Goal: Information Seeking & Learning: Learn about a topic

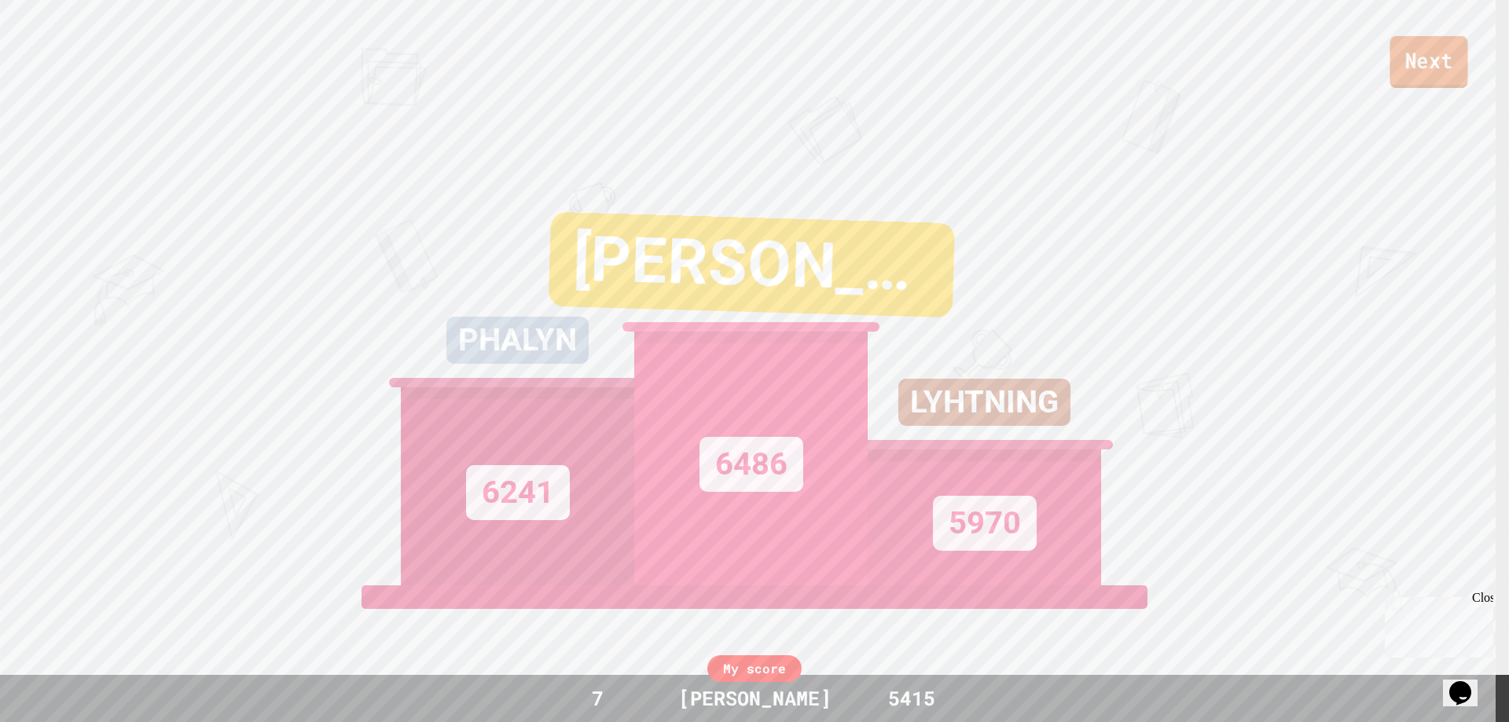
click at [1435, 58] on link "Next" at bounding box center [1428, 62] width 78 height 52
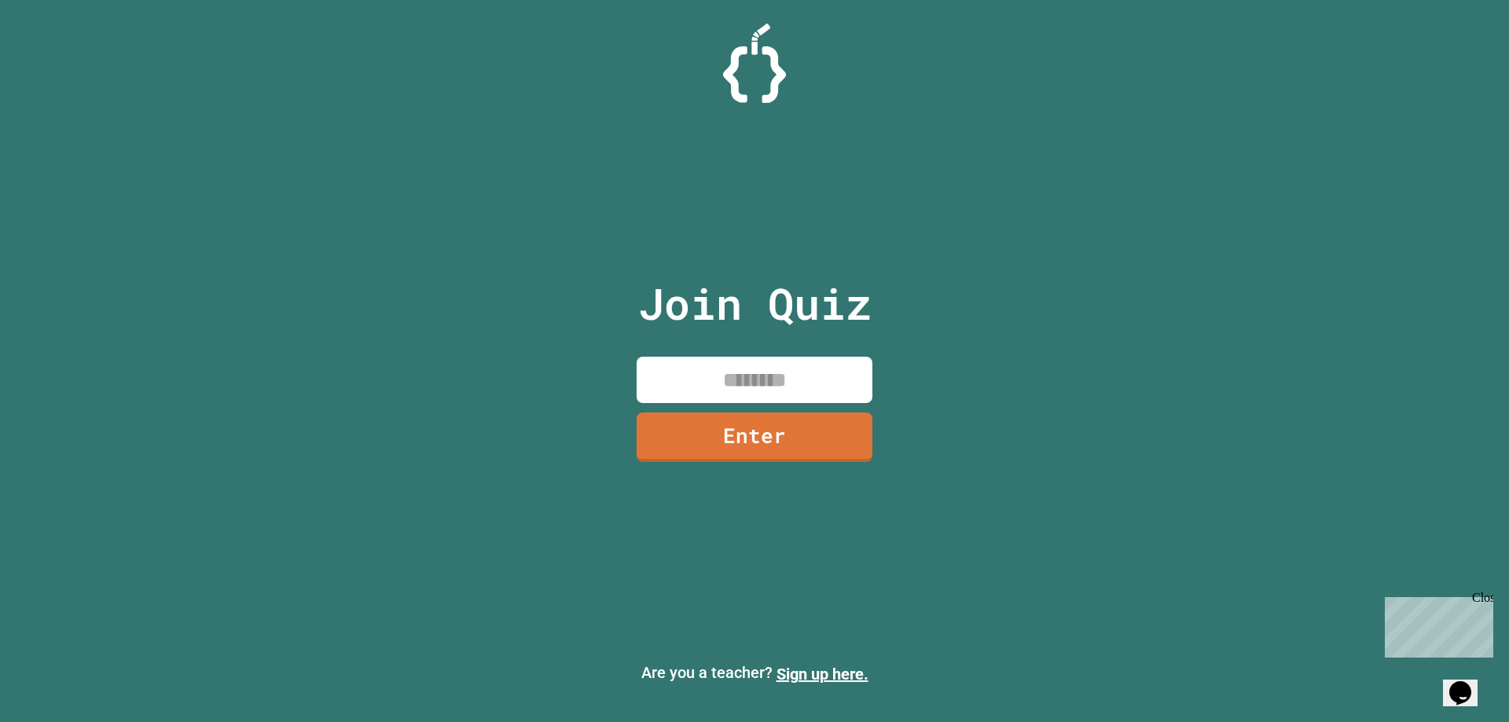
click at [798, 386] on input at bounding box center [755, 380] width 236 height 46
type input "********"
click at [776, 423] on link "Enter" at bounding box center [754, 435] width 234 height 52
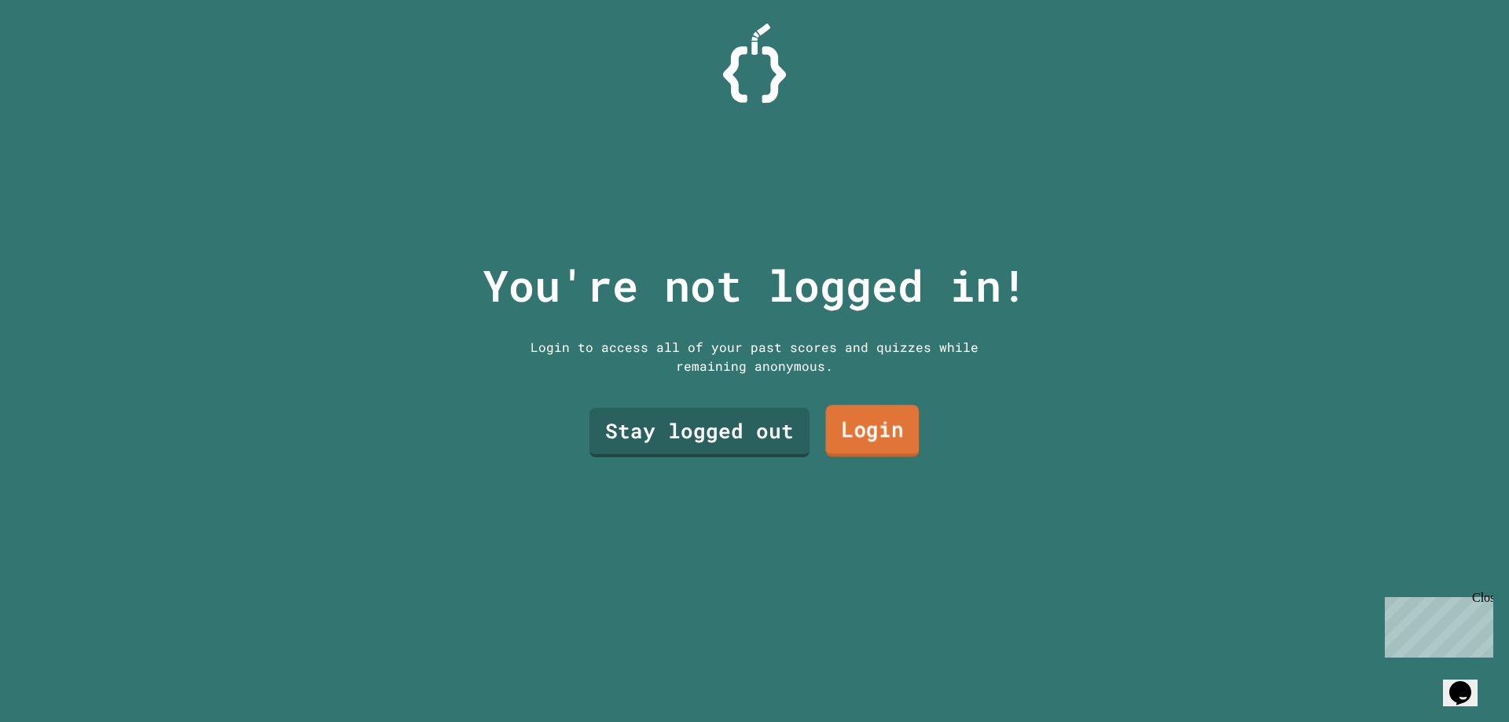
click at [880, 436] on link "Login" at bounding box center [873, 432] width 94 height 52
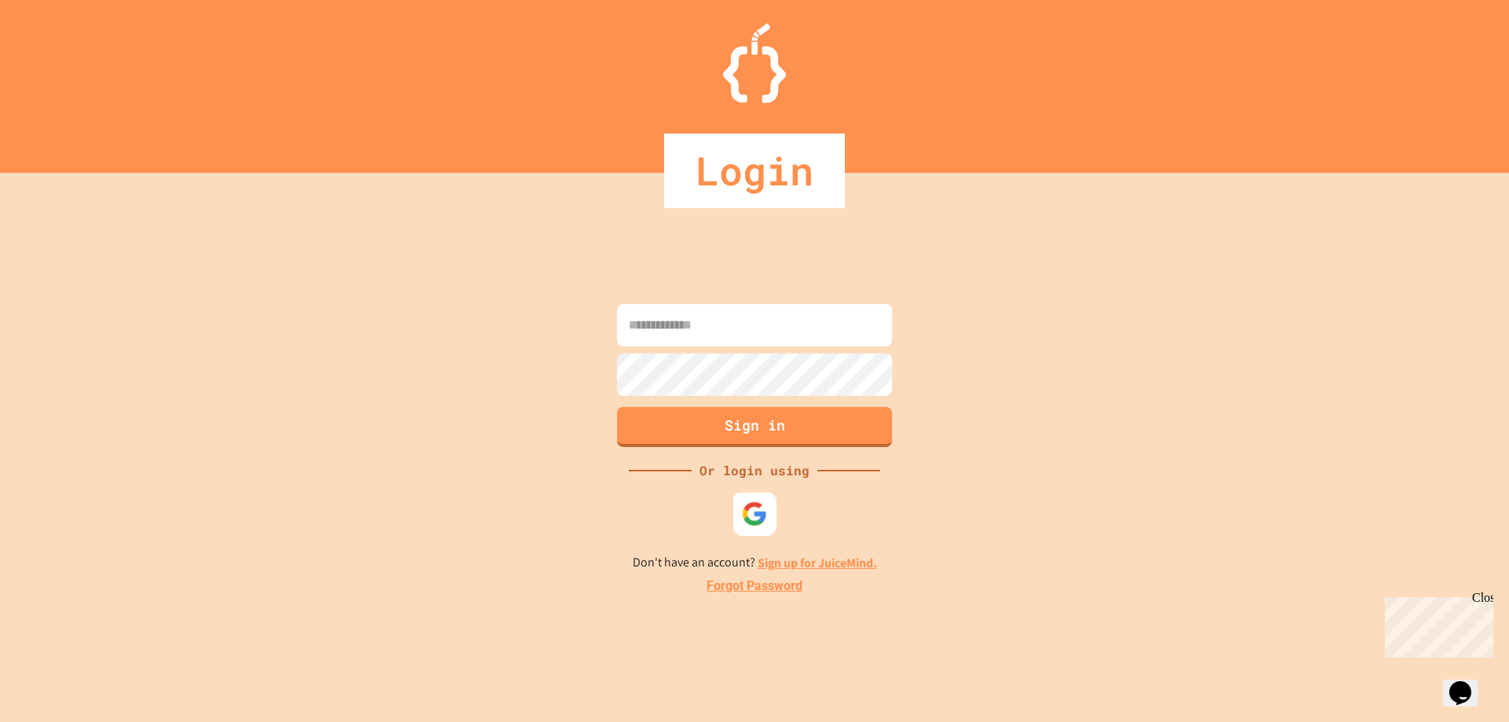
click at [765, 514] on img at bounding box center [755, 514] width 26 height 26
click at [791, 69] on div at bounding box center [754, 63] width 1509 height 79
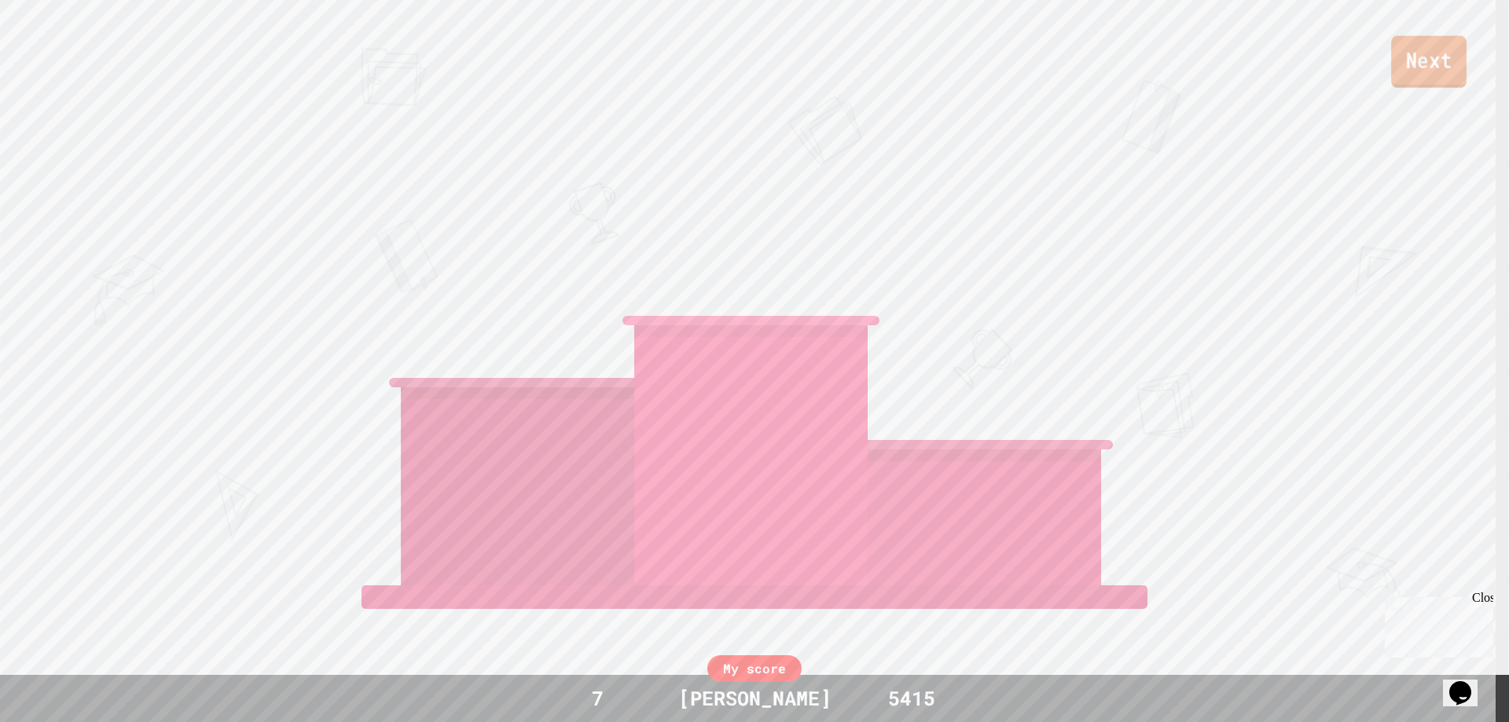
click at [1432, 63] on link "Next" at bounding box center [1428, 62] width 75 height 52
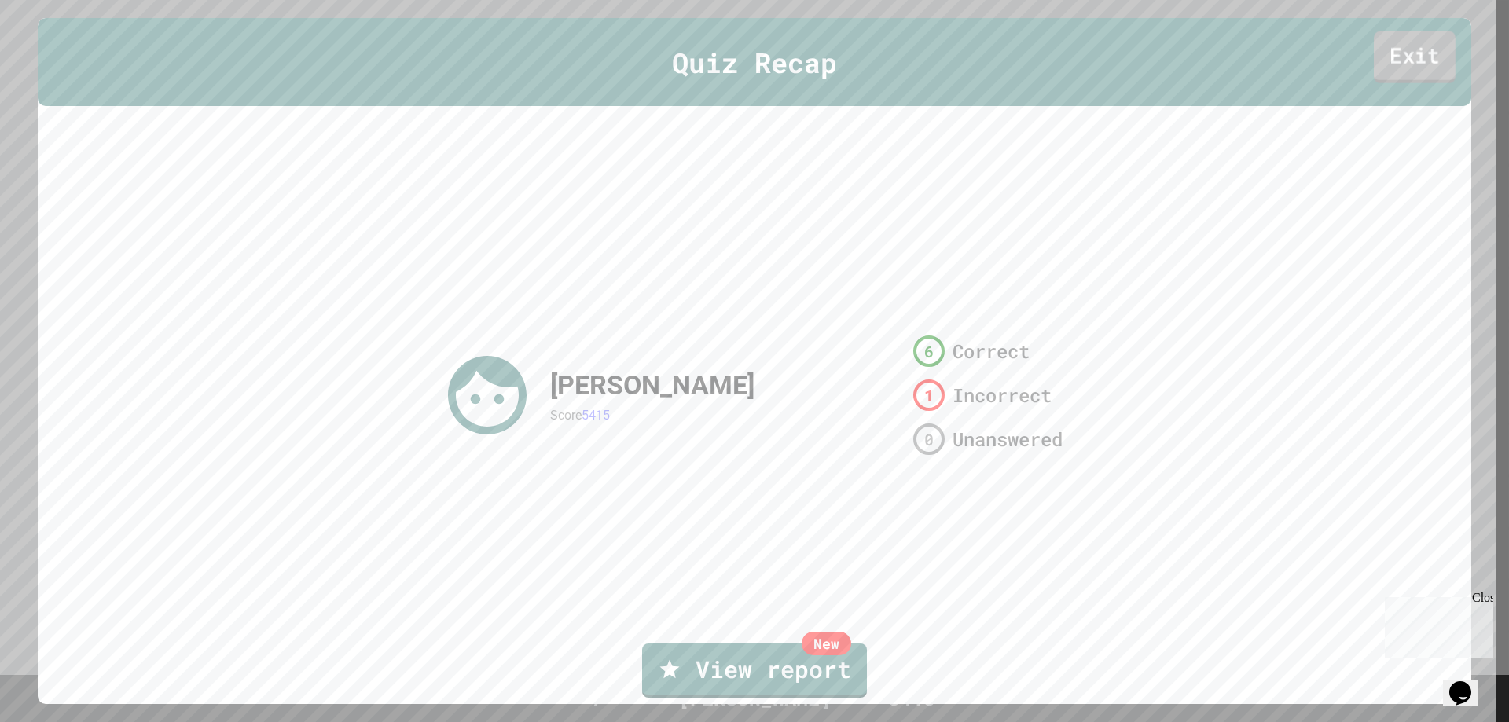
click at [1425, 58] on link "Exit" at bounding box center [1415, 57] width 82 height 52
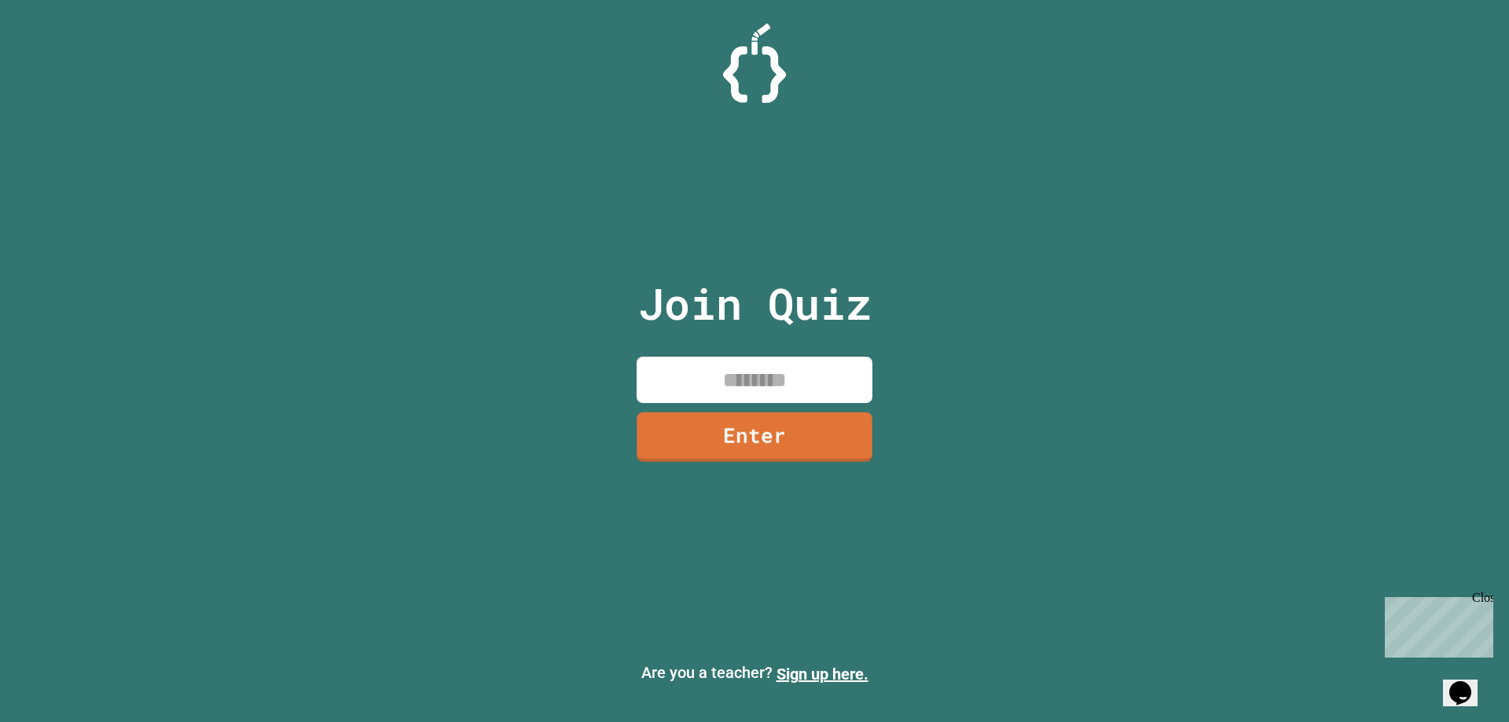
drag, startPoint x: 746, startPoint y: 365, endPoint x: 747, endPoint y: 376, distance: 11.0
click at [746, 366] on input at bounding box center [755, 380] width 236 height 46
click at [757, 434] on link "Enter" at bounding box center [755, 436] width 240 height 52
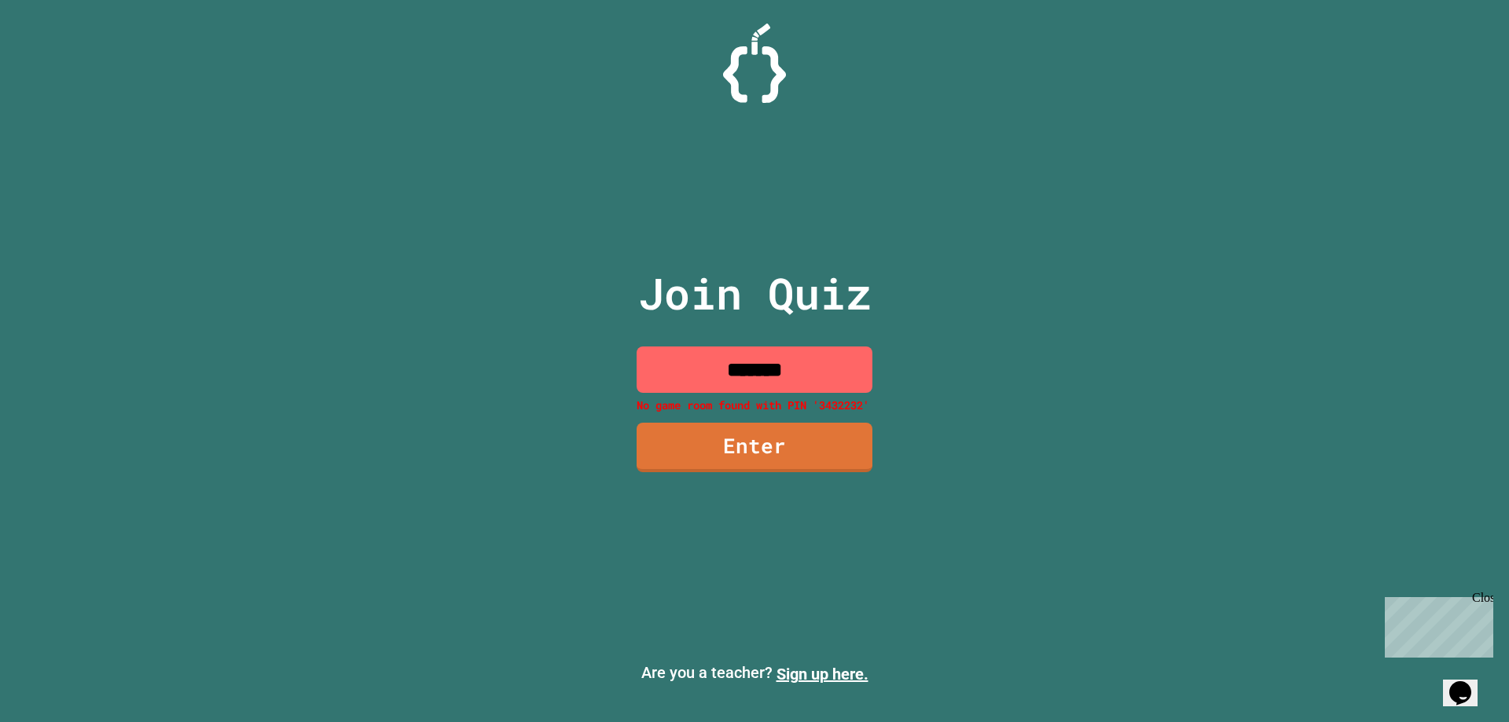
click at [772, 373] on input "*******" at bounding box center [755, 370] width 236 height 46
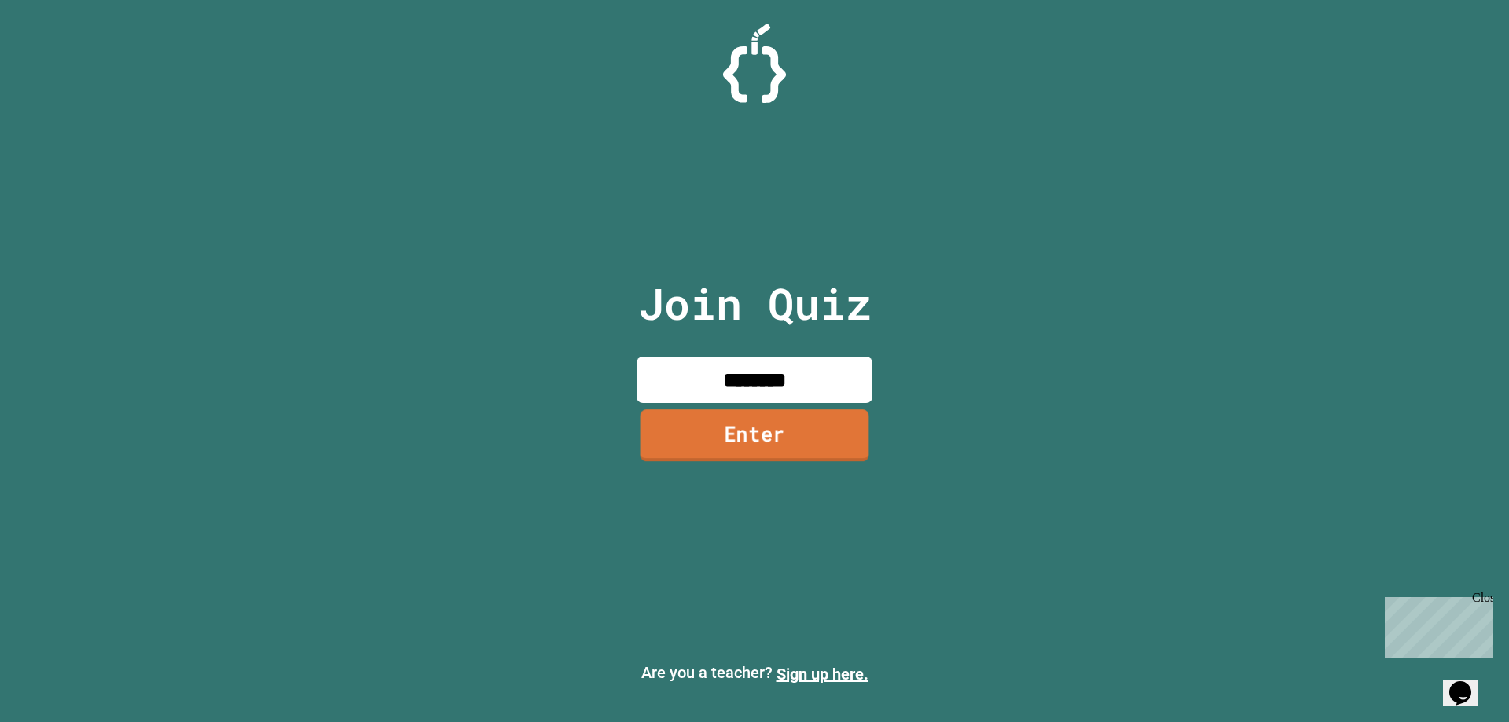
type input "********"
click at [773, 444] on link "Enter" at bounding box center [754, 436] width 239 height 52
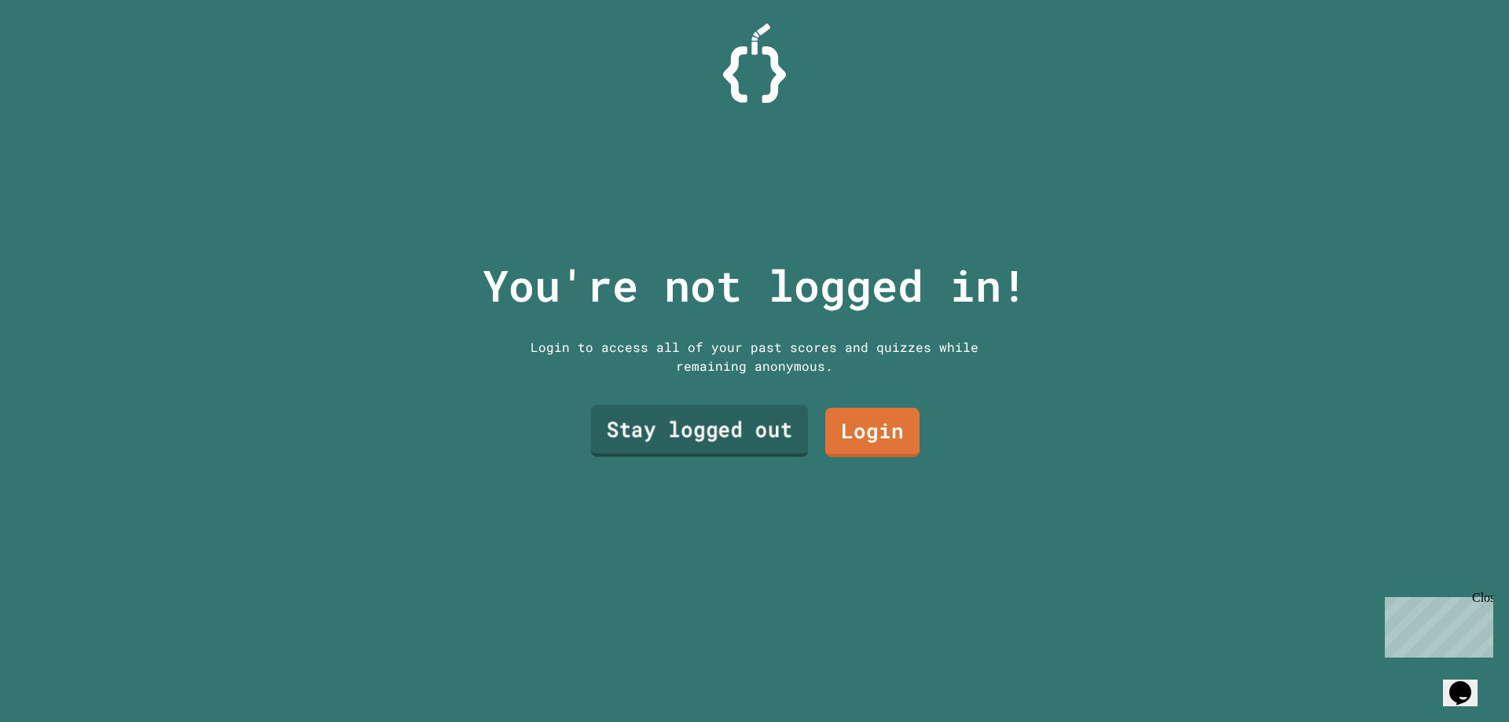
click at [747, 419] on link "Stay logged out" at bounding box center [699, 432] width 217 height 52
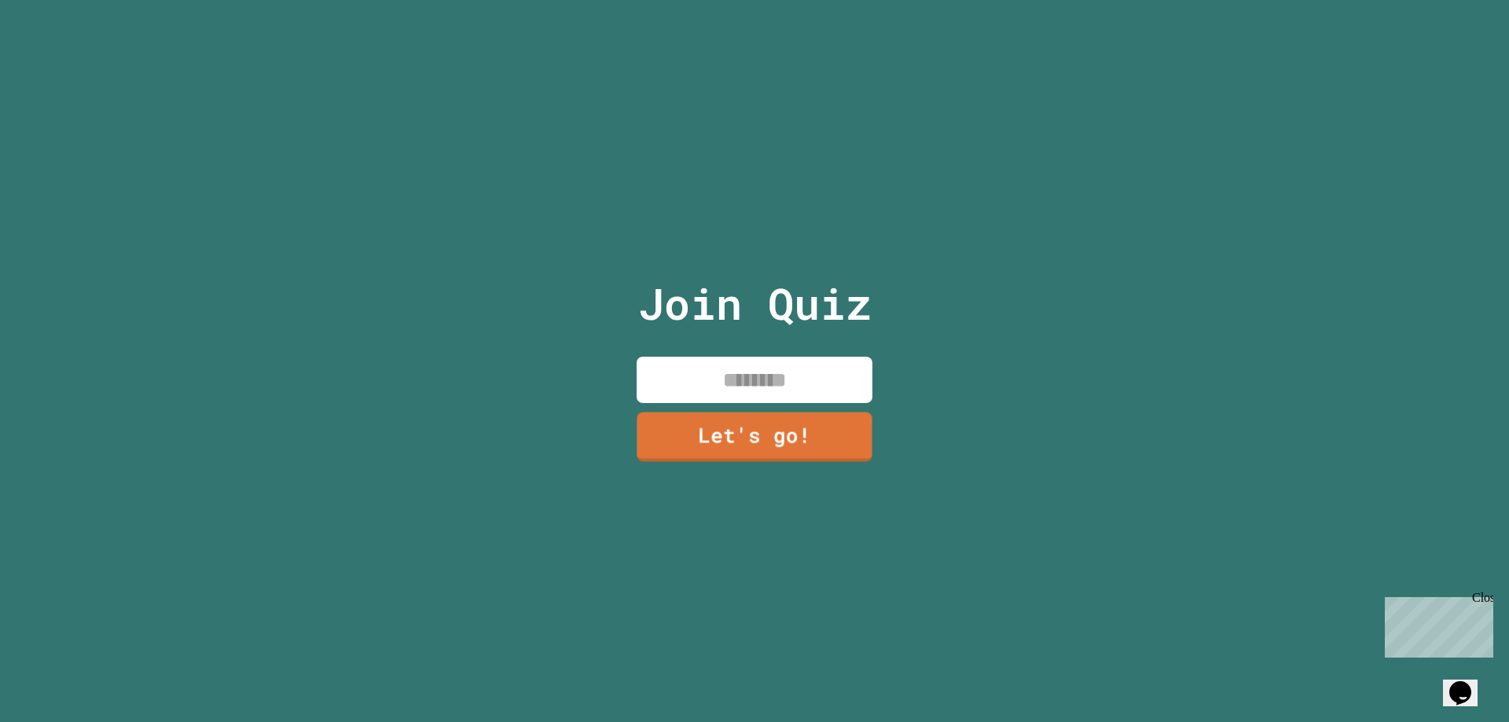
click at [780, 379] on input at bounding box center [755, 380] width 236 height 46
type input "******"
click at [778, 425] on link "Let's go!" at bounding box center [755, 435] width 228 height 52
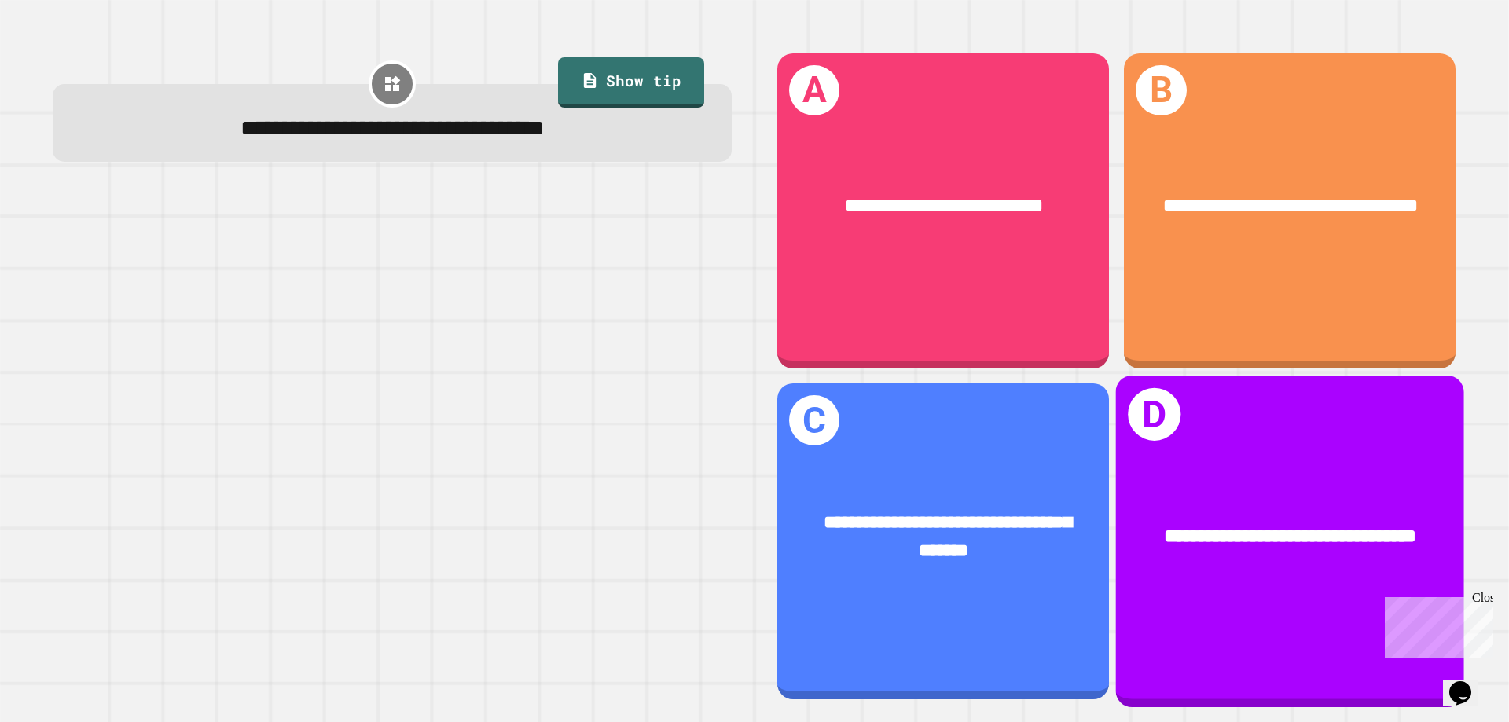
click at [1323, 541] on div "**********" at bounding box center [1289, 537] width 271 height 29
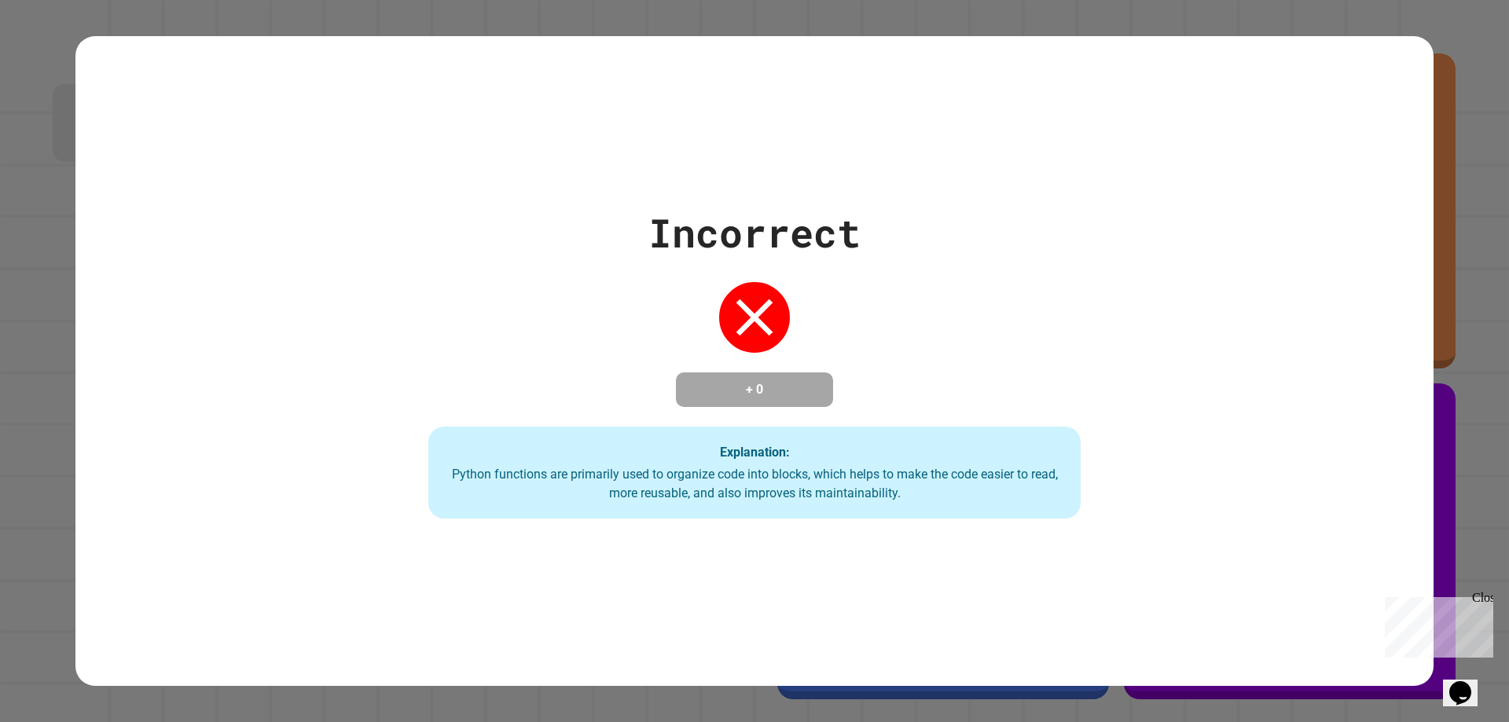
click at [1321, 386] on div "Incorrect + 0 Explanation: Python functions are primarily used to organize code…" at bounding box center [754, 362] width 1358 height 316
click at [1039, 329] on div "Incorrect + 0 Explanation: Python functions are primarily used to organize code…" at bounding box center [754, 362] width 932 height 316
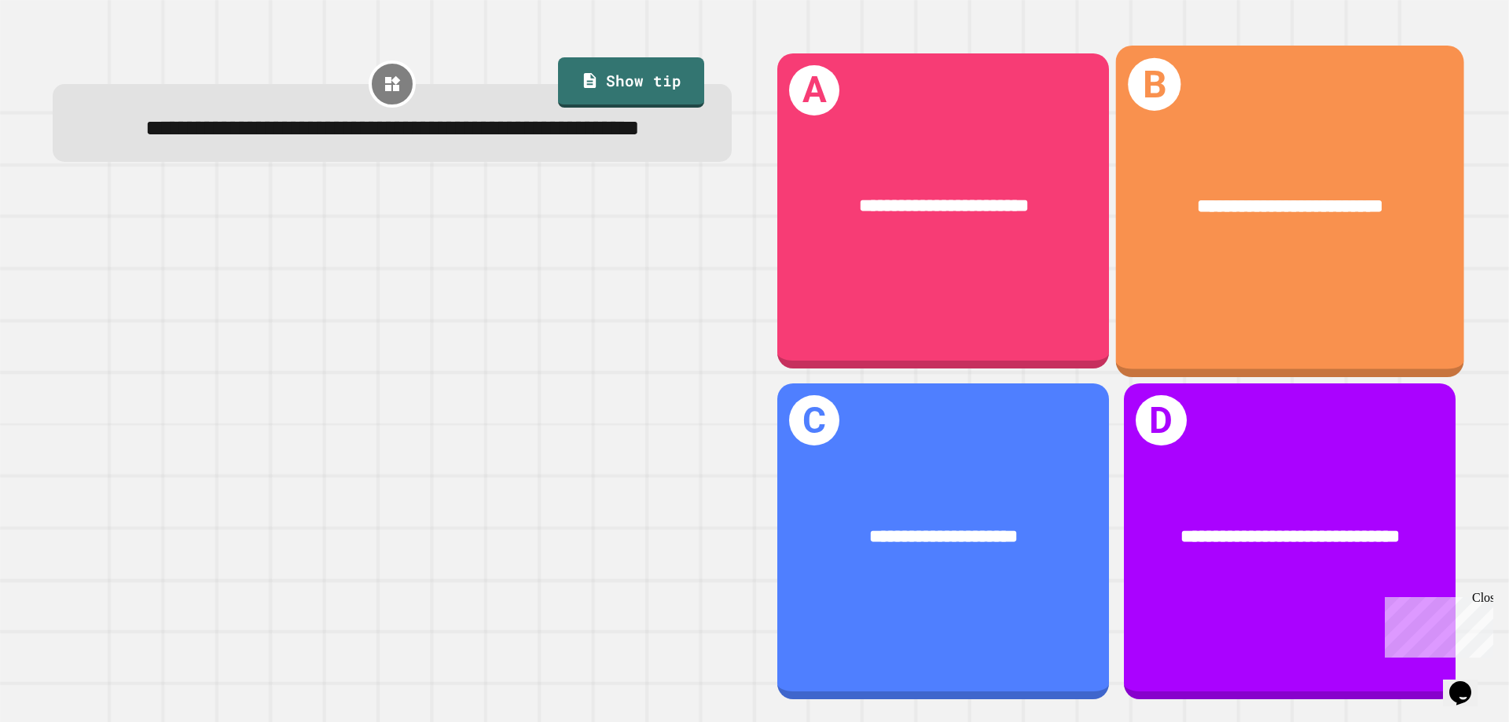
click at [1198, 165] on div "**********" at bounding box center [1290, 206] width 348 height 105
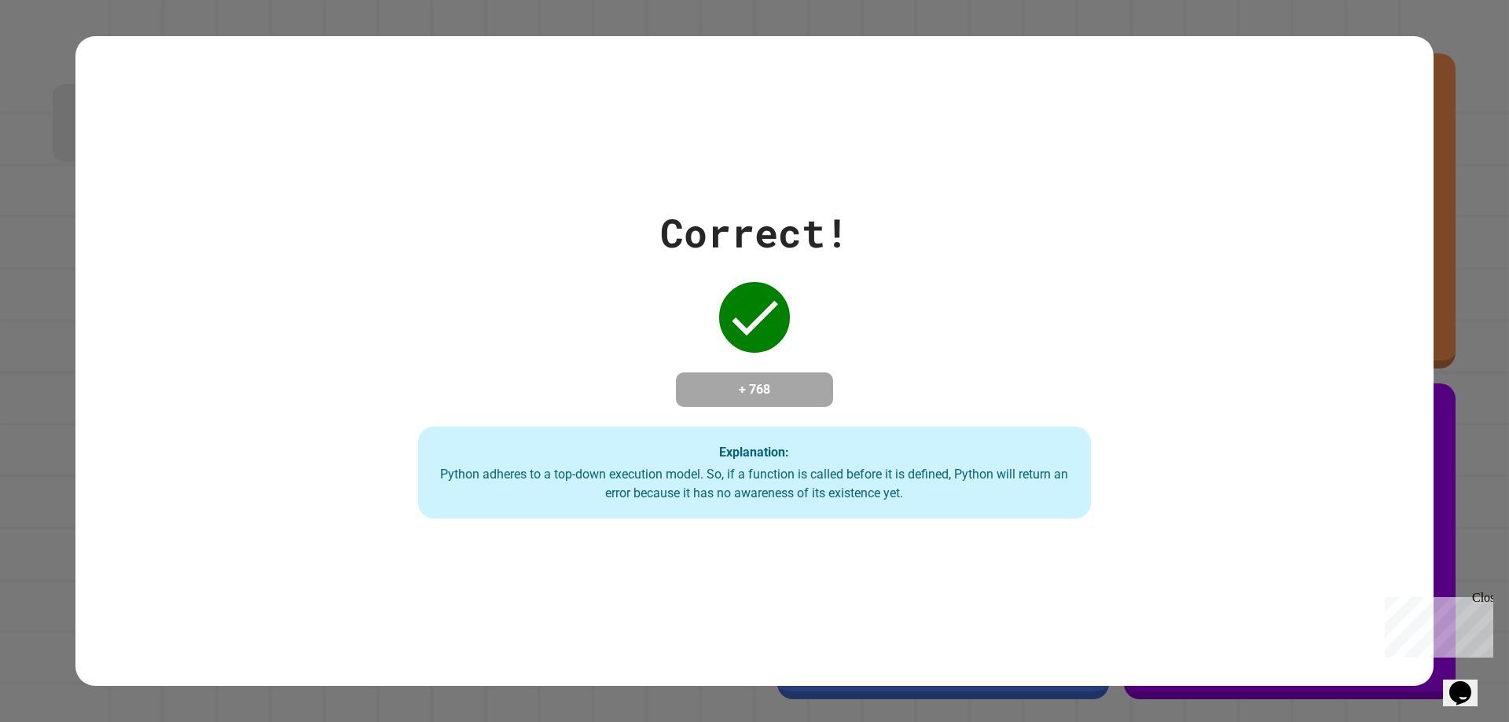
click at [872, 314] on div "Correct! + 768 Explanation: Python adheres to a top-down execution model. So, i…" at bounding box center [754, 362] width 960 height 316
click at [767, 390] on h4 "+ 768" at bounding box center [755, 389] width 126 height 19
click at [1483, 596] on div "Close" at bounding box center [1482, 601] width 20 height 20
click at [1466, 574] on div "Correct! + 768 Explanation: Python adheres to a top-down execution model. So, i…" at bounding box center [754, 361] width 1509 height 722
click at [867, 502] on div "Python adheres to a top-down execution model. So, if a function is called befor…" at bounding box center [754, 484] width 641 height 38
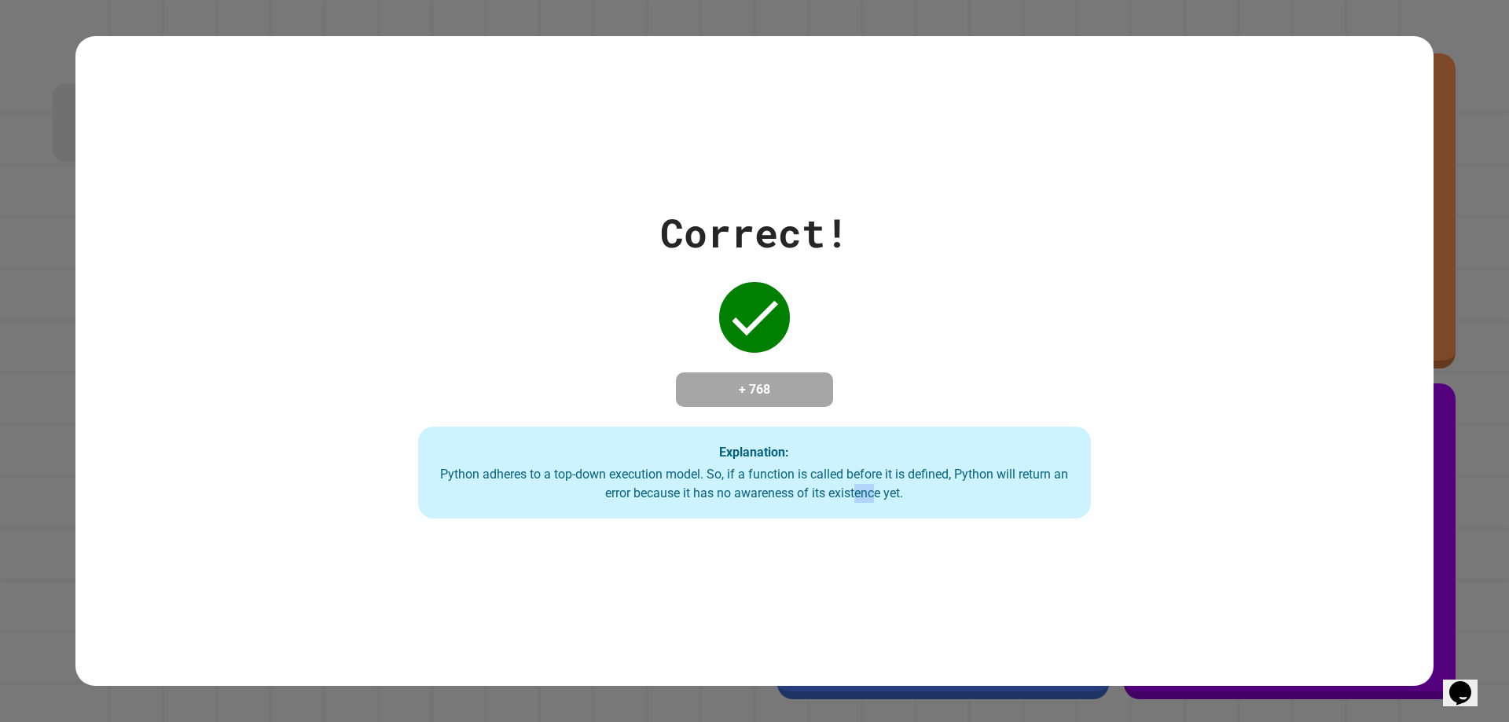
drag, startPoint x: 859, startPoint y: 502, endPoint x: 828, endPoint y: 502, distance: 31.4
click at [838, 503] on div "Python adheres to a top-down execution model. So, if a function is called befor…" at bounding box center [754, 484] width 641 height 38
click at [824, 501] on div "Python adheres to a top-down execution model. So, if a function is called befor…" at bounding box center [754, 484] width 641 height 38
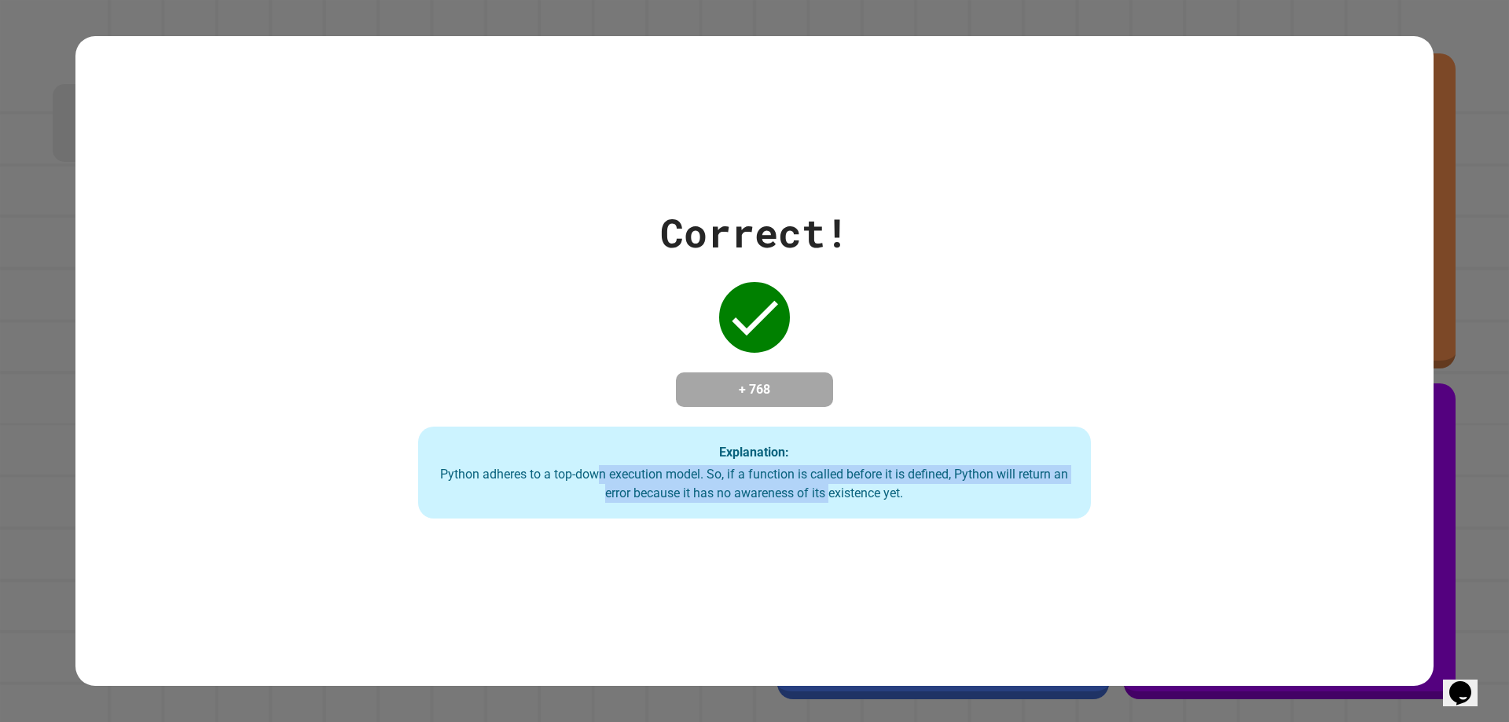
drag, startPoint x: 821, startPoint y: 501, endPoint x: 591, endPoint y: 479, distance: 231.4
click at [593, 479] on div "Python adheres to a top-down execution model. So, if a function is called befor…" at bounding box center [754, 484] width 641 height 38
click at [1434, 481] on div "Correct! + 768 Explanation: Python adheres to a top-down execution model. So, i…" at bounding box center [754, 361] width 1509 height 722
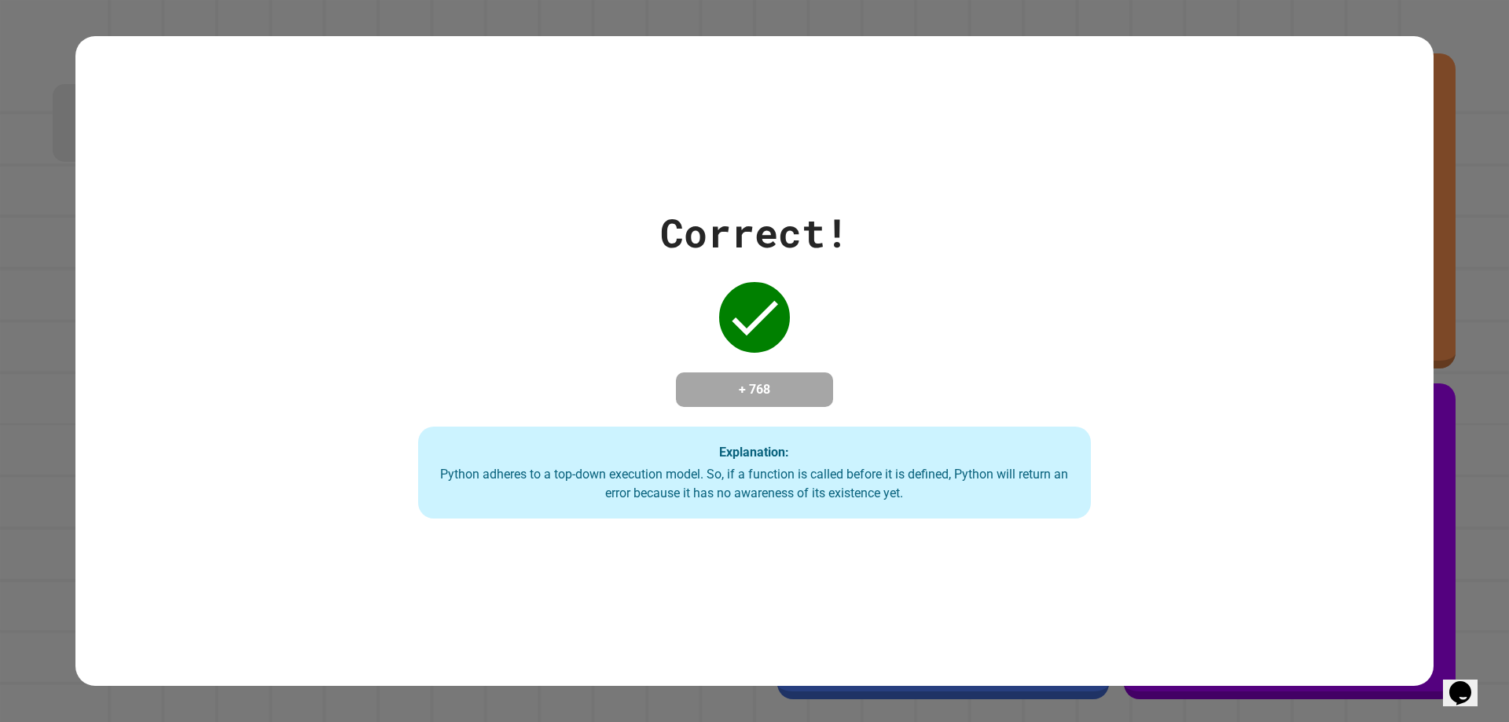
drag, startPoint x: 1451, startPoint y: 440, endPoint x: 1364, endPoint y: 541, distance: 133.2
click at [1364, 541] on div "Correct! + 768 Explanation: Python adheres to a top-down execution model. So, i…" at bounding box center [754, 361] width 1358 height 650
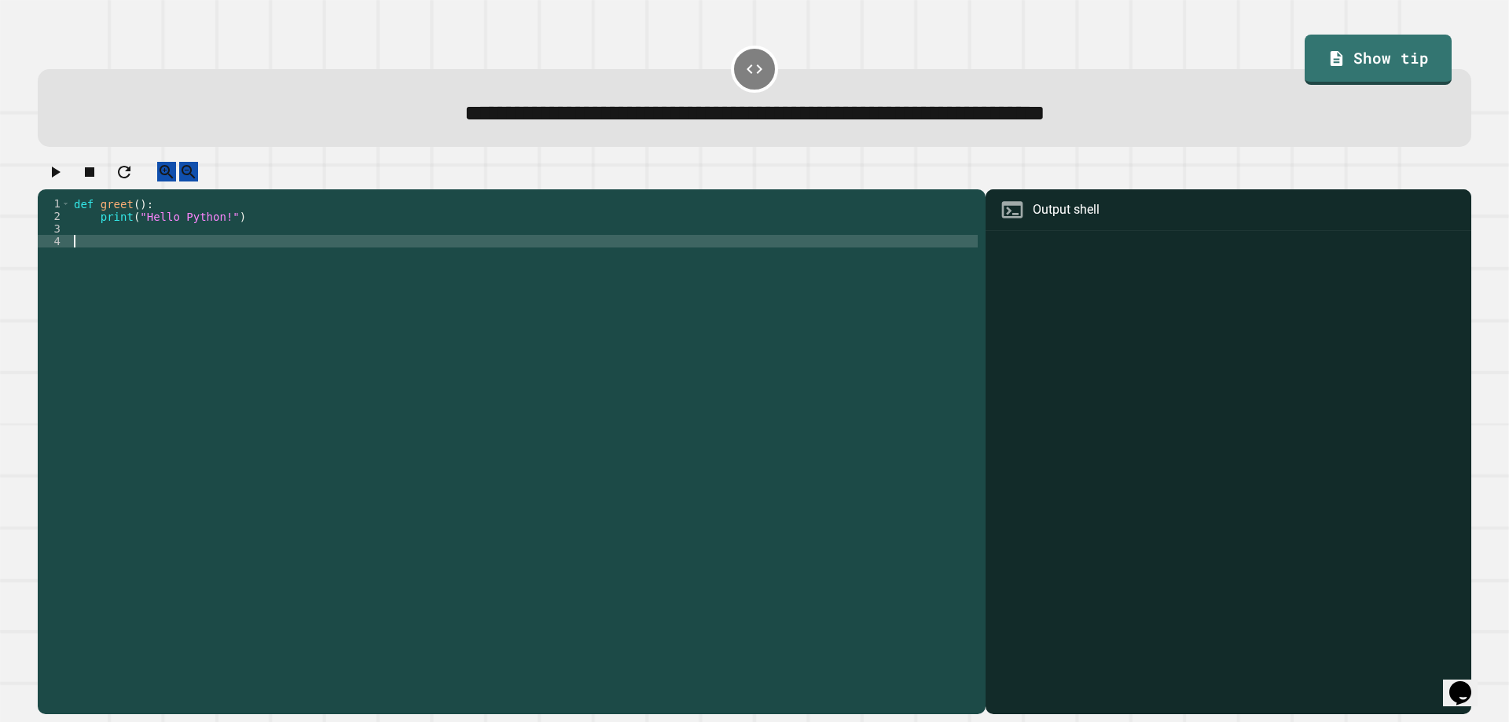
click at [105, 259] on div "def greet ( ) : print ( "Hello Python!" )" at bounding box center [524, 436] width 907 height 478
click at [149, 255] on div "def greet ( ) : print ( "Hello Python!" ) hello pythgon" at bounding box center [524, 436] width 907 height 478
click at [166, 256] on div "def greet ( ) : print ( "Hello Python!" ) hello python" at bounding box center [524, 436] width 907 height 478
click at [119, 258] on div "def greet ( ) : print ( "Hello Python!" ) hello python" at bounding box center [524, 436] width 907 height 478
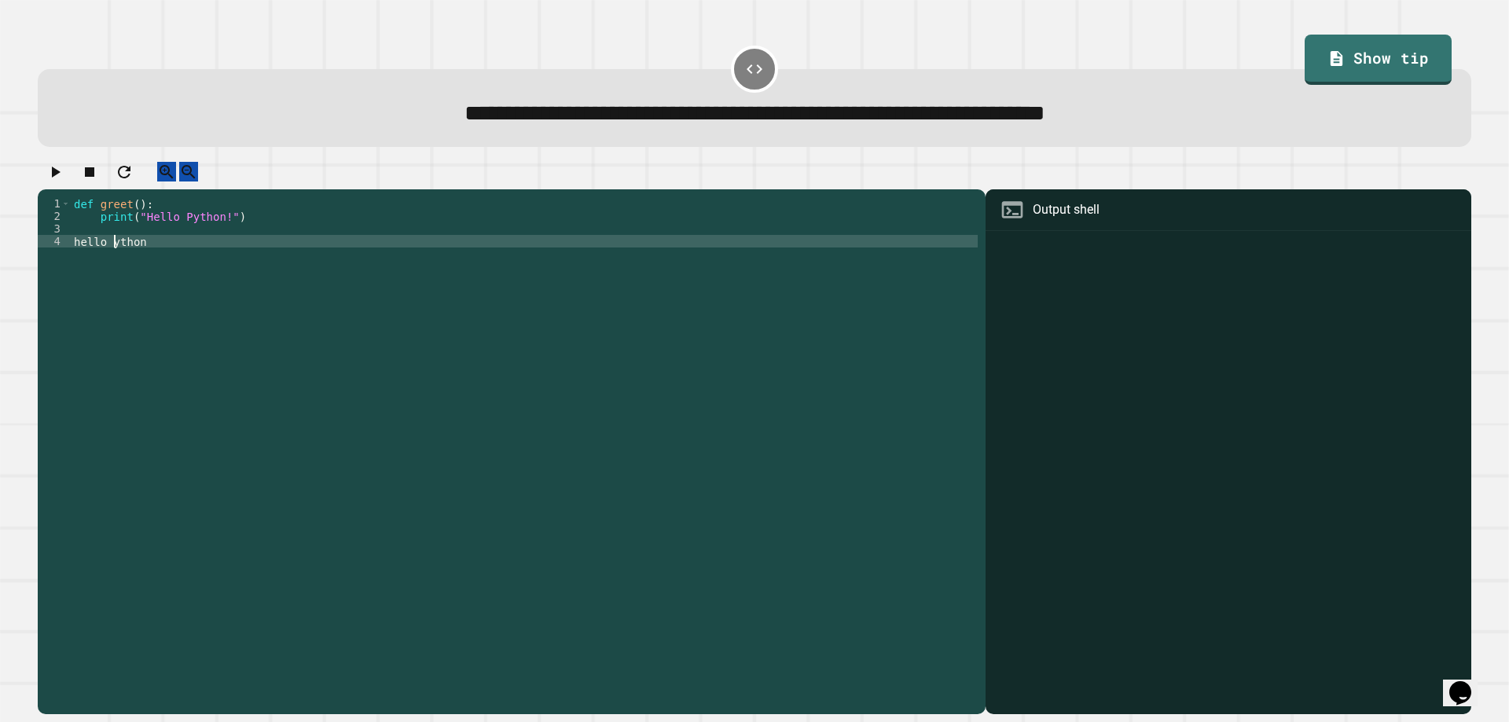
scroll to position [0, 3]
click at [77, 257] on div "def greet ( ) : print ( "Hello Python!" ) hello Python" at bounding box center [524, 436] width 907 height 478
click at [80, 257] on div "def greet ( ) : print ( "Hello Python!" ) hello Python" at bounding box center [524, 436] width 907 height 478
click at [61, 178] on icon "button" at bounding box center [56, 172] width 9 height 11
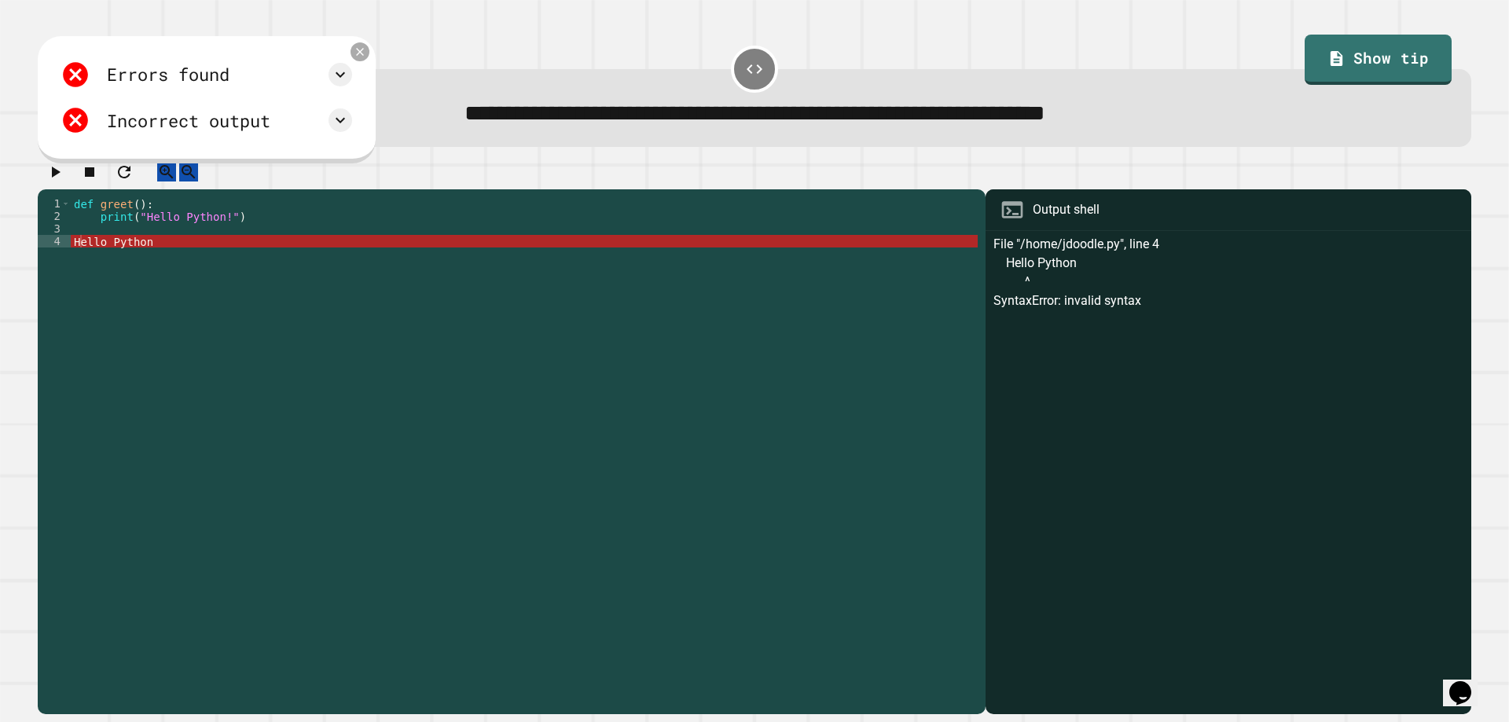
click at [364, 56] on icon at bounding box center [360, 52] width 8 height 8
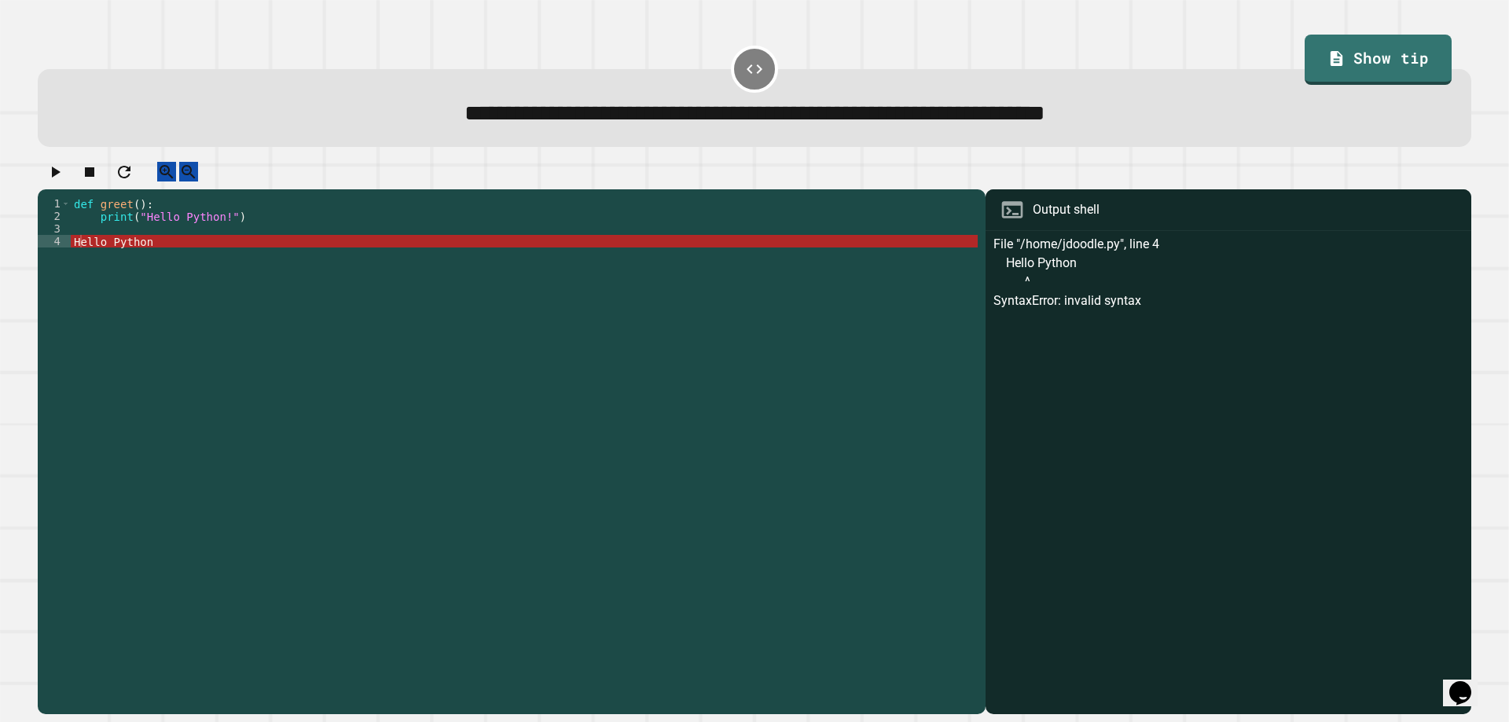
click at [207, 335] on div "def greet ( ) : print ( "Hello Python!" ) Hello Python" at bounding box center [524, 436] width 907 height 478
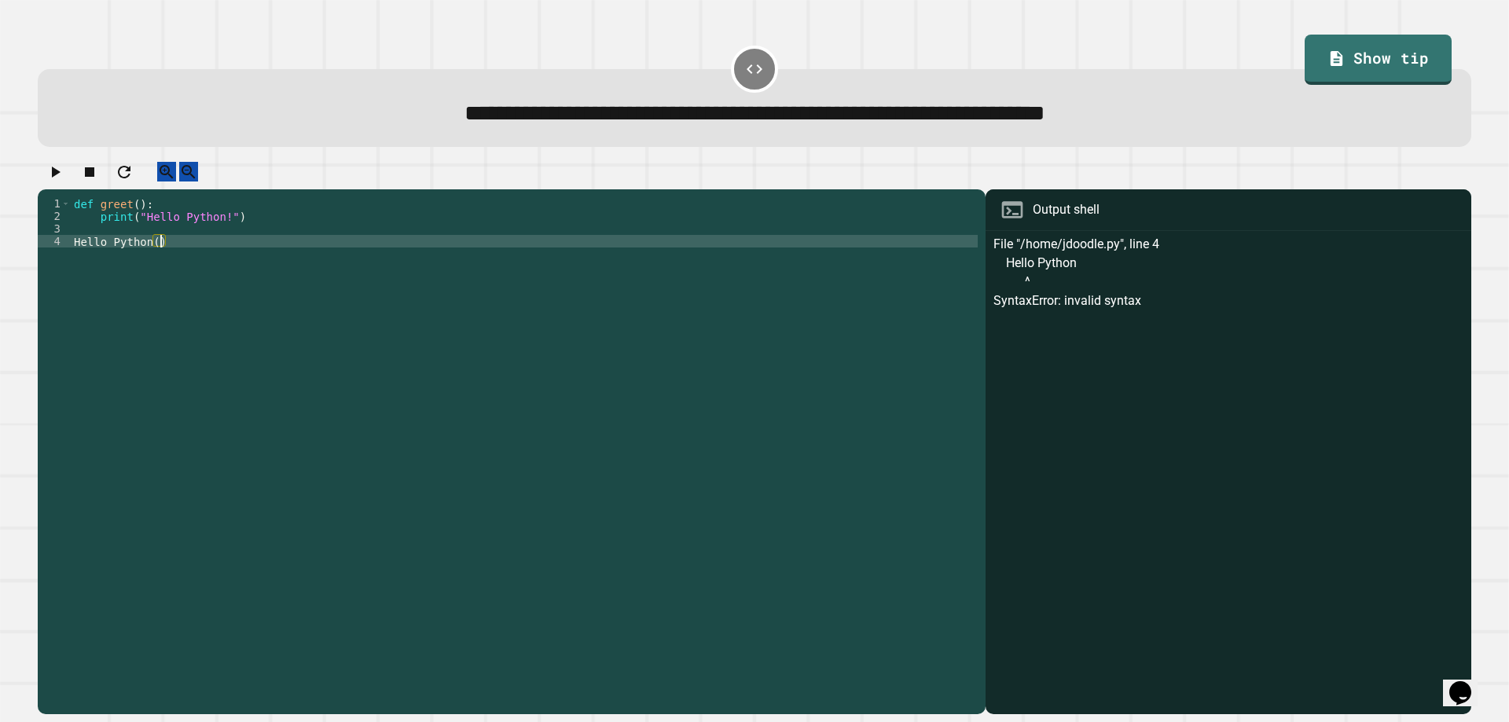
scroll to position [0, 6]
click at [58, 174] on icon "button" at bounding box center [55, 172] width 19 height 19
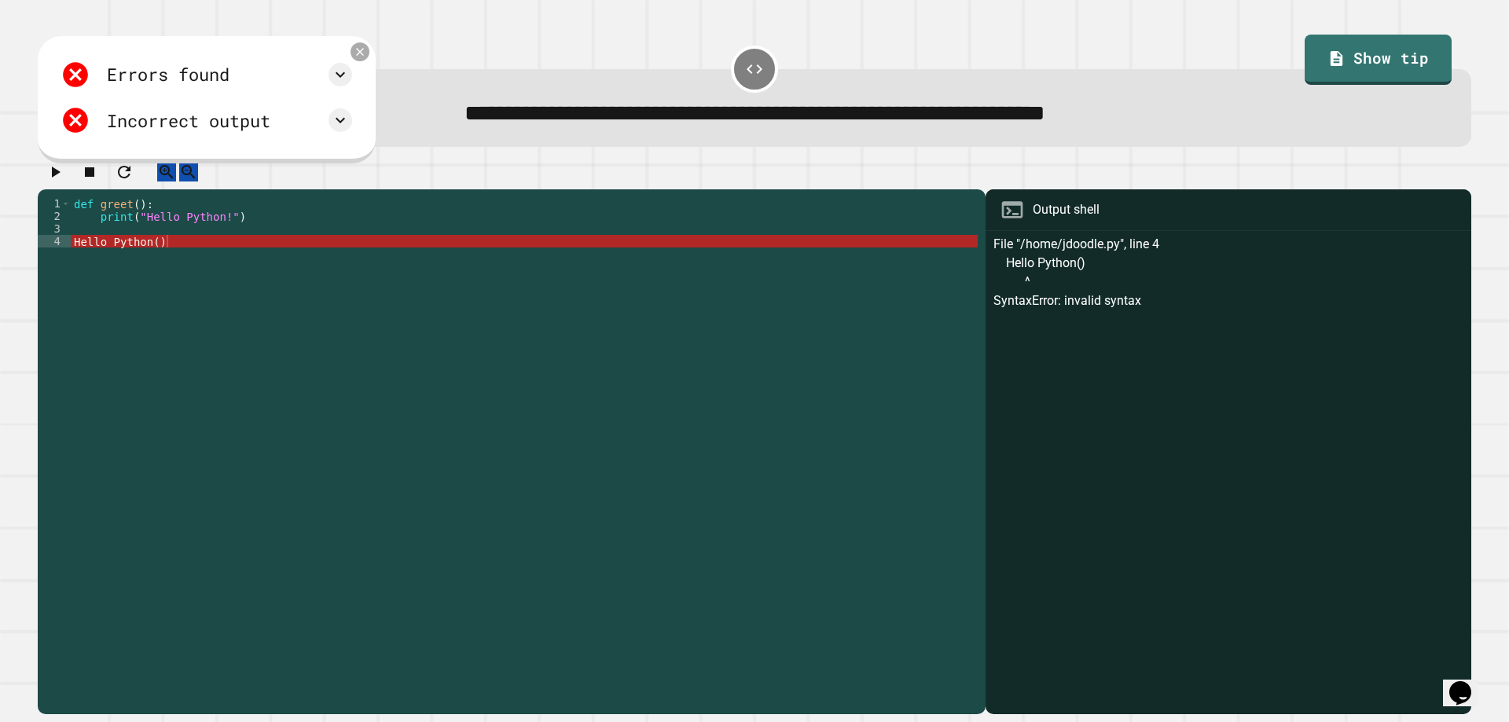
click at [367, 53] on icon at bounding box center [360, 52] width 13 height 13
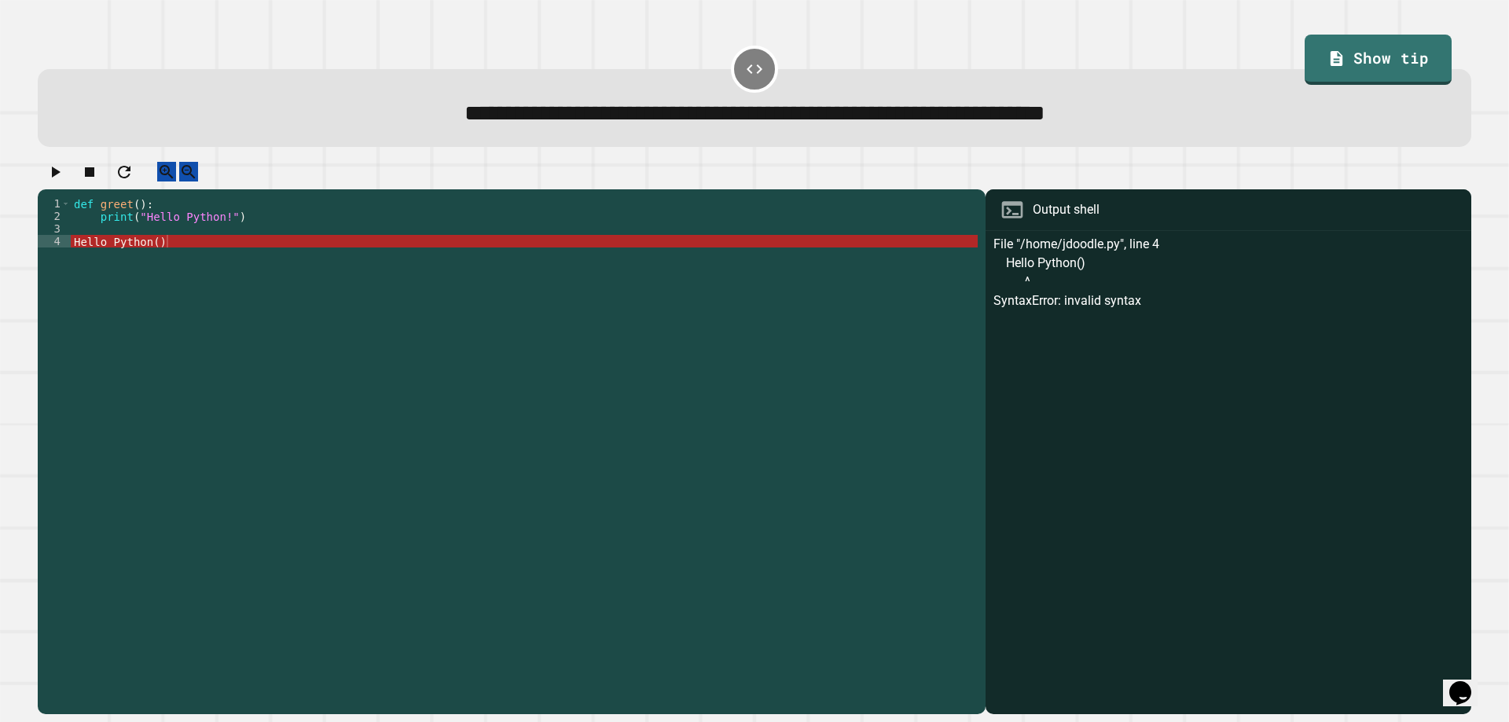
click at [166, 321] on div "def greet ( ) : print ( "Hello Python!" ) Hello Python ( )" at bounding box center [524, 436] width 907 height 478
click at [151, 257] on div "def greet ( ) : print ( "Hello Python!" ) Hello Python ( )" at bounding box center [524, 436] width 907 height 478
click at [159, 252] on div "def greet ( ) : print ( "Hello Python!" ) Hello Python ( )" at bounding box center [524, 436] width 907 height 478
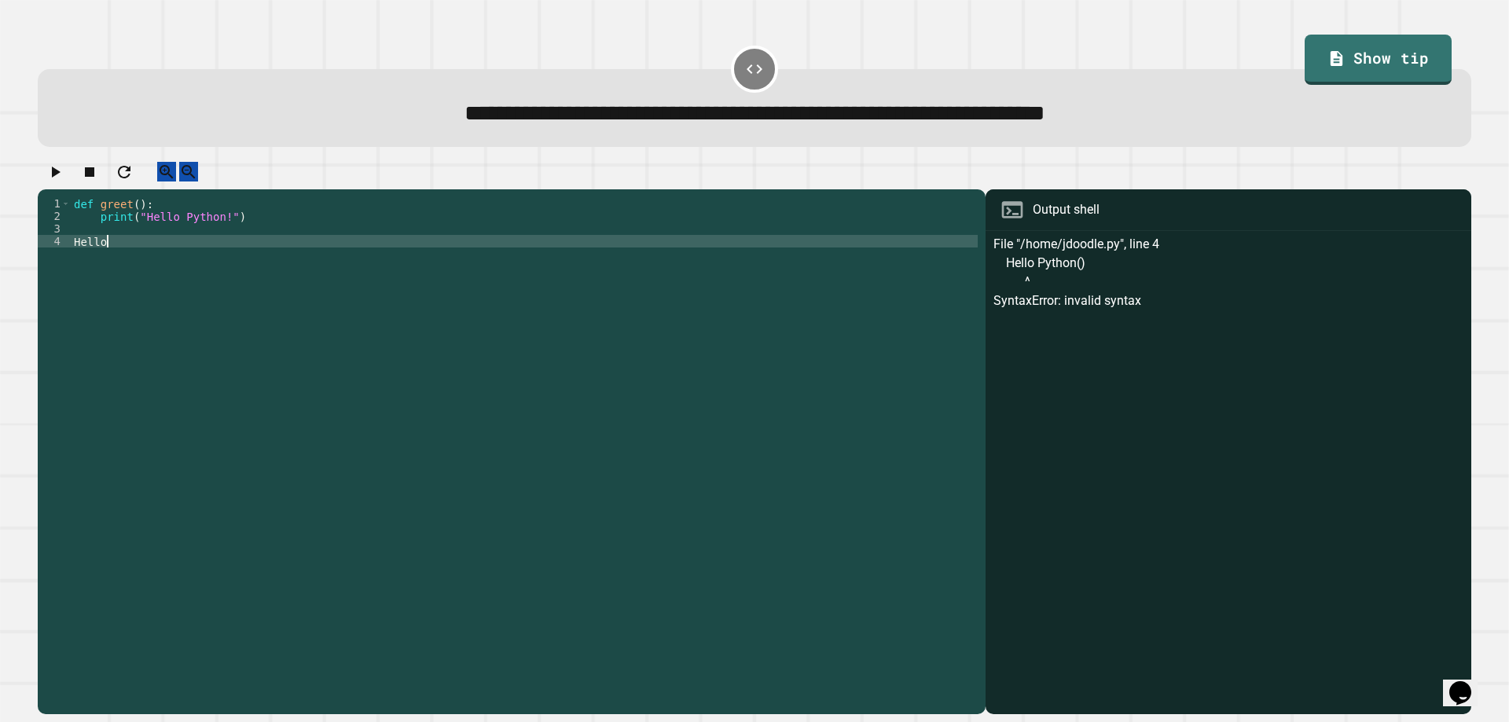
scroll to position [0, 0]
type textarea "*"
click at [159, 252] on div "def greet ( ) : print ( "Hello Python!" ) greet ( )" at bounding box center [524, 436] width 907 height 478
type textarea "*******"
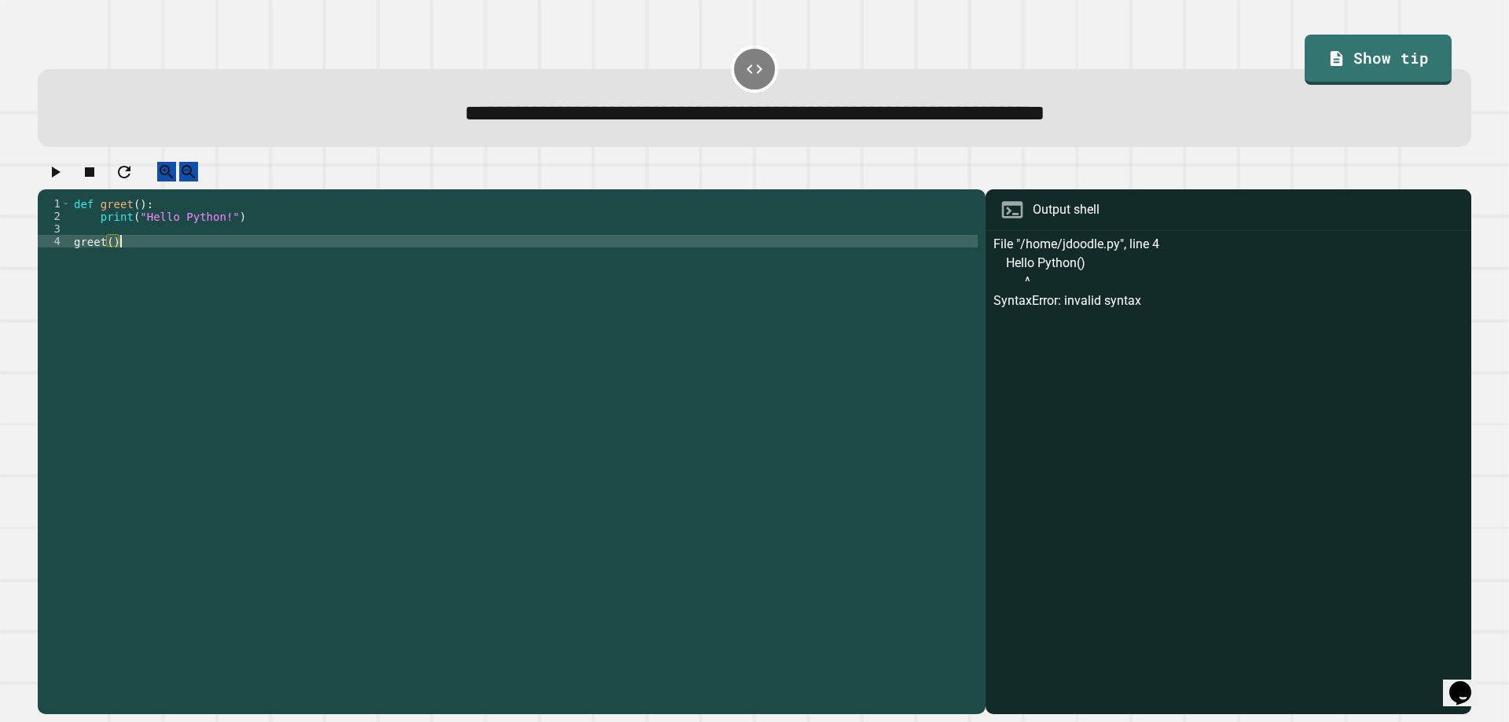
click at [64, 171] on icon "button" at bounding box center [55, 172] width 19 height 19
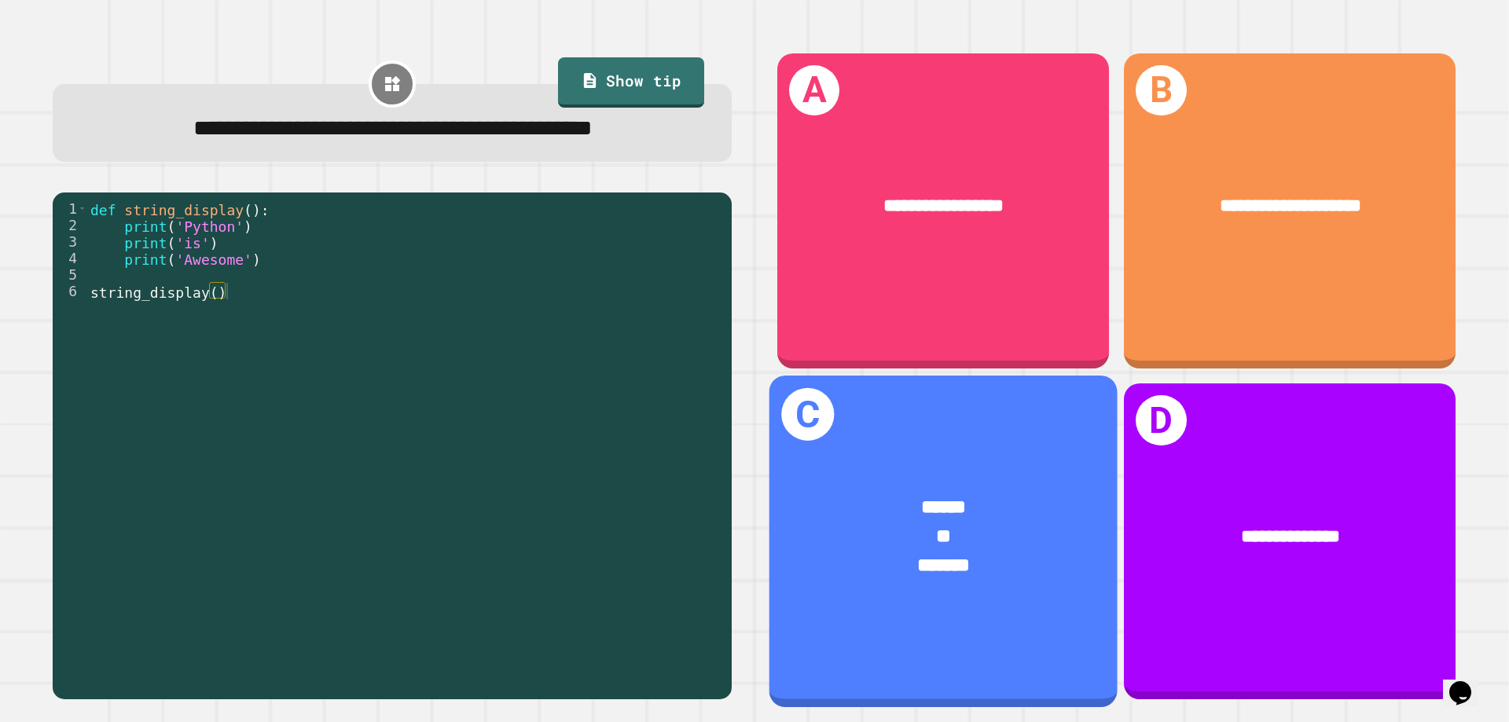
click at [1015, 523] on div "**" at bounding box center [943, 537] width 271 height 29
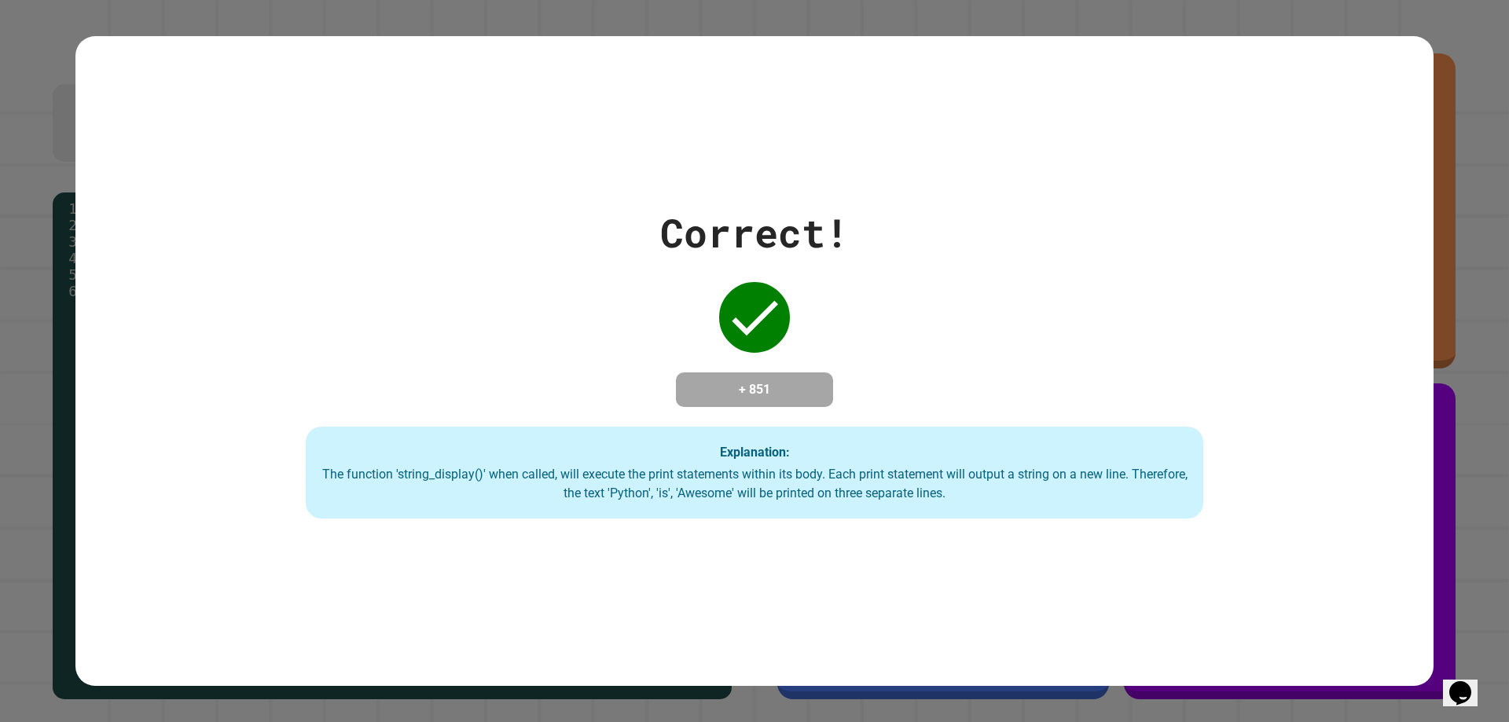
click at [1243, 306] on div "Correct! + 851 Explanation: The function 'string_display()' when called, will e…" at bounding box center [755, 362] width 1282 height 316
drag, startPoint x: 1243, startPoint y: 306, endPoint x: 1253, endPoint y: 276, distance: 31.6
click at [1253, 276] on div "Correct! + 851 Explanation: The function 'string_display()' when called, will e…" at bounding box center [755, 362] width 1282 height 316
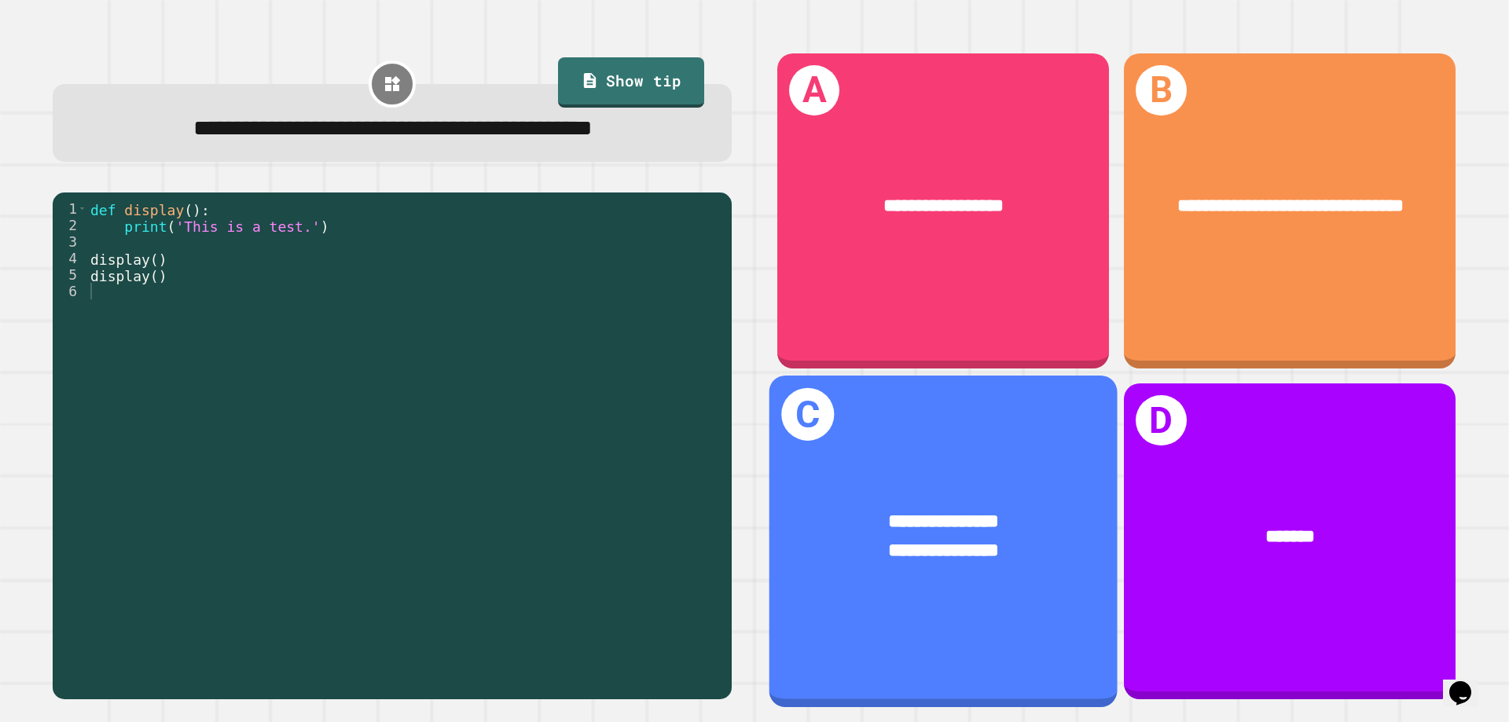
click at [997, 470] on div "**********" at bounding box center [943, 537] width 348 height 134
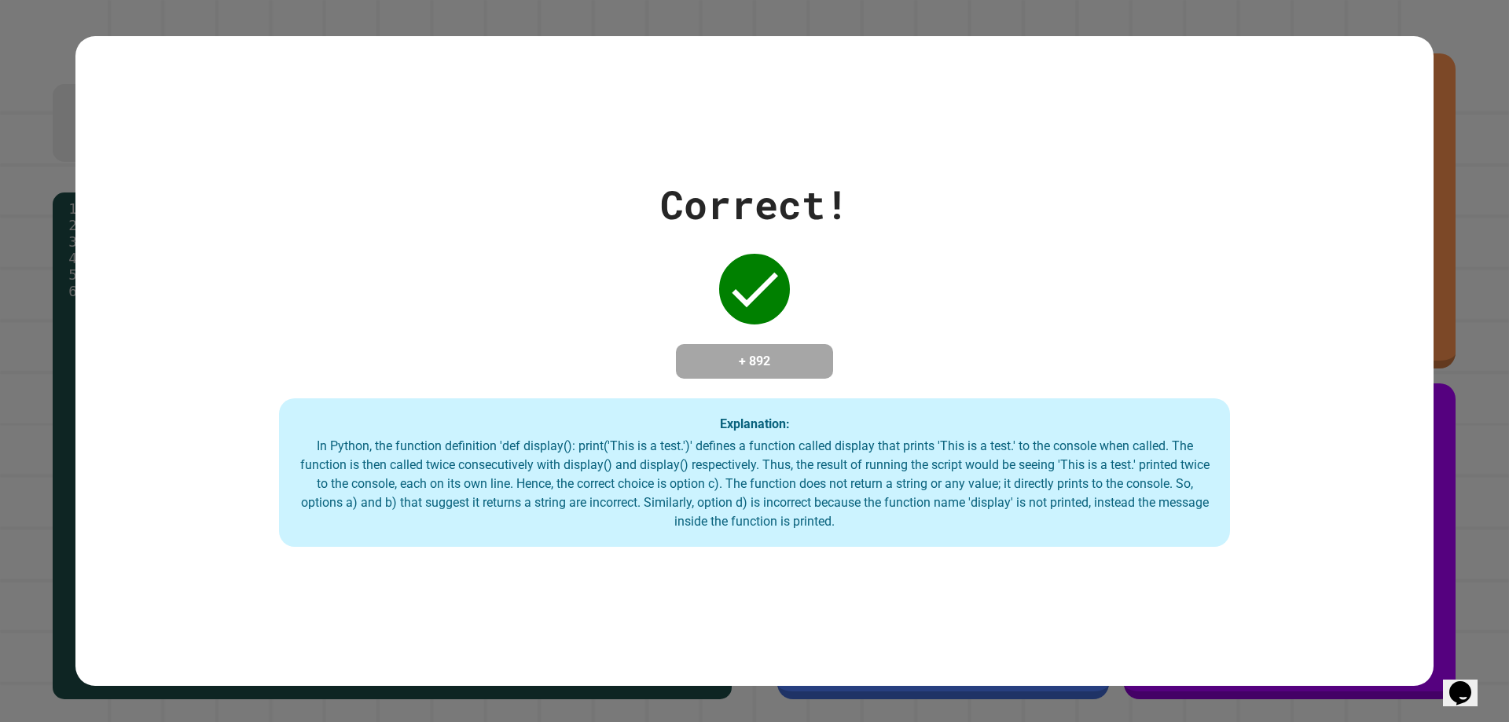
click at [942, 363] on div "Correct! + 892 Explanation: In Python, the function definition 'def display(): …" at bounding box center [754, 361] width 1358 height 373
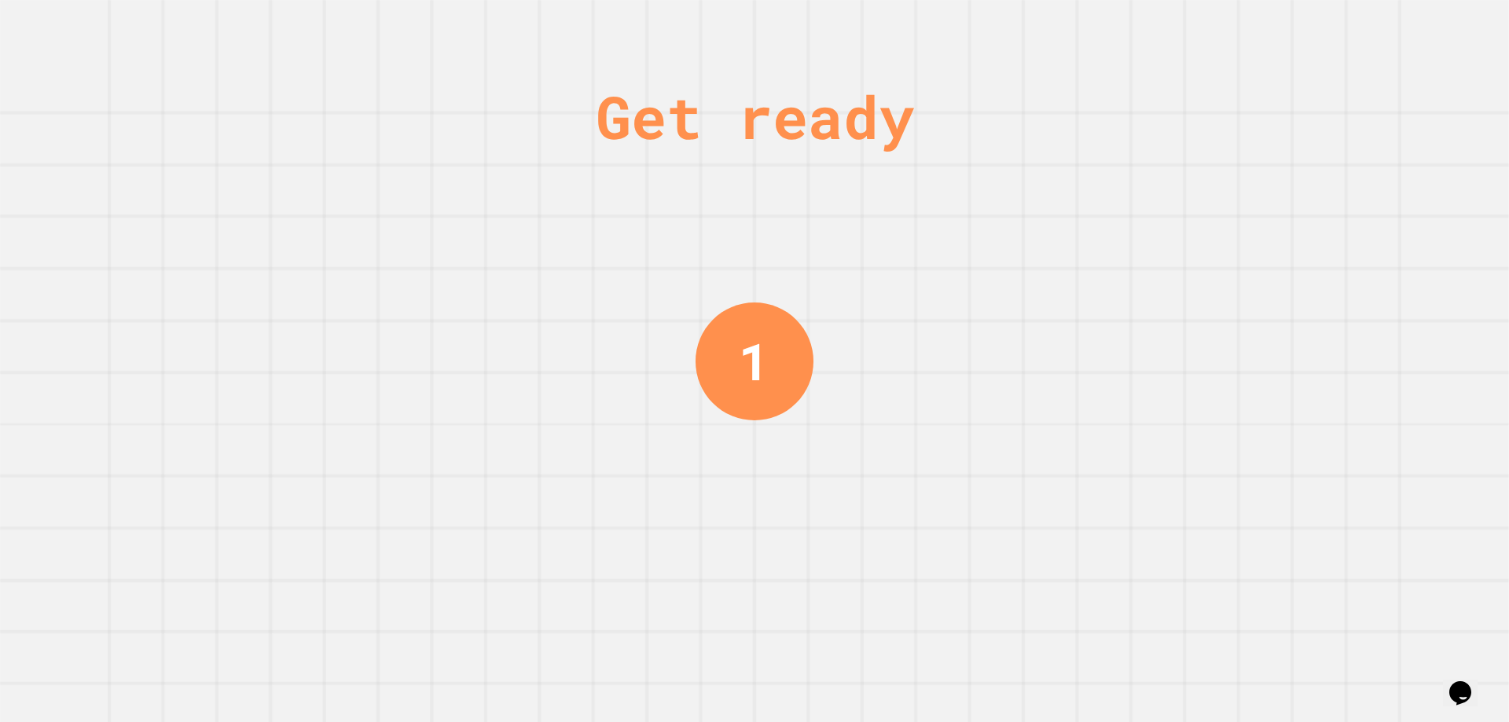
click at [942, 363] on div "Get ready 1" at bounding box center [754, 361] width 1509 height 722
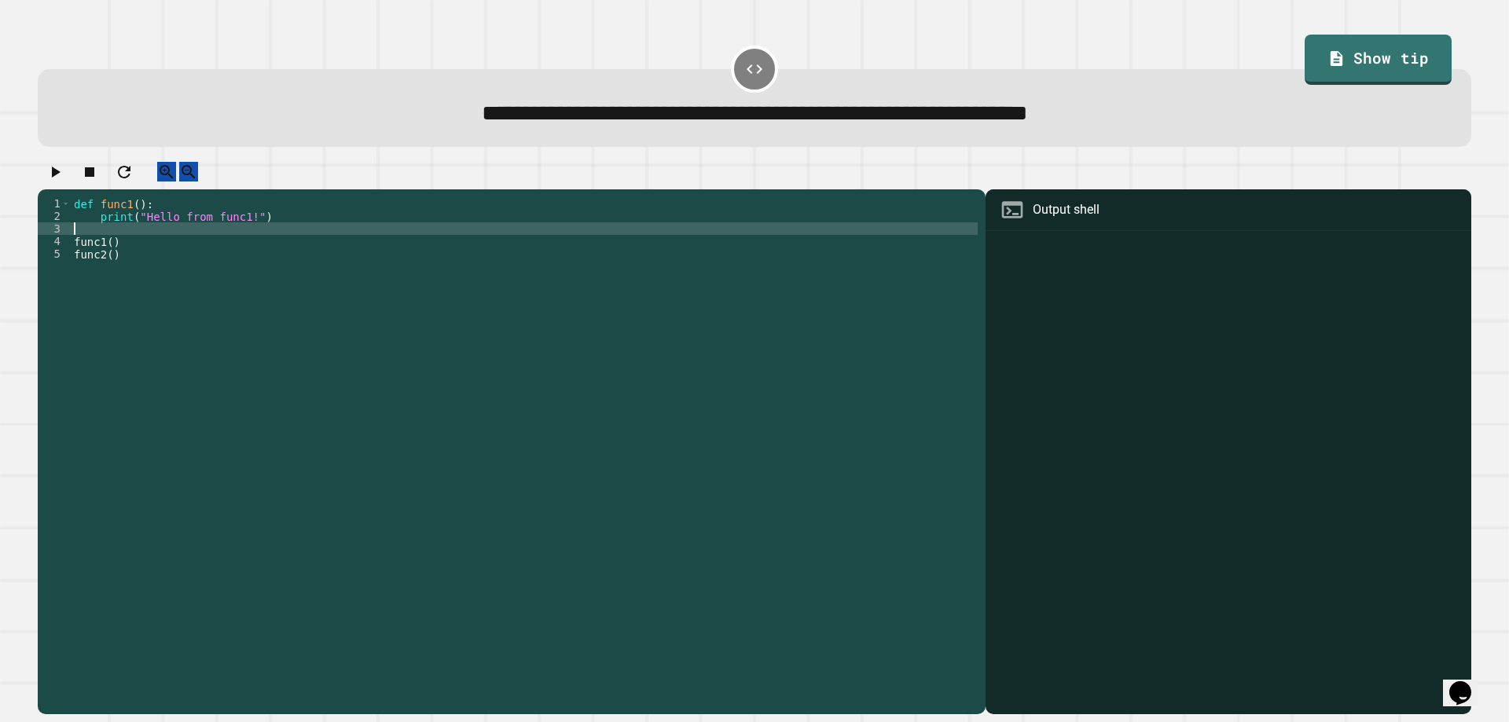
click at [128, 248] on div "def func1 ( ) : print ( "Hello from func1!" ) func1 ( ) func2 ( )" at bounding box center [524, 436] width 907 height 478
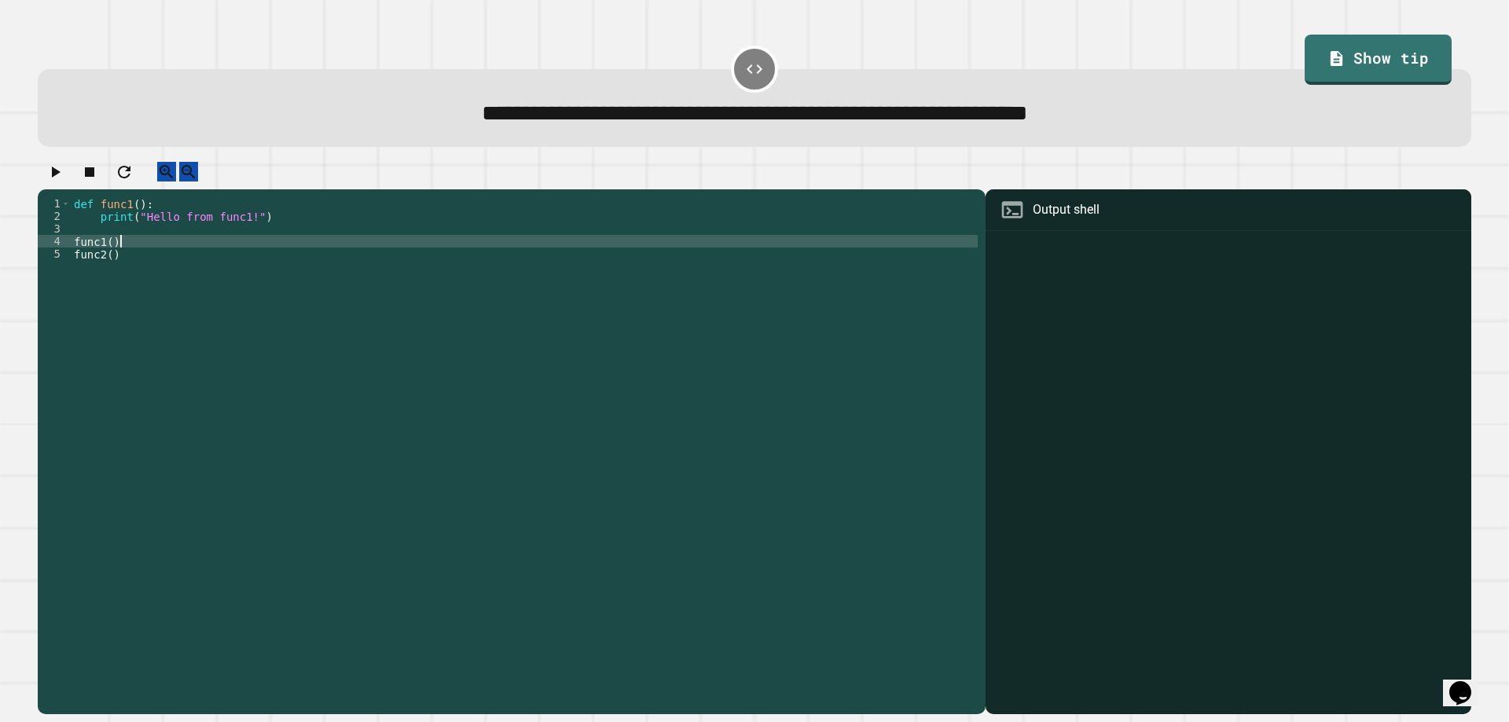
click at [128, 260] on div "def func1 ( ) : print ( "Hello from func1!" ) func1 ( ) func2 ( )" at bounding box center [524, 436] width 907 height 478
type textarea "*******"
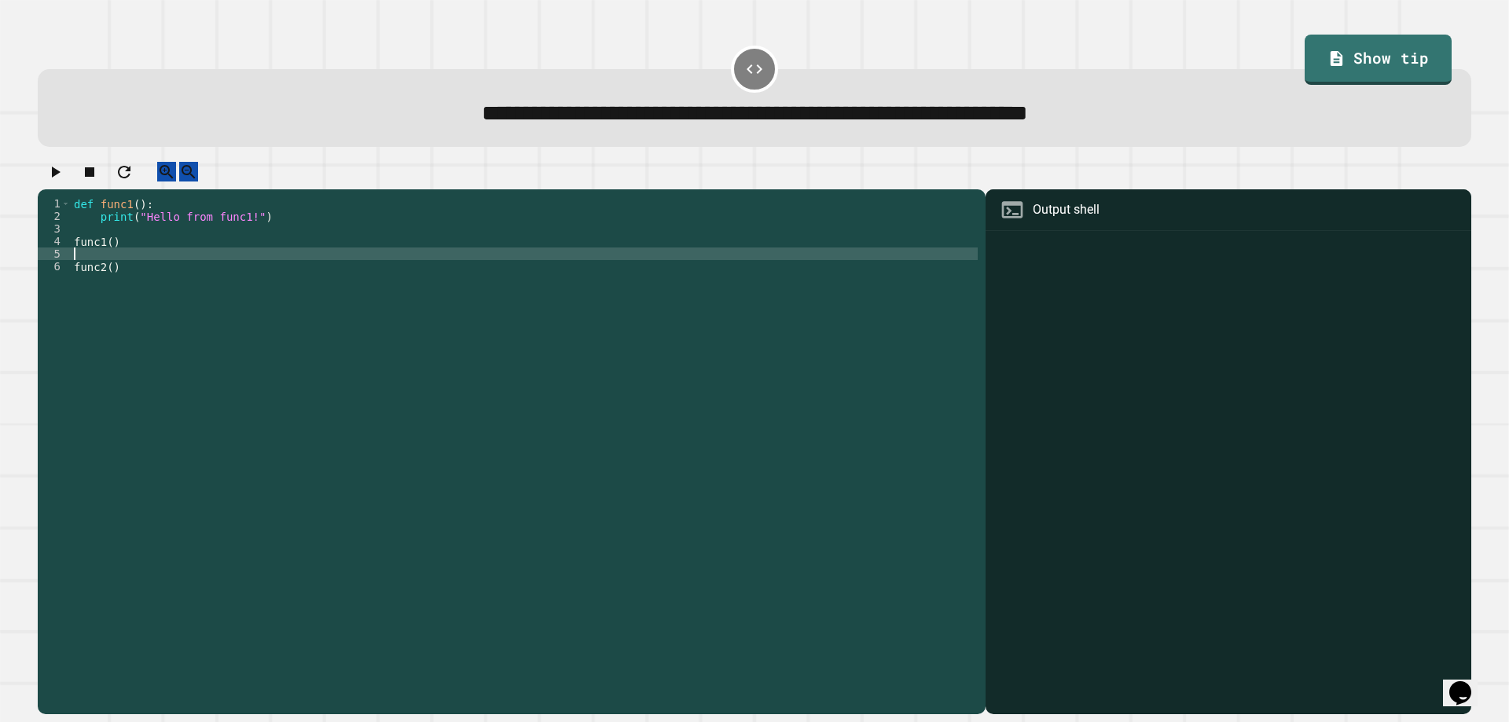
click at [117, 256] on div "def func1 ( ) : print ( "Hello from func1!" ) func1 ( ) func2 ( )" at bounding box center [524, 436] width 907 height 478
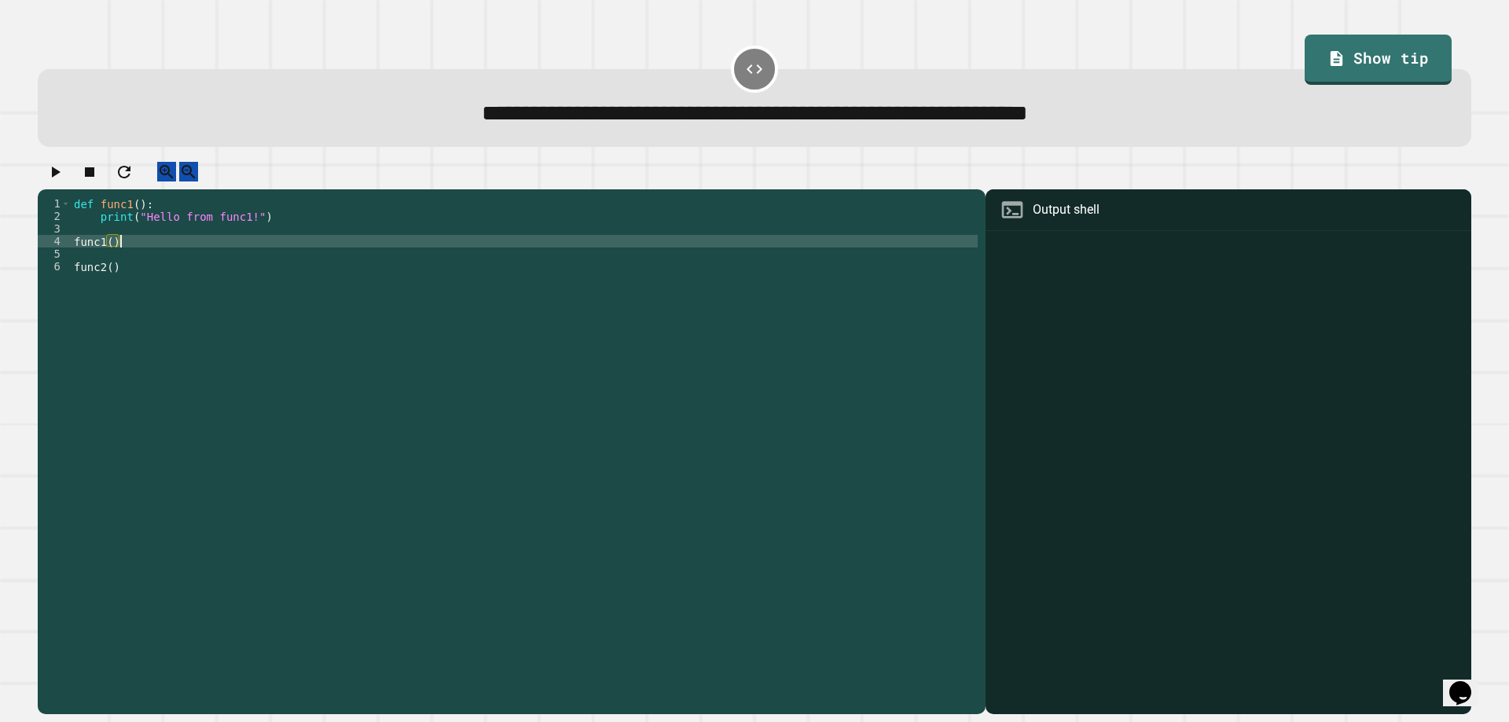
type textarea "*******"
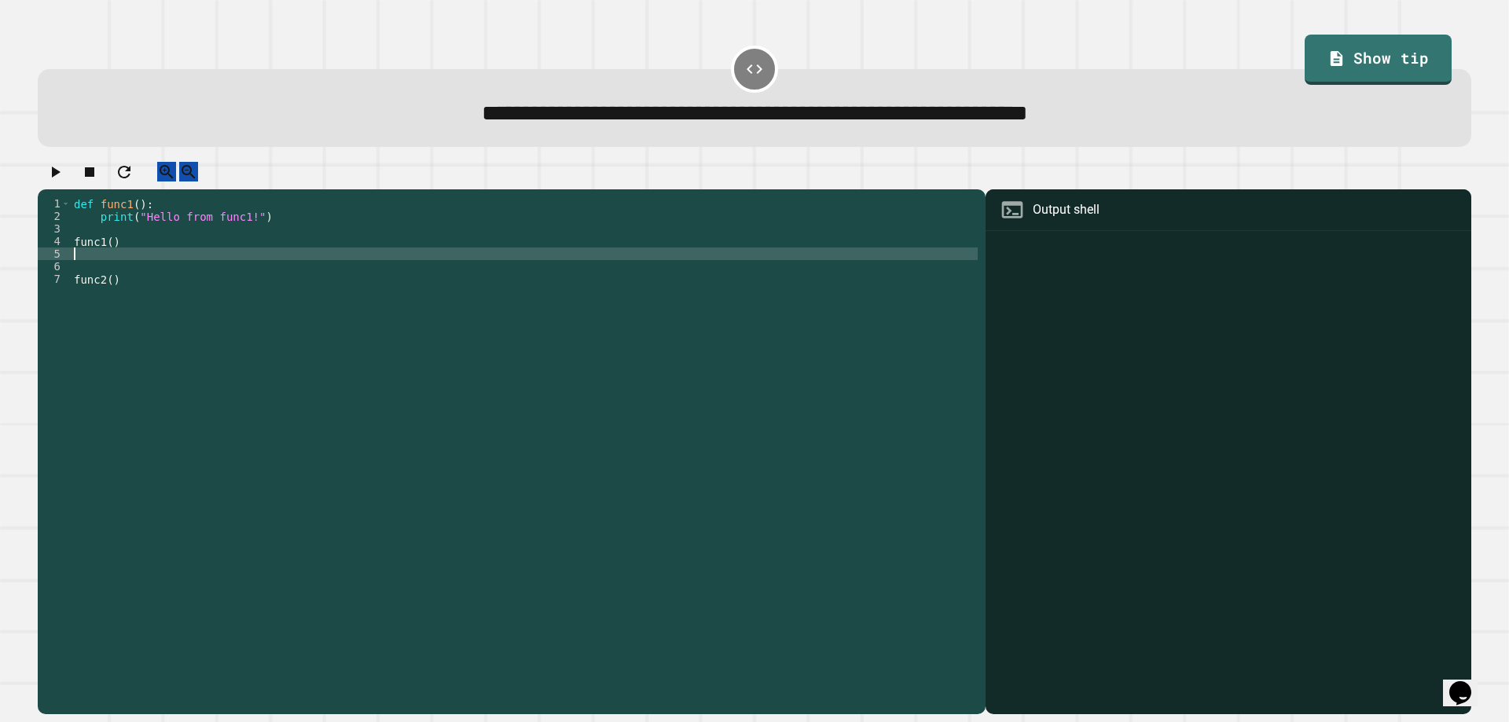
click at [68, 248] on div "4" at bounding box center [54, 241] width 33 height 13
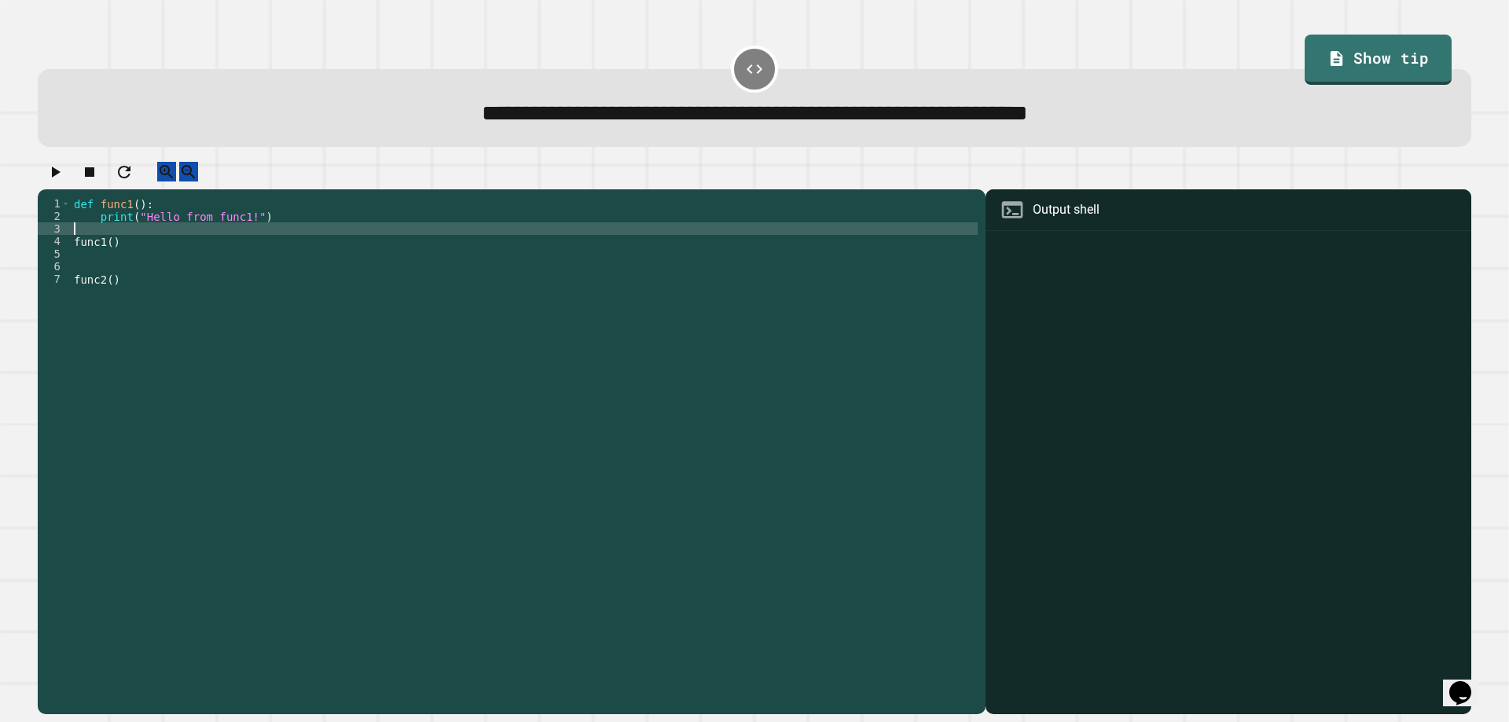
click at [75, 245] on div "def func1 ( ) : print ( "Hello from func1!" ) func1 ( ) func2 ( )" at bounding box center [524, 436] width 907 height 478
click at [68, 248] on div "4" at bounding box center [54, 241] width 33 height 13
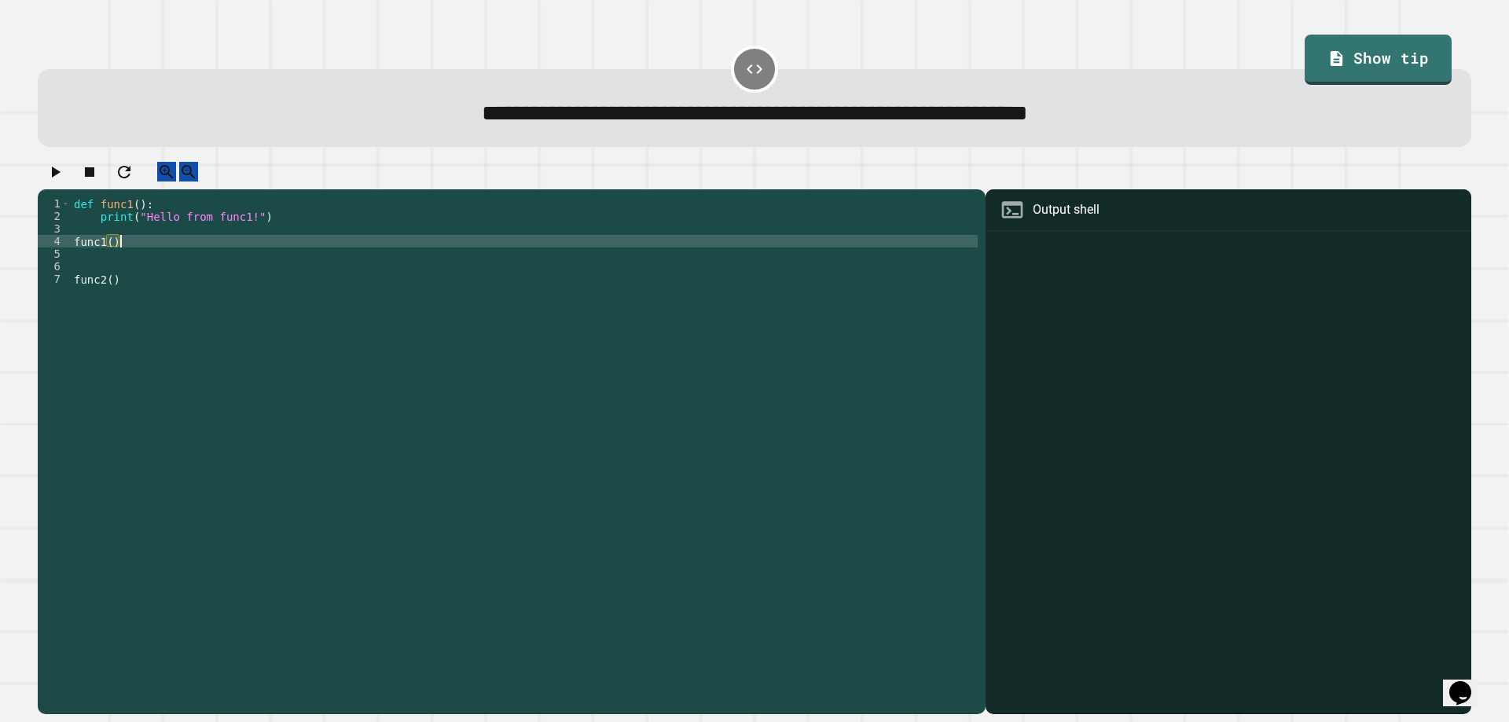
click at [123, 262] on div "def func1 ( ) : print ( "Hello from func1!" ) func1 ( ) func2 ( )" at bounding box center [524, 436] width 907 height 478
type textarea "*******"
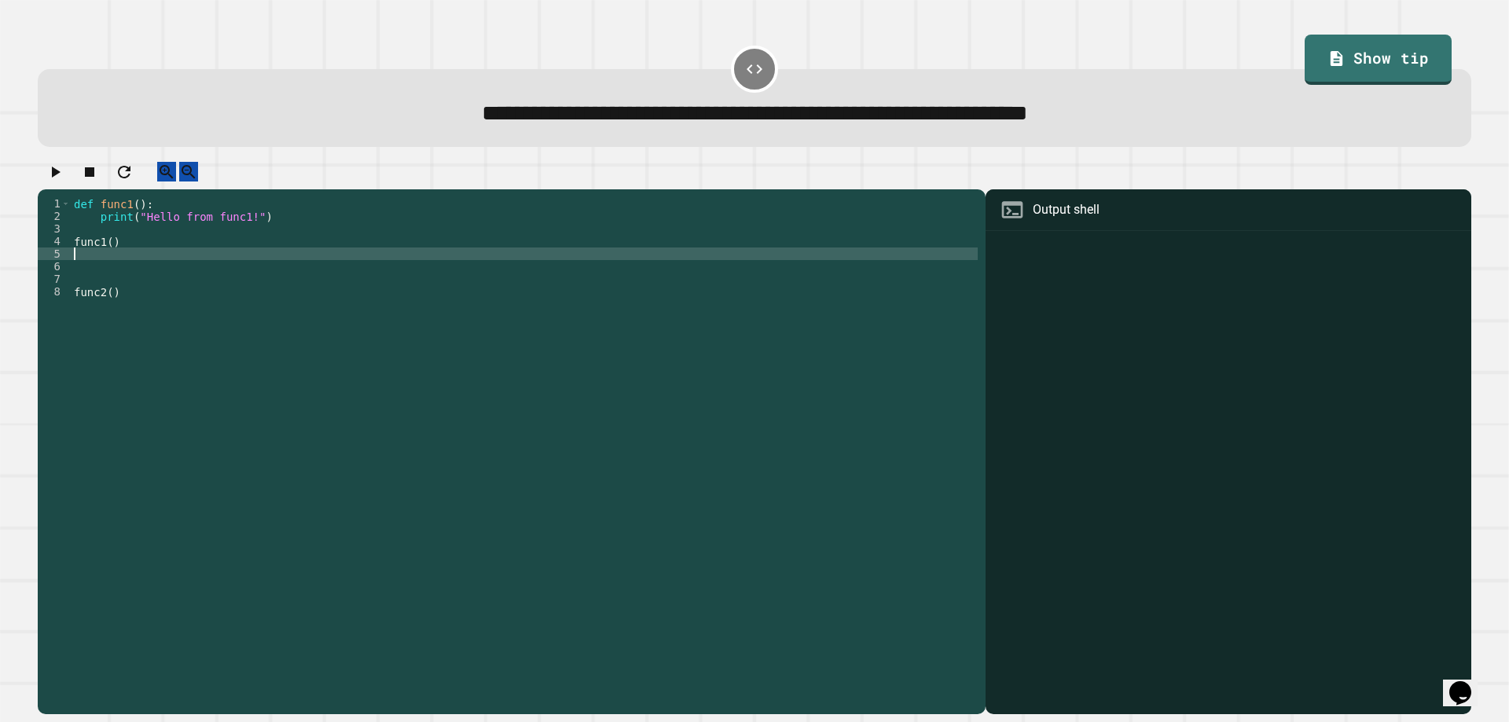
click at [68, 248] on div "4" at bounding box center [54, 241] width 33 height 13
click at [107, 252] on div "def func1 ( ) : print ( "Hello from func1!" ) func1 ( ) func2 ( )" at bounding box center [524, 436] width 907 height 478
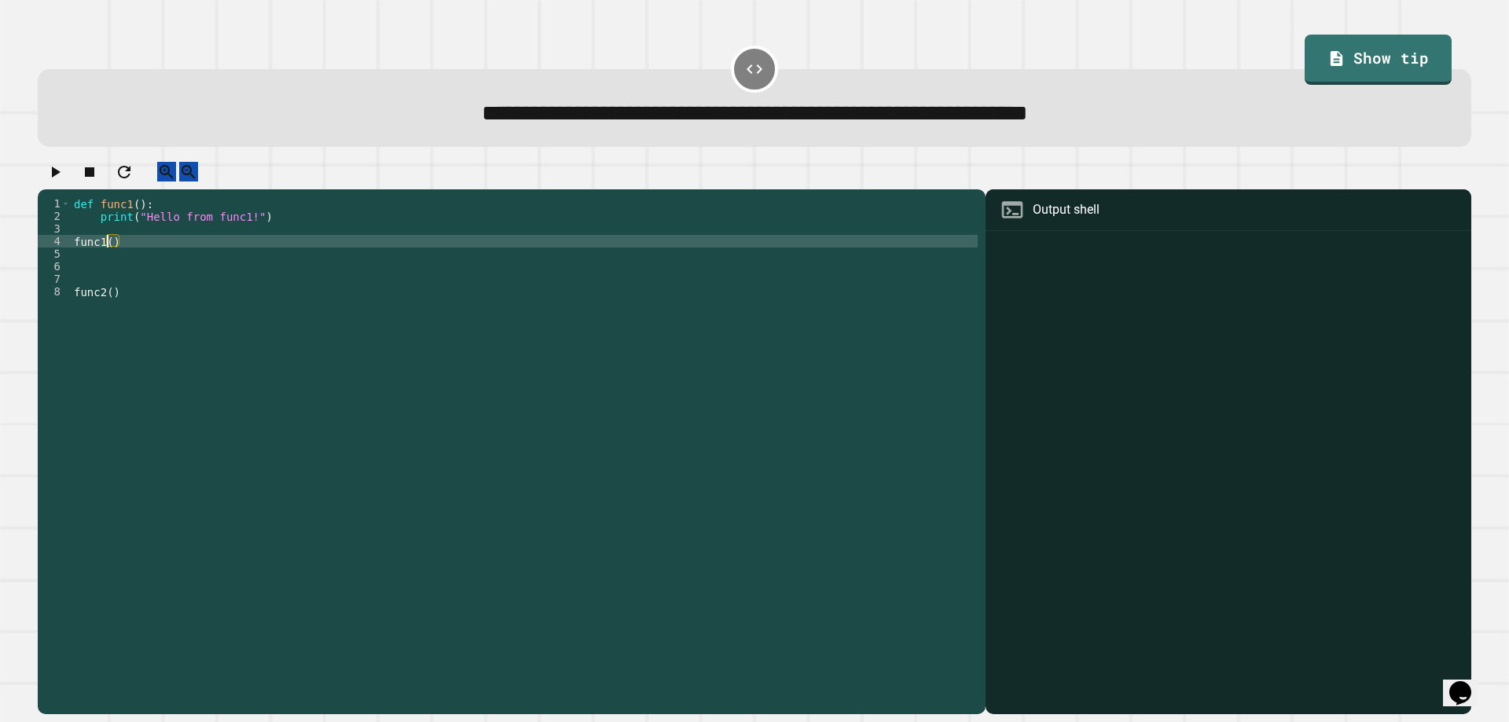
click at [124, 255] on div "def func1 ( ) : print ( "Hello from func1!" ) func1 ( ) func2 ( )" at bounding box center [524, 436] width 907 height 478
click at [66, 248] on div "4" at bounding box center [54, 241] width 33 height 13
click at [72, 250] on div "def func1 ( ) : print ( "Hello from func1!" ) func1 ( ) func2 ( )" at bounding box center [524, 436] width 907 height 478
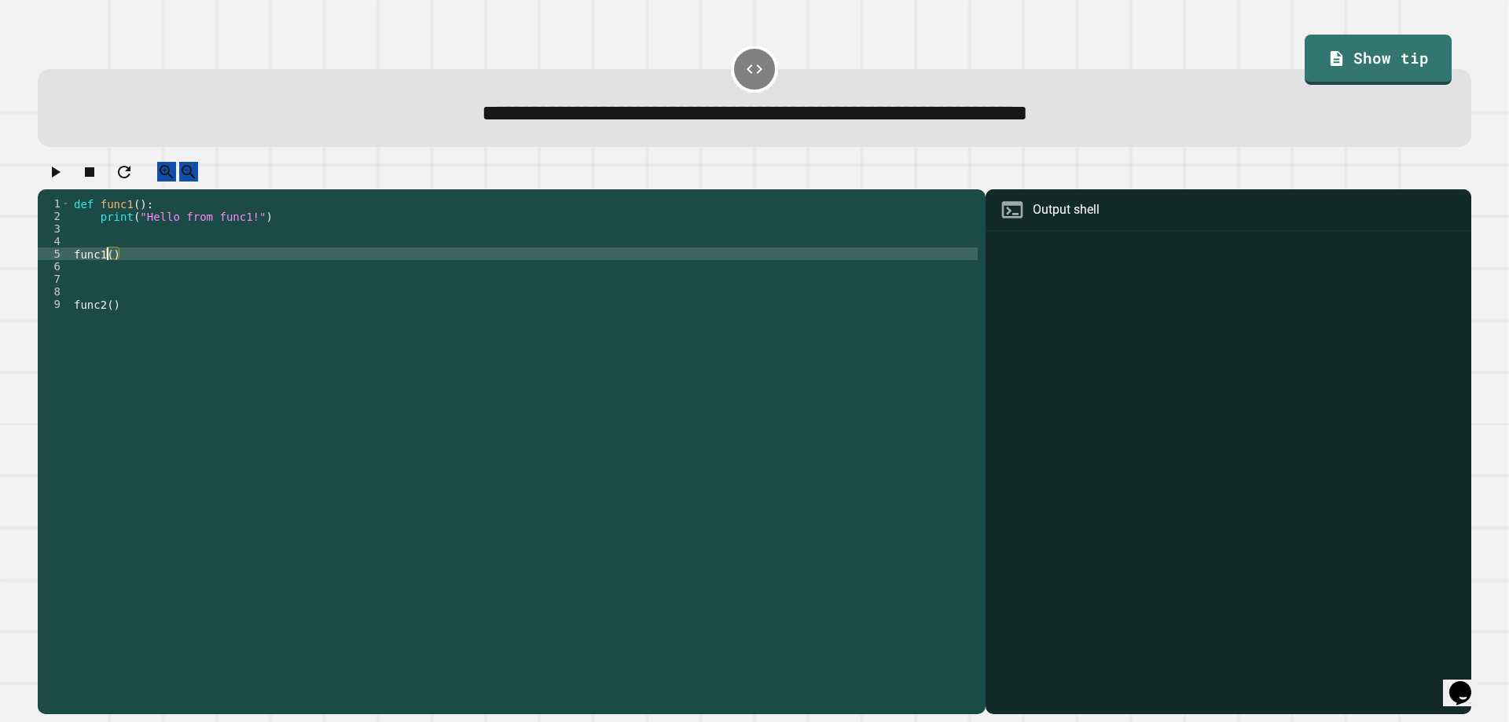
click at [91, 258] on div "def func1 ( ) : print ( "Hello from func1!" ) func1 ( ) func2 ( )" at bounding box center [524, 436] width 907 height 478
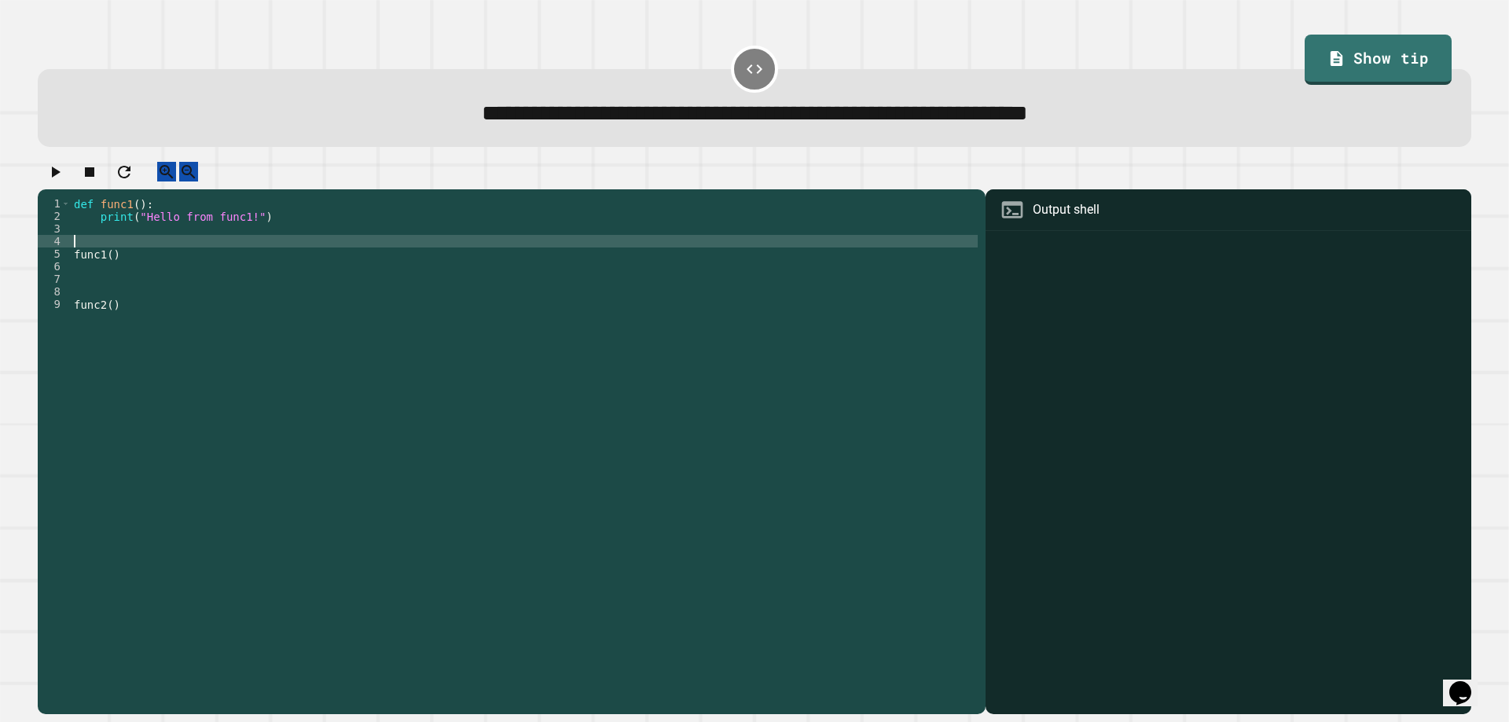
scroll to position [0, 0]
click at [68, 310] on div "9" at bounding box center [54, 304] width 33 height 13
click at [72, 313] on div "def func1 ( ) : print ( "Hello from func1!" ) func1 ( ) func2 ( )" at bounding box center [524, 436] width 907 height 478
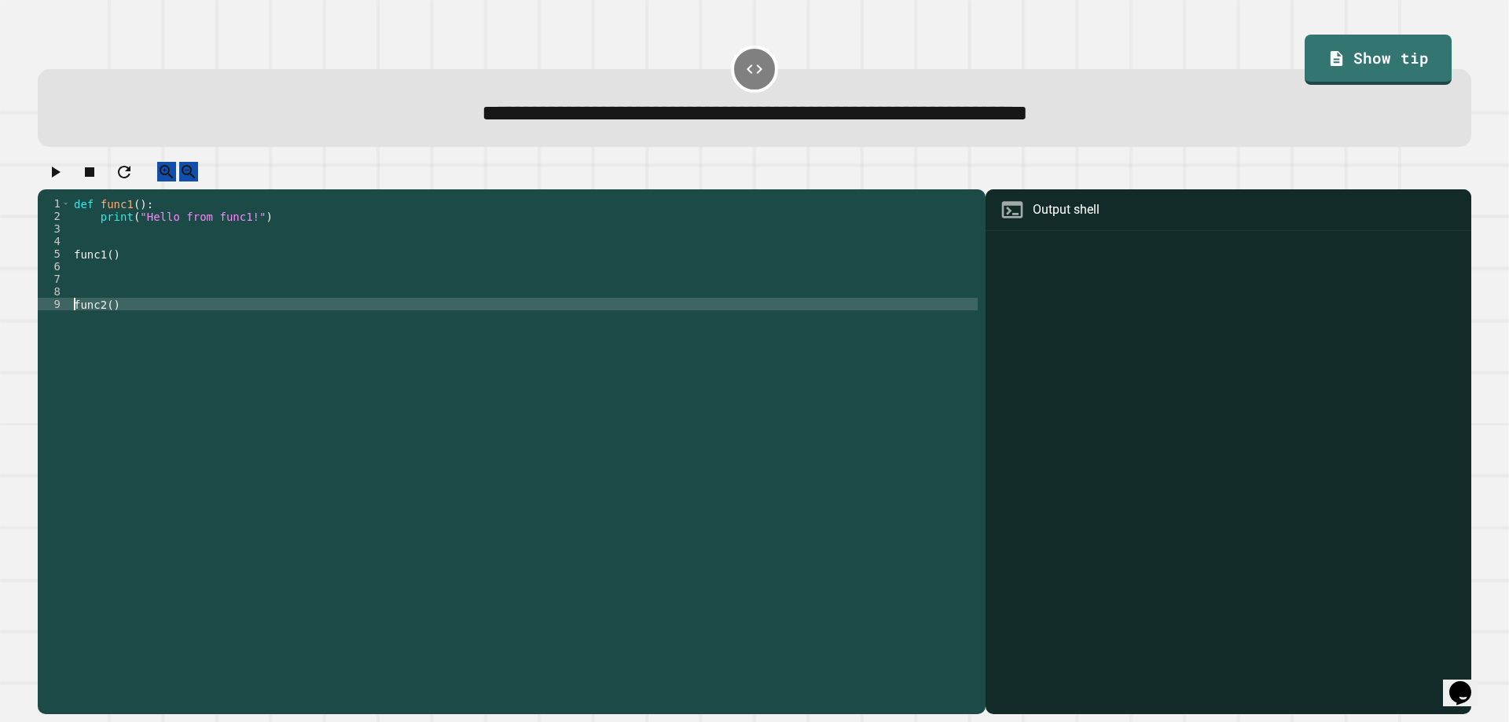
type textarea "*******"
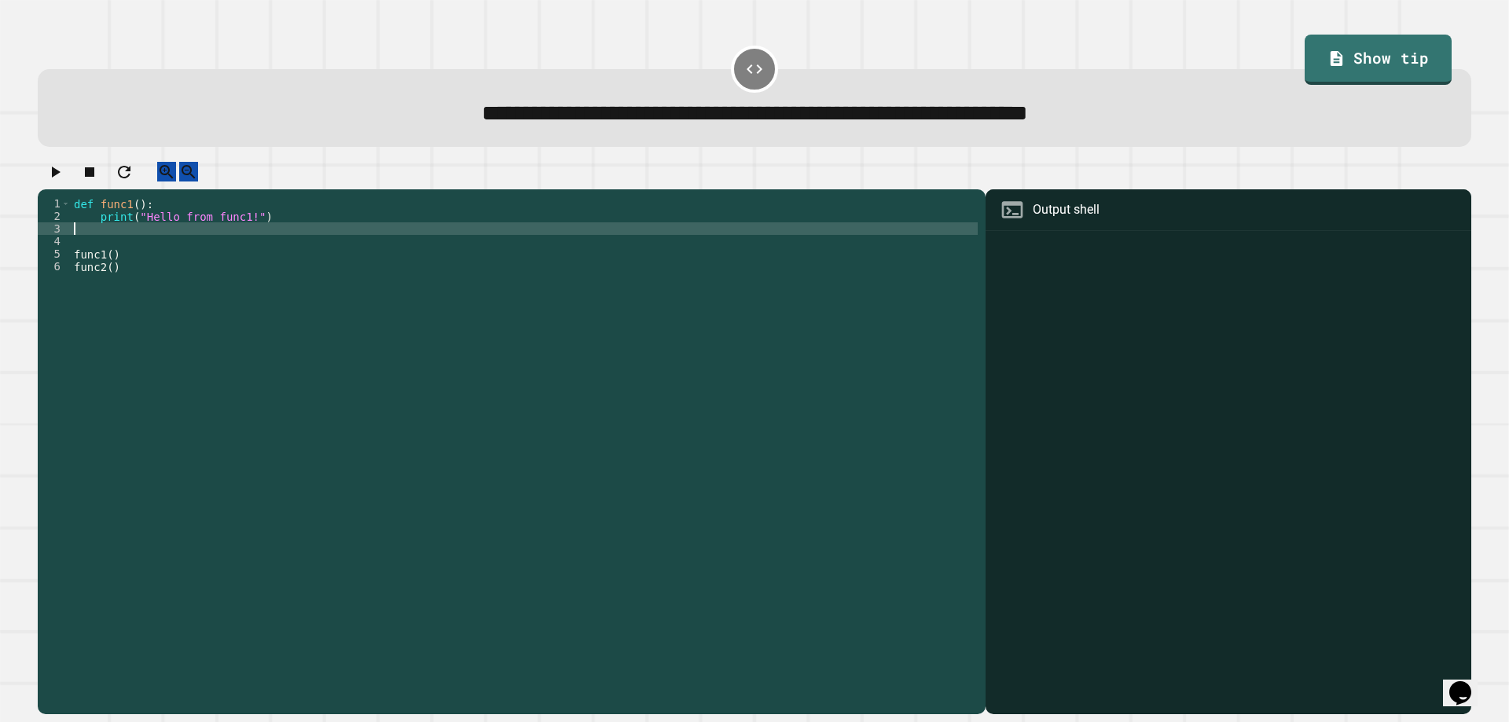
click at [72, 244] on div "def func1 ( ) : print ( "Hello from func1!" ) func1 ( ) func2 ( )" at bounding box center [524, 436] width 907 height 478
click at [73, 255] on div "def func1 ( ) : print ( "Hello from func1!" ) func1 ( ) func2 ( )" at bounding box center [524, 436] width 907 height 478
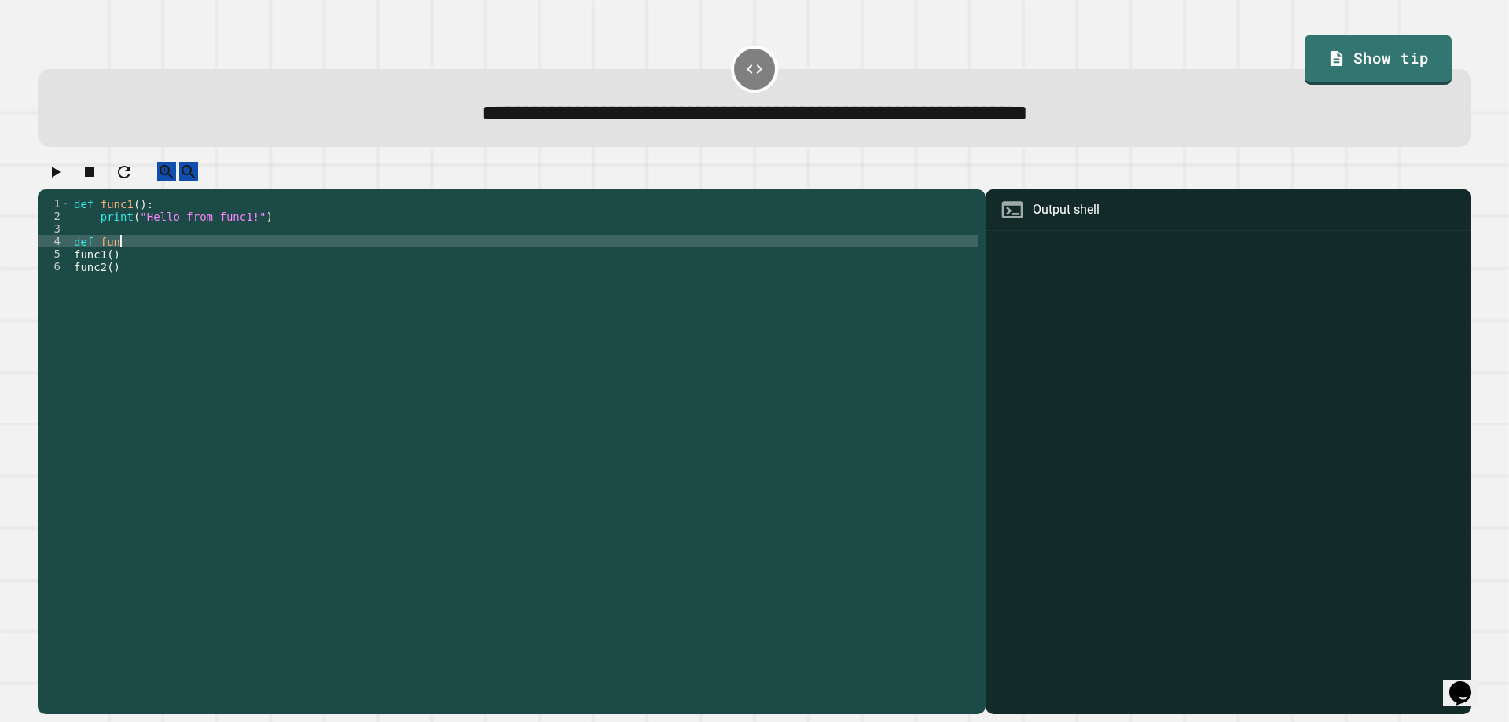
scroll to position [0, 2]
type textarea "**********"
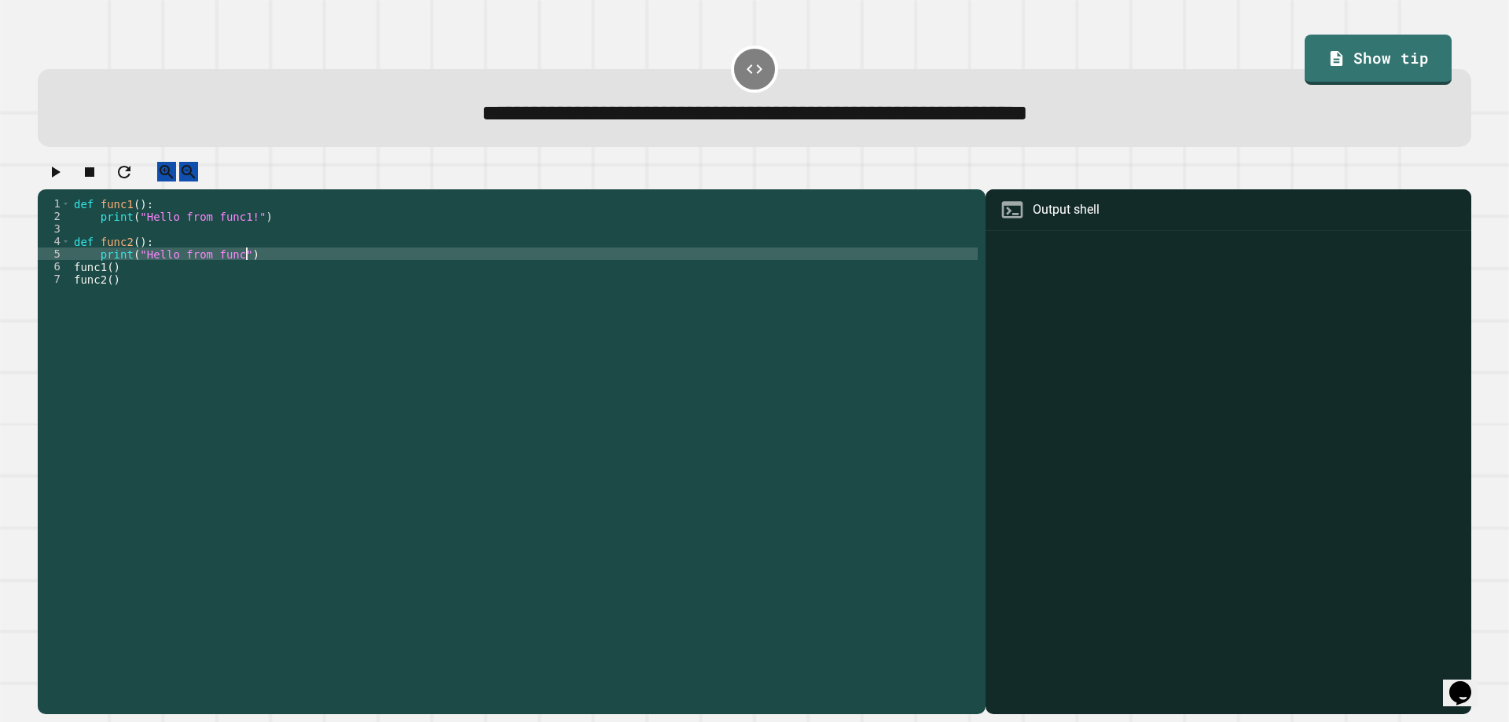
scroll to position [0, 12]
type textarea "**********"
click at [62, 182] on icon "button" at bounding box center [55, 172] width 19 height 19
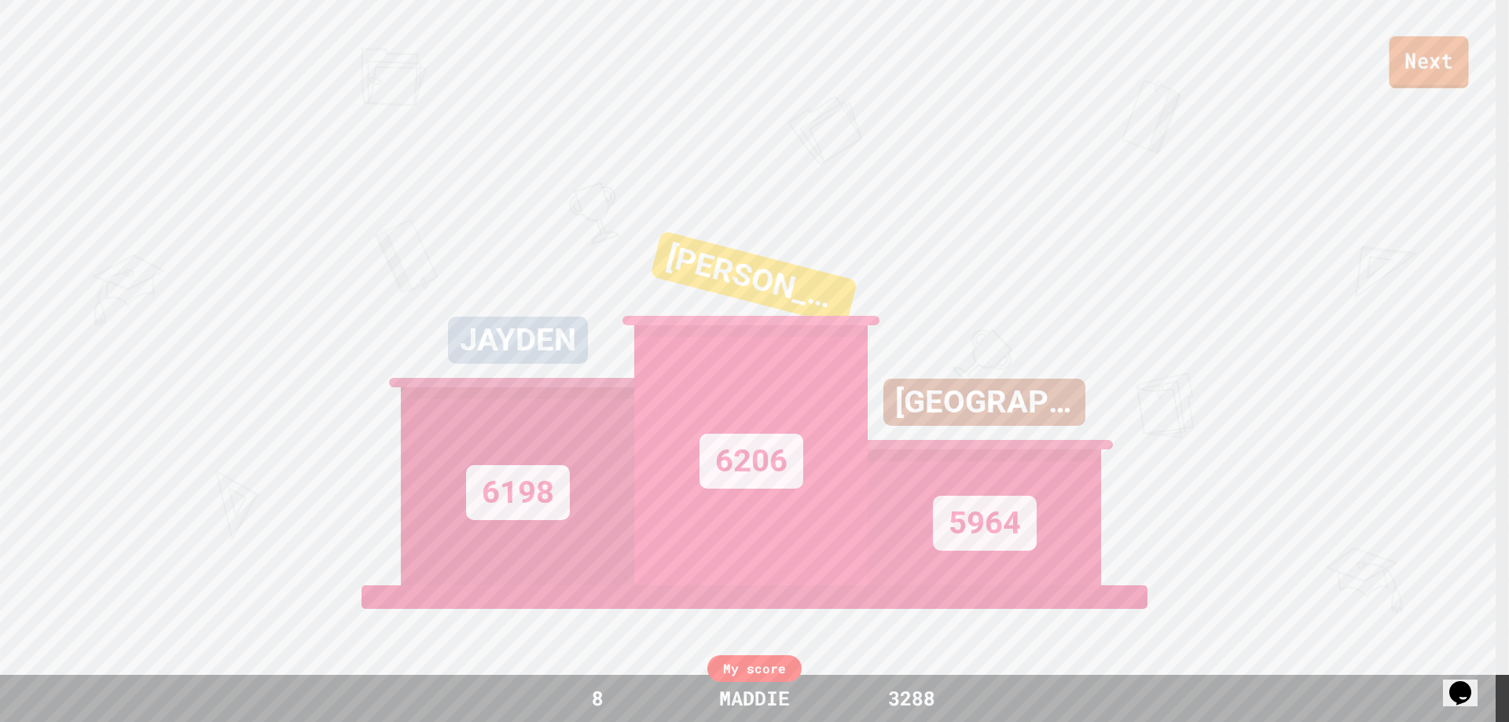
click at [1417, 46] on link "Next" at bounding box center [1428, 62] width 79 height 52
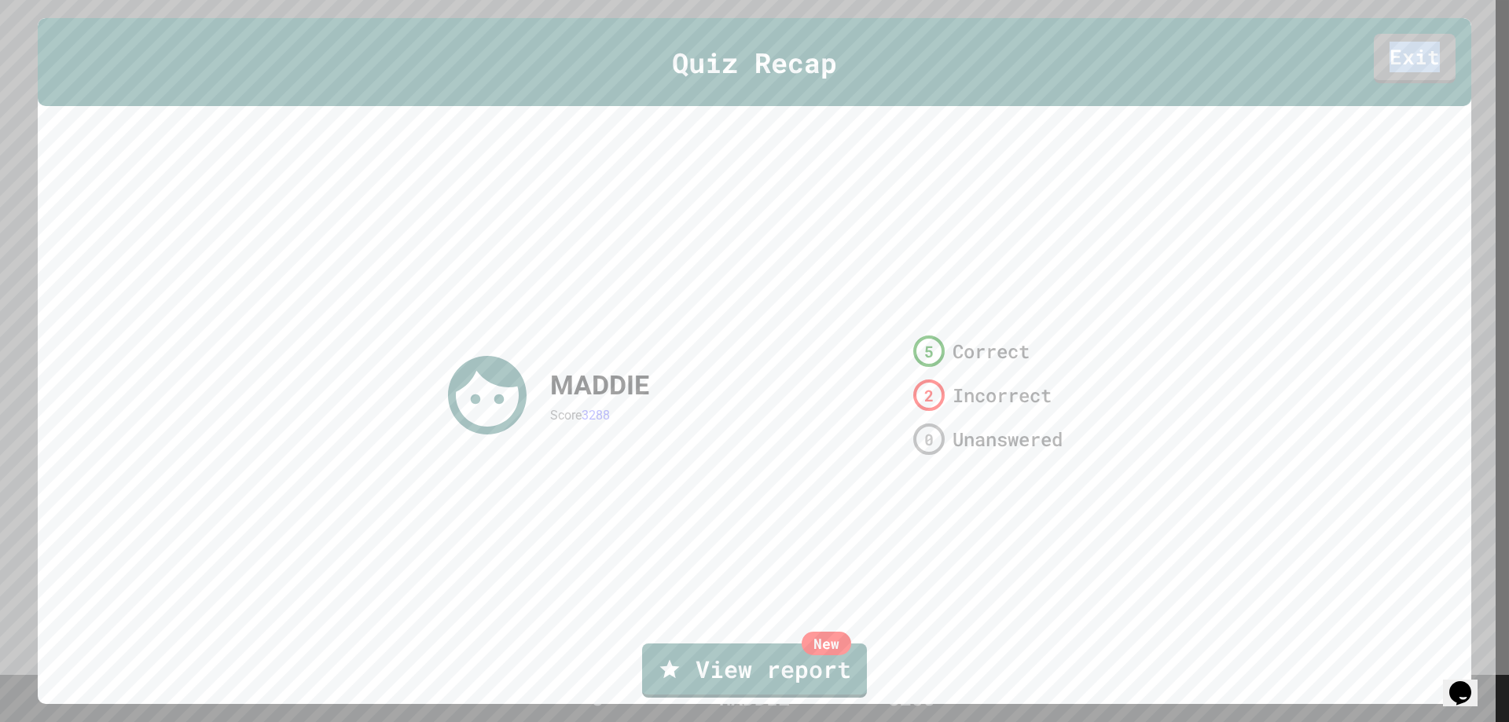
drag, startPoint x: 1419, startPoint y: 37, endPoint x: 1423, endPoint y: 49, distance: 12.7
click at [1423, 49] on div "Quiz Recap Exit" at bounding box center [754, 62] width 1433 height 89
click at [1422, 51] on link "Exit" at bounding box center [1414, 57] width 81 height 52
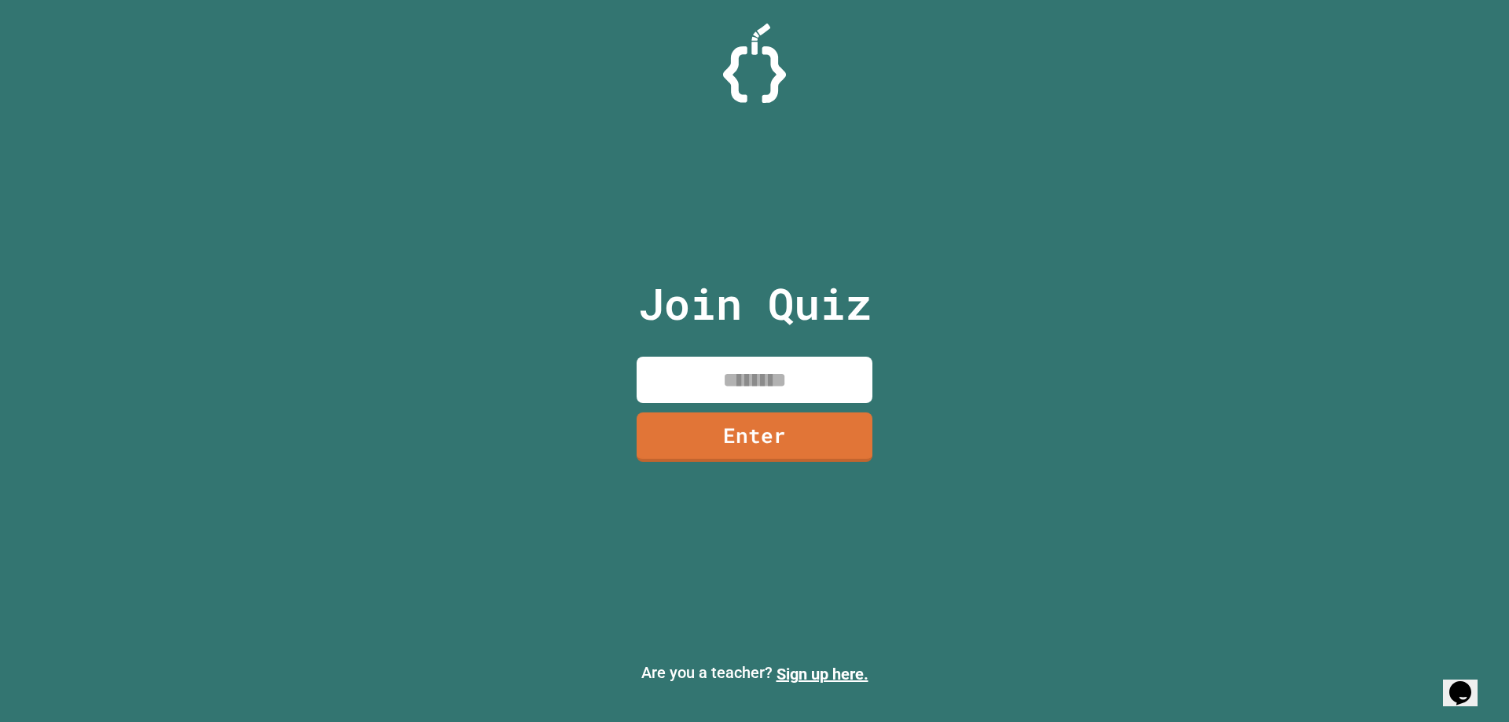
click at [756, 384] on input at bounding box center [755, 380] width 236 height 46
click at [788, 435] on link "Enter" at bounding box center [755, 435] width 224 height 52
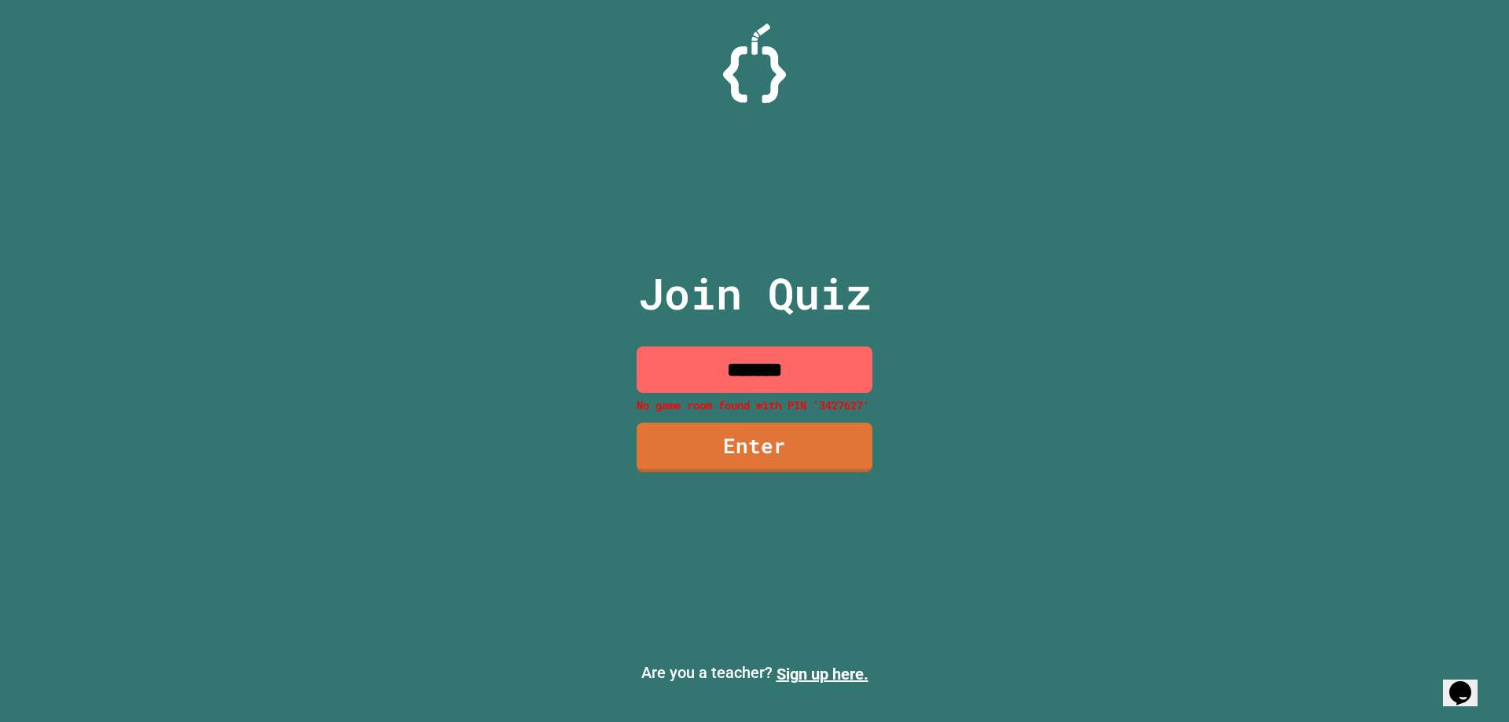
click at [736, 368] on input "*******" at bounding box center [755, 370] width 236 height 46
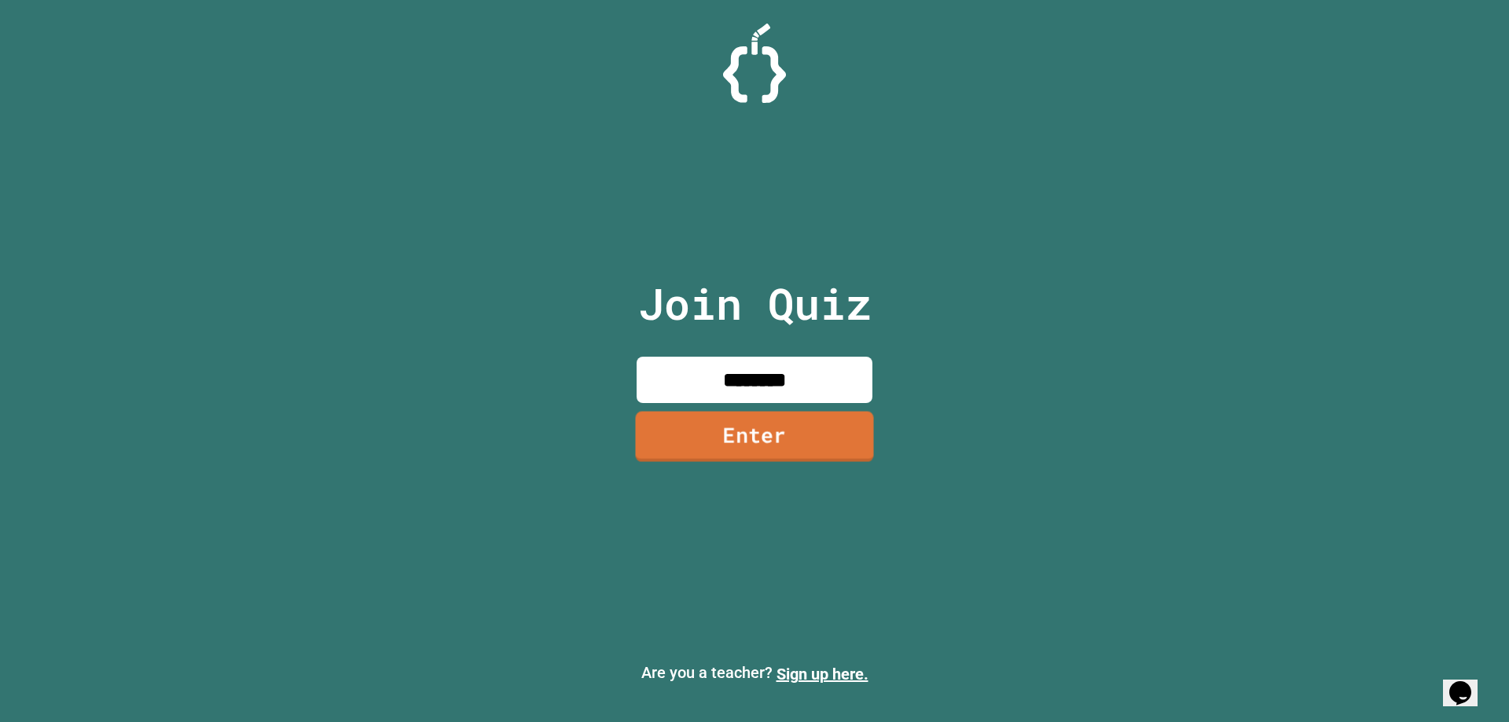
type input "********"
click at [762, 425] on link "Enter" at bounding box center [754, 436] width 239 height 52
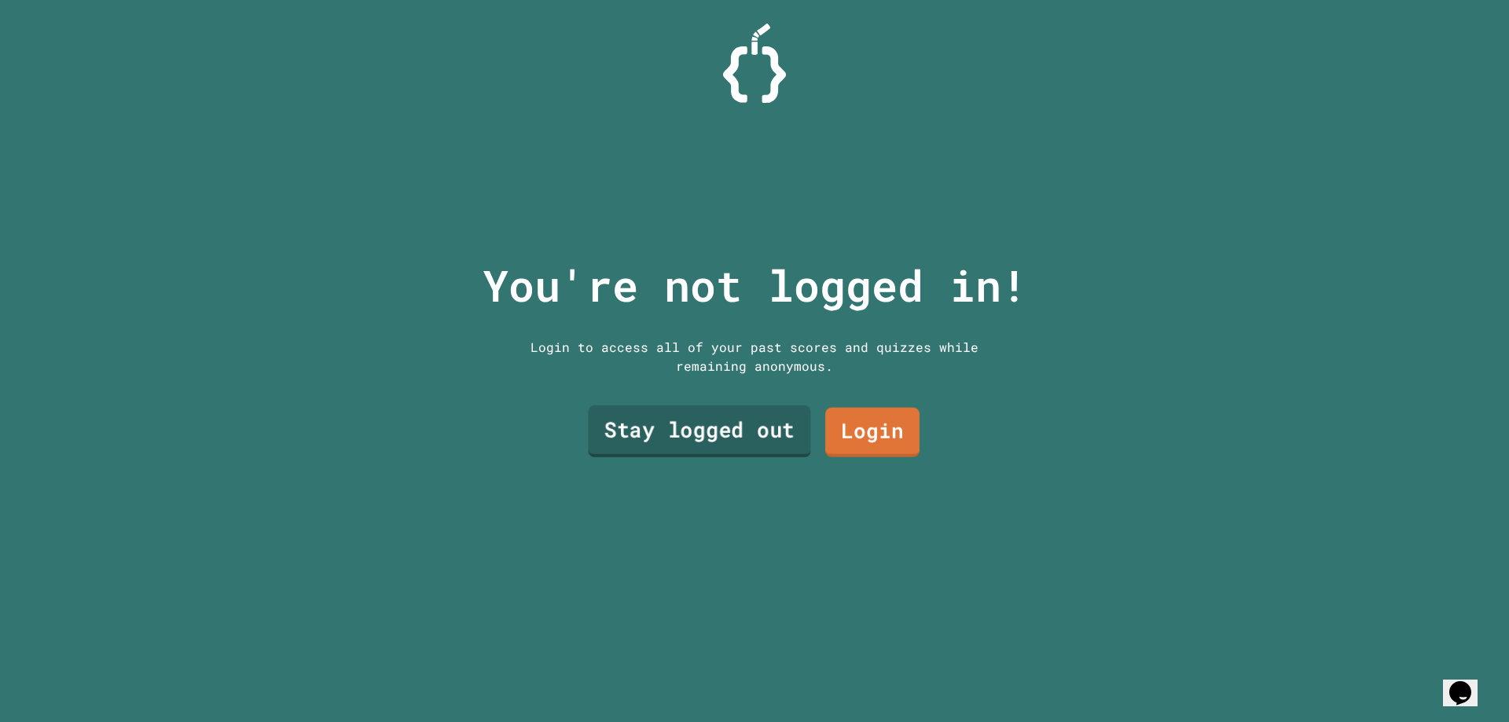
click at [699, 435] on link "Stay logged out" at bounding box center [699, 432] width 222 height 52
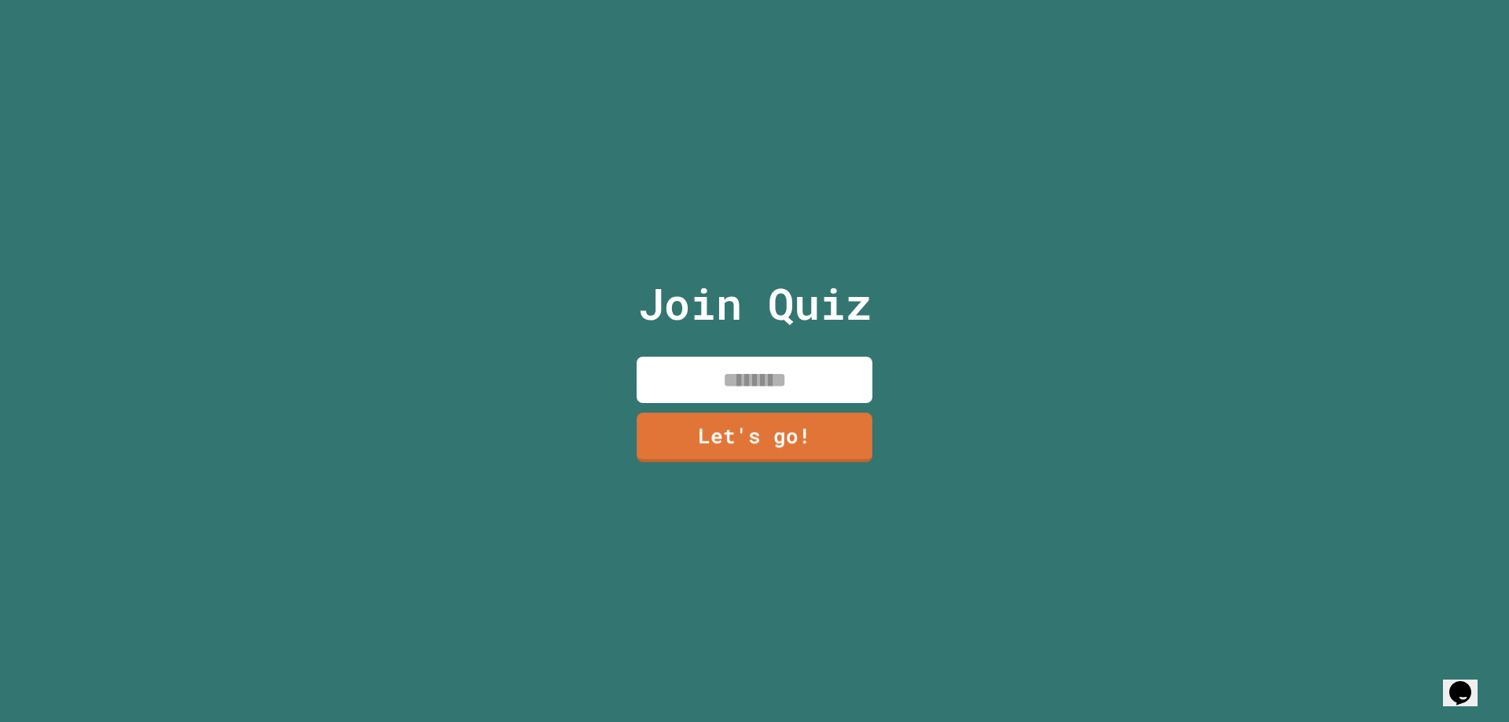
click at [752, 366] on input at bounding box center [755, 380] width 236 height 46
drag, startPoint x: 754, startPoint y: 379, endPoint x: 755, endPoint y: 388, distance: 9.5
click at [755, 388] on input at bounding box center [755, 380] width 236 height 46
click at [755, 378] on input at bounding box center [755, 380] width 236 height 46
type input "******"
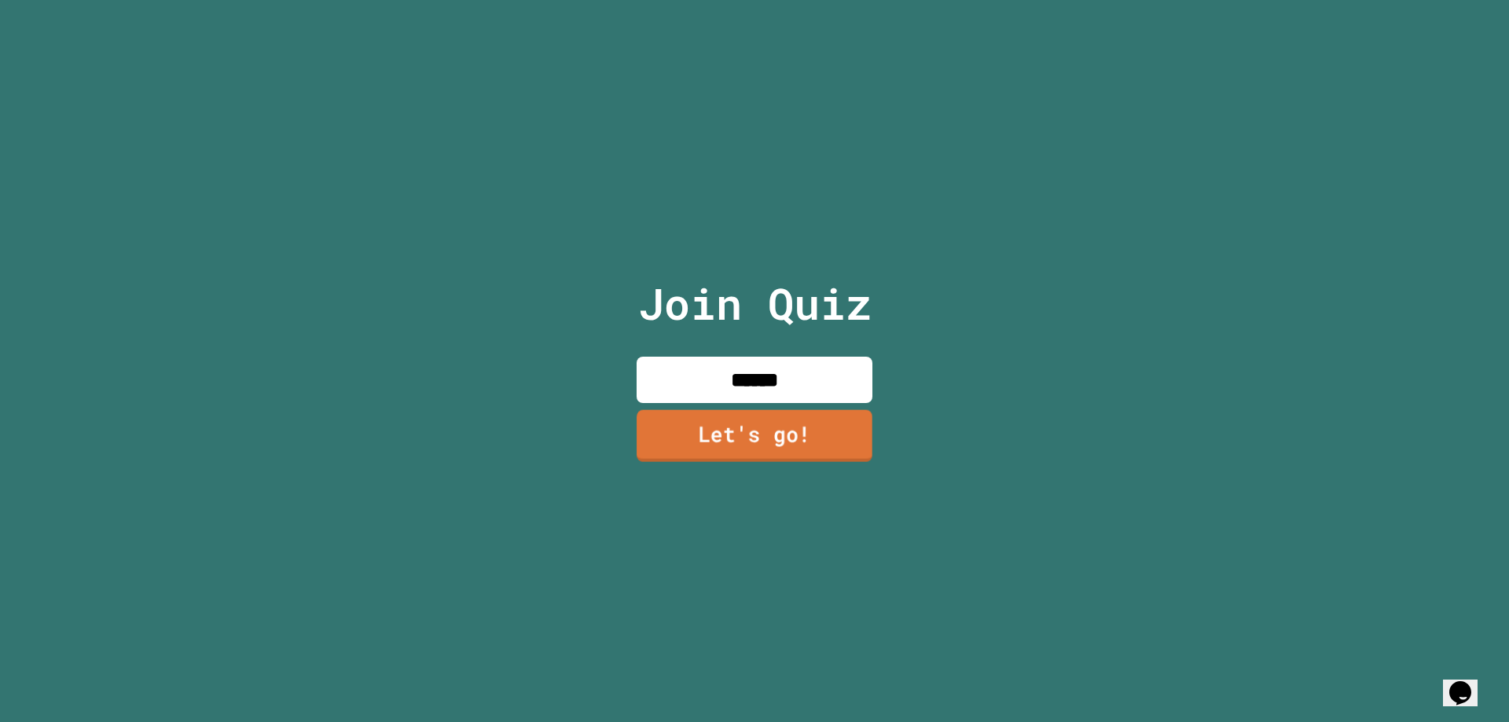
click at [754, 424] on link "Let's go!" at bounding box center [755, 435] width 236 height 52
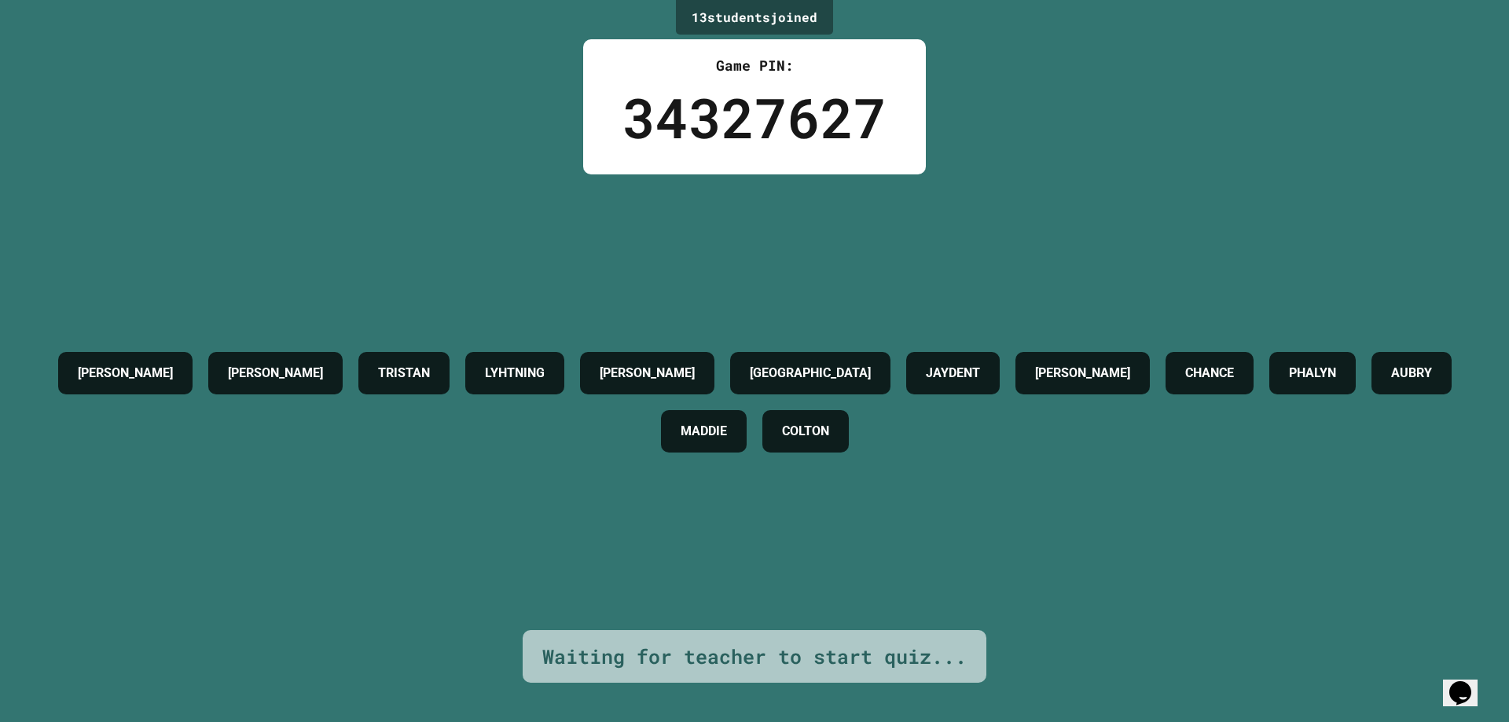
click at [894, 512] on div "[PERSON_NAME] [PERSON_NAME] LYHTNING [PERSON_NAME] DRESDEN JAYDENT JAYDEN H CHA…" at bounding box center [754, 402] width 1430 height 456
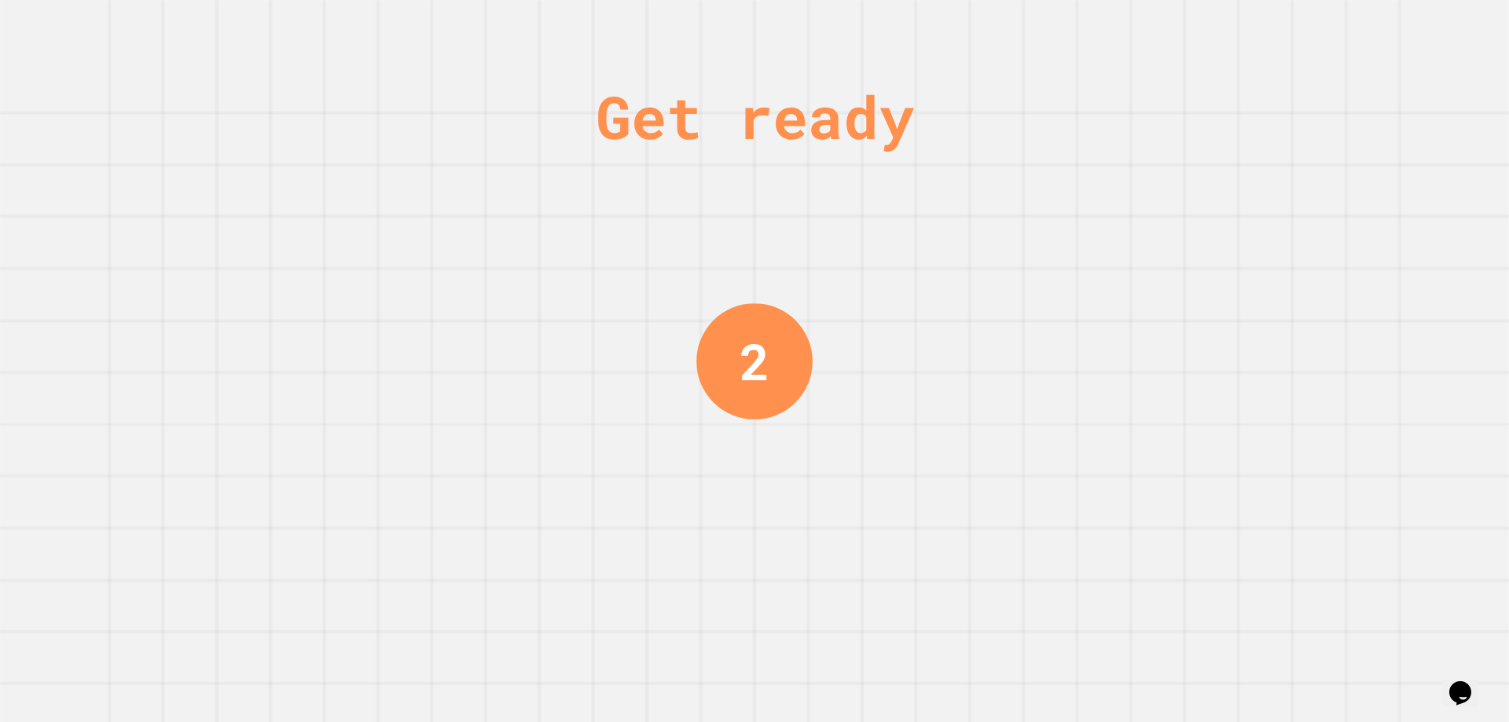
click at [891, 510] on div "Get ready 2" at bounding box center [754, 361] width 1509 height 722
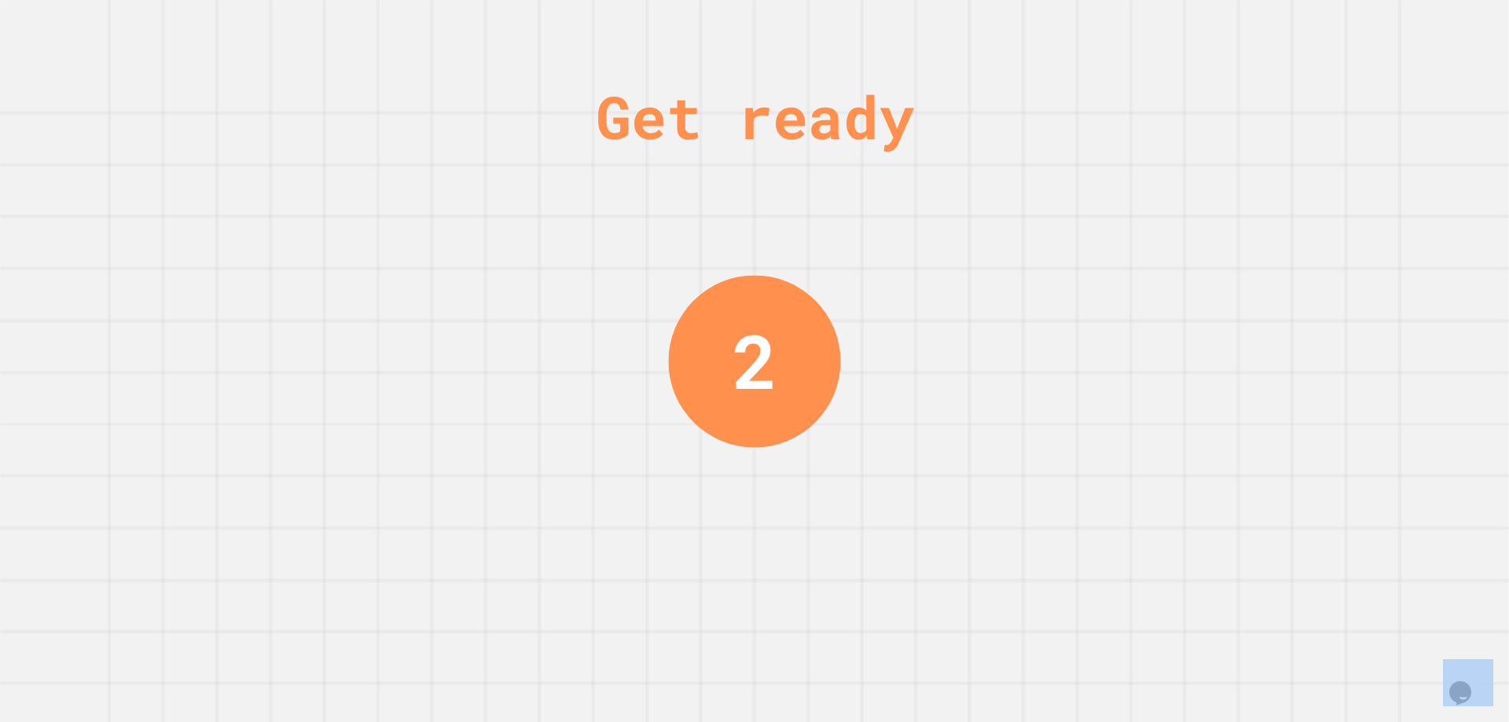
click at [891, 510] on div "Get ready 2" at bounding box center [754, 361] width 1509 height 722
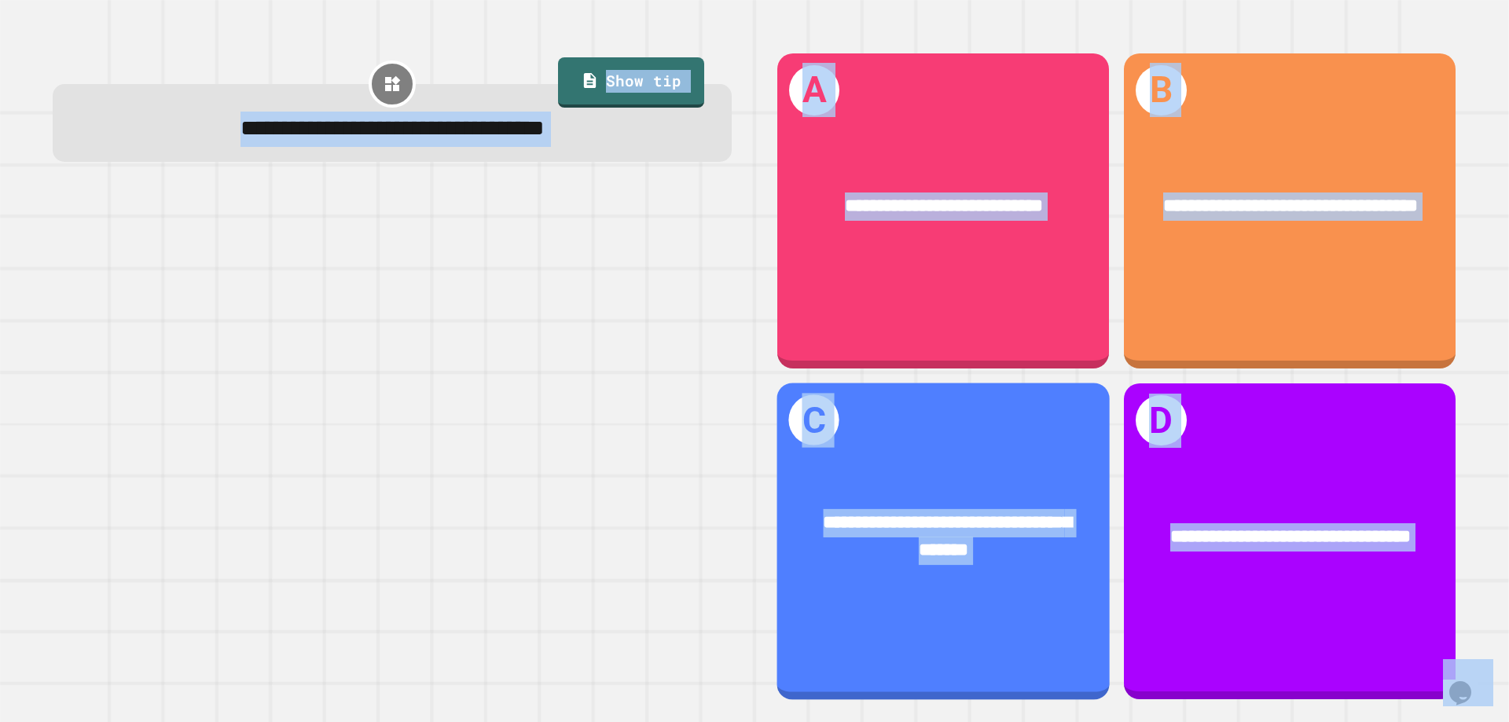
click at [892, 513] on span "**********" at bounding box center [947, 536] width 248 height 46
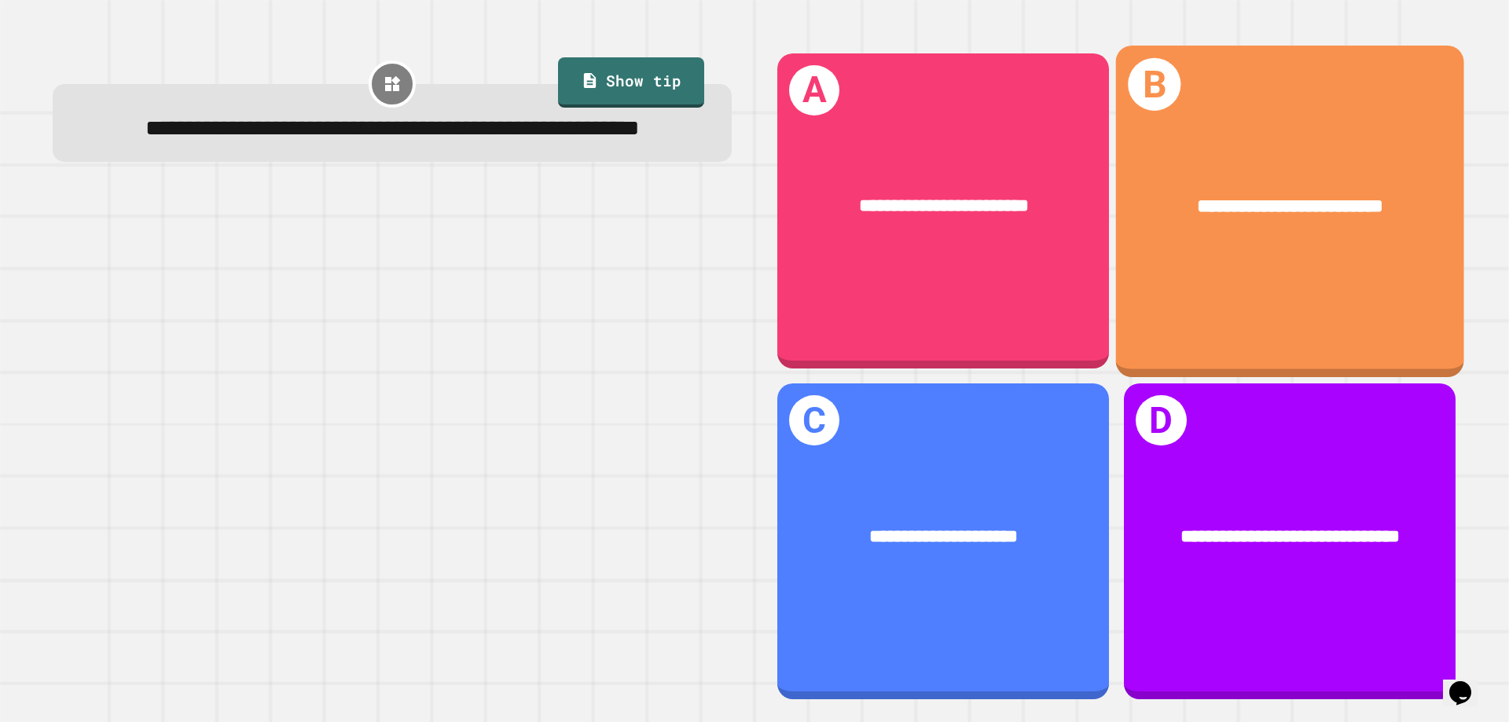
click at [1265, 266] on div "**********" at bounding box center [1290, 212] width 348 height 332
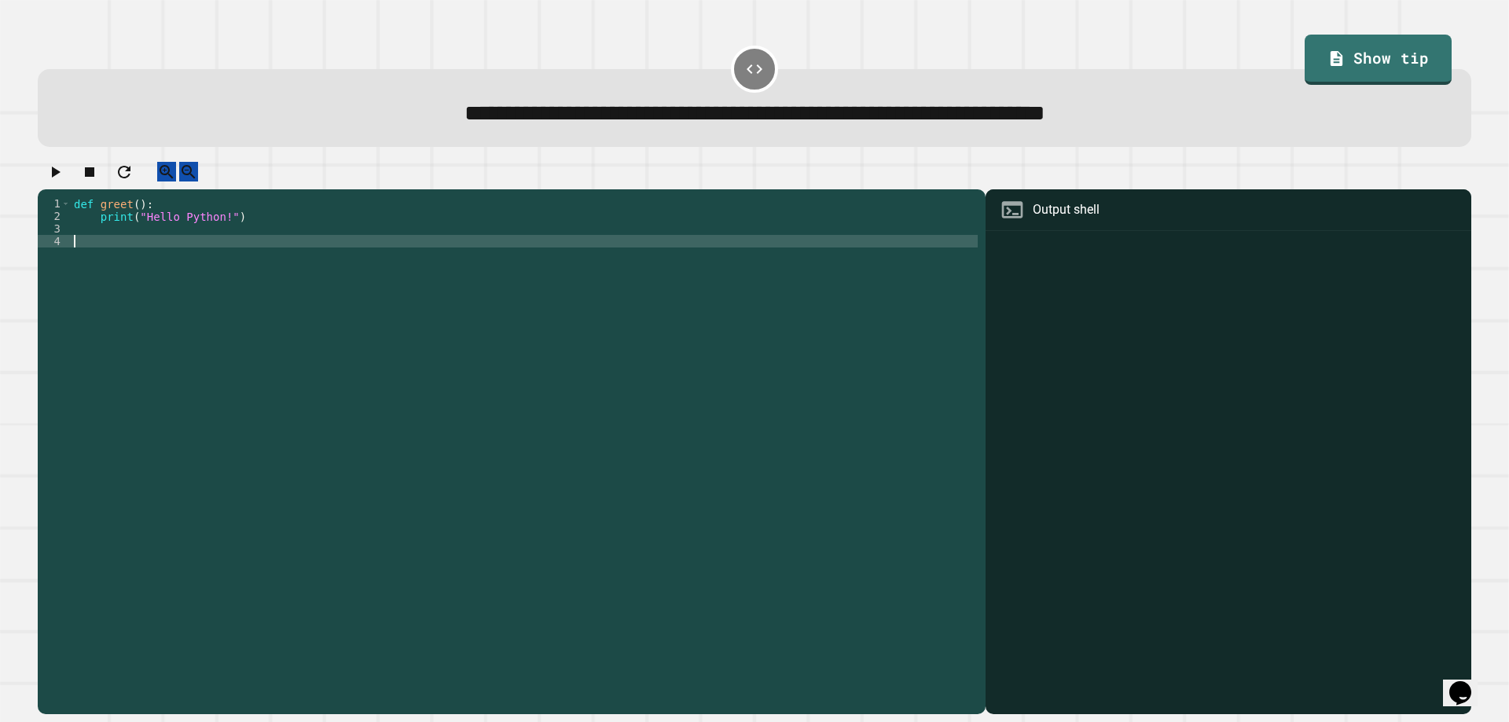
click at [328, 256] on div "def greet ( ) : print ( "Hello Python!" )" at bounding box center [524, 436] width 907 height 478
type textarea "*"
type textarea "*******"
click at [57, 178] on icon "button" at bounding box center [55, 172] width 19 height 19
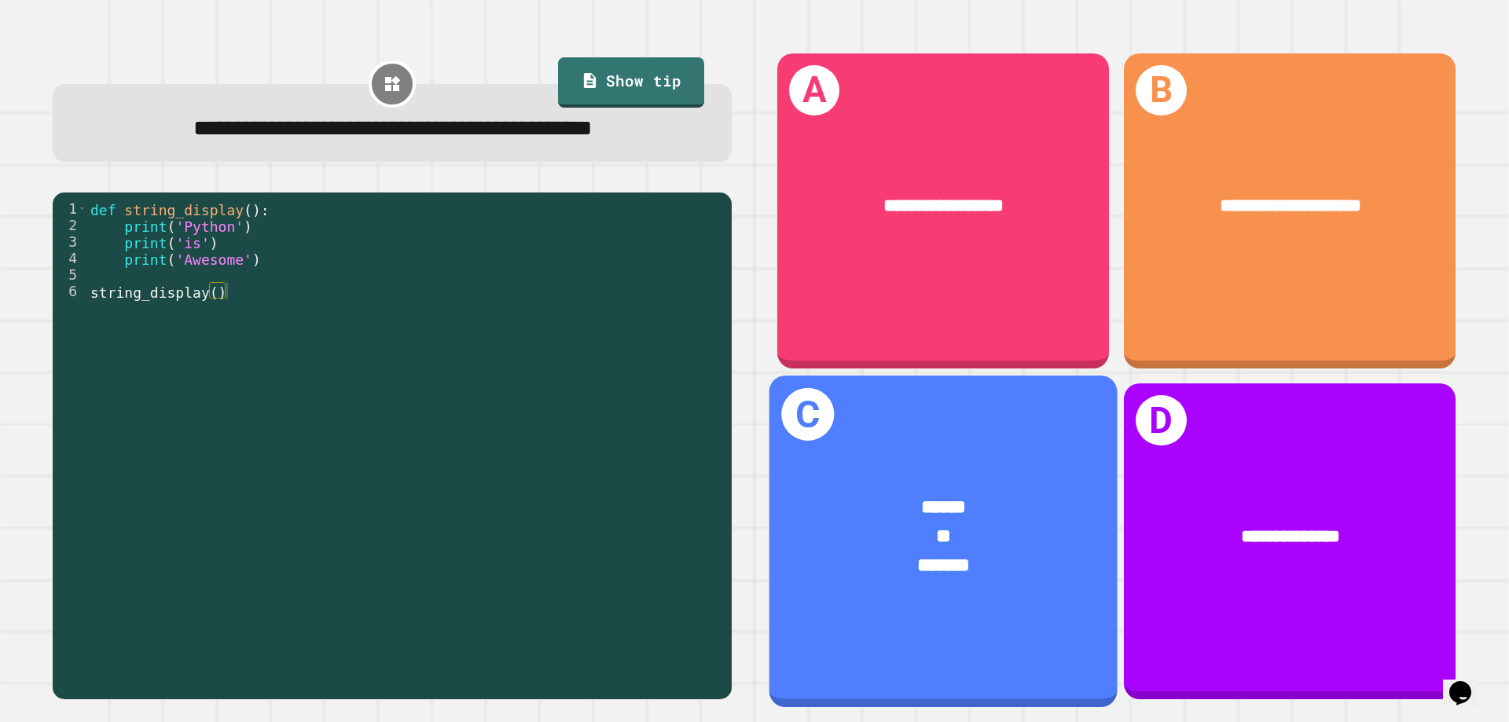
click at [965, 524] on div "**" at bounding box center [943, 537] width 271 height 29
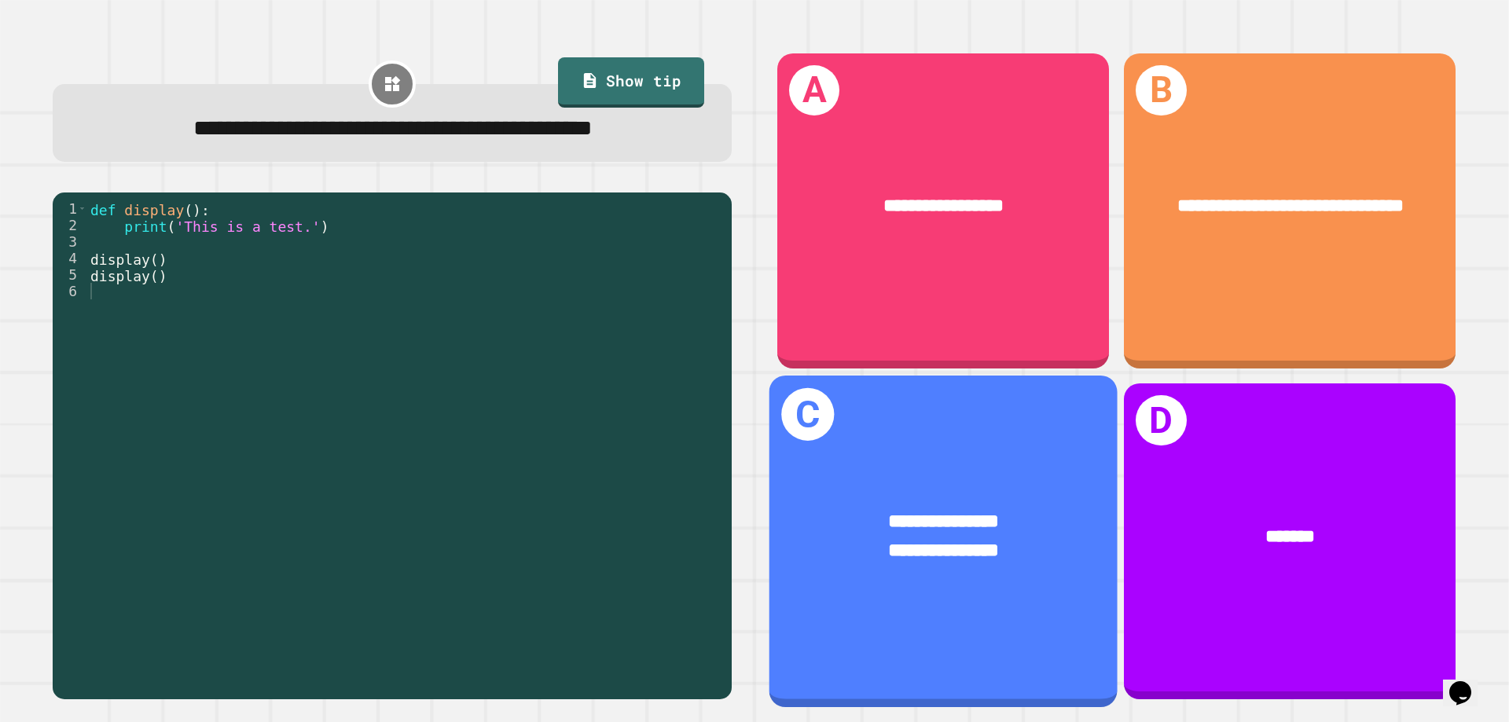
click at [863, 513] on div "**********" at bounding box center [943, 522] width 271 height 29
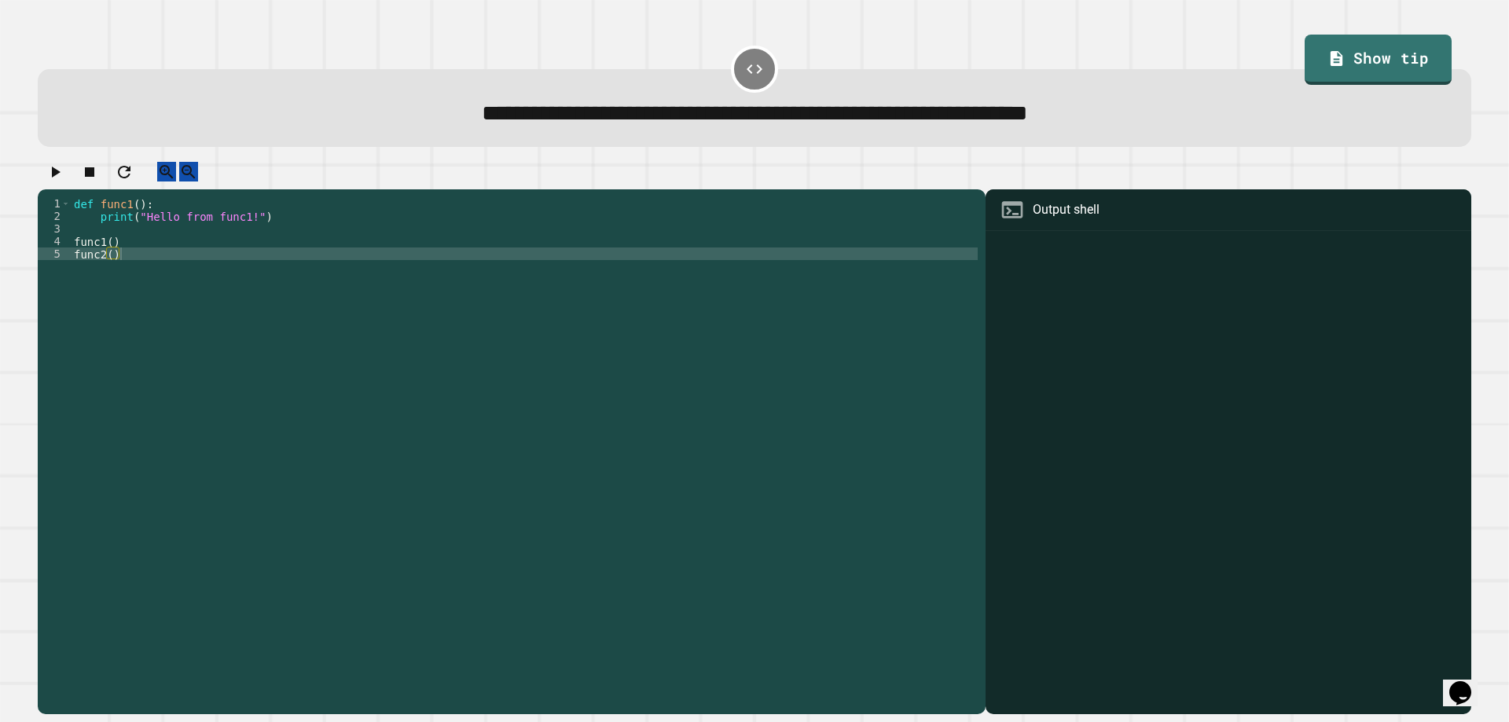
click at [71, 251] on div "def func1 ( ) : print ( "Hello from func1!" ) func1 ( ) func2 ( )" at bounding box center [524, 436] width 907 height 478
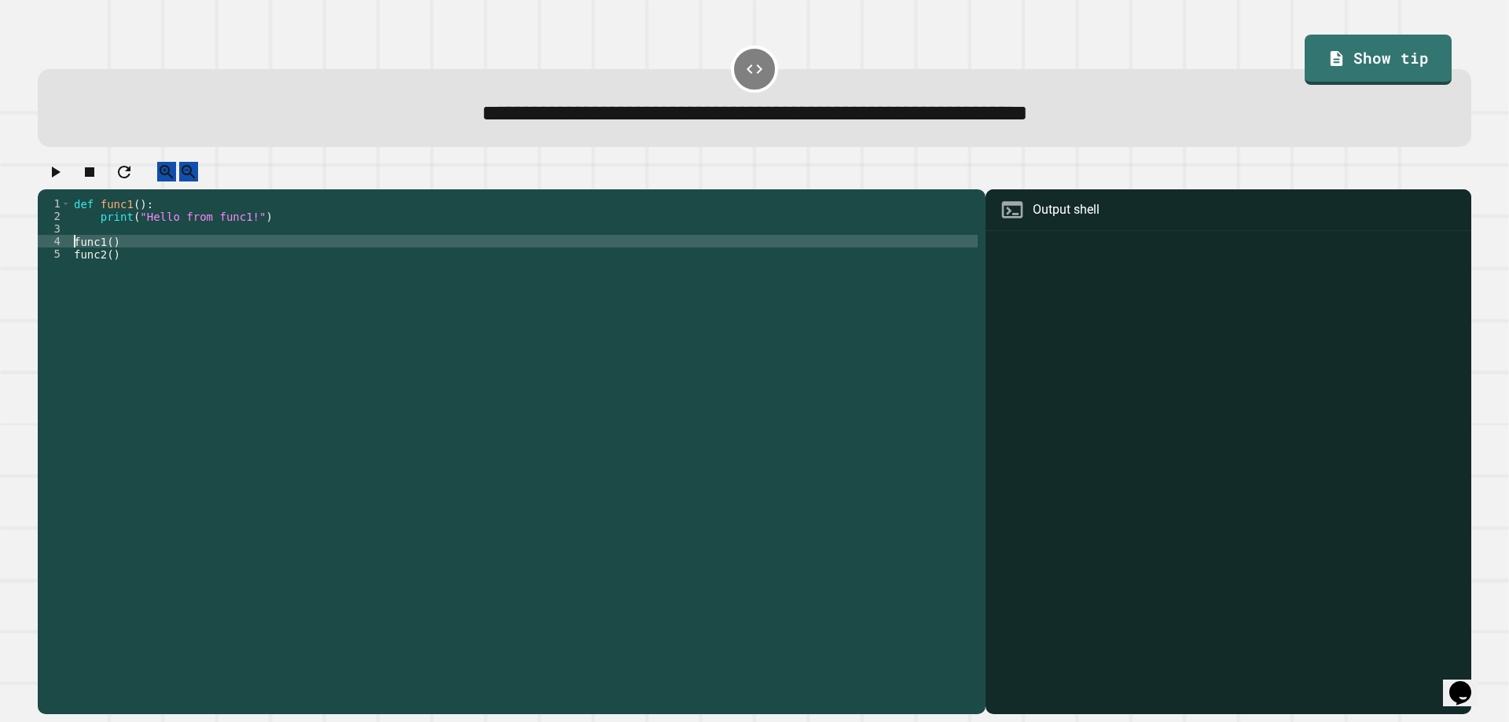
type textarea "*******"
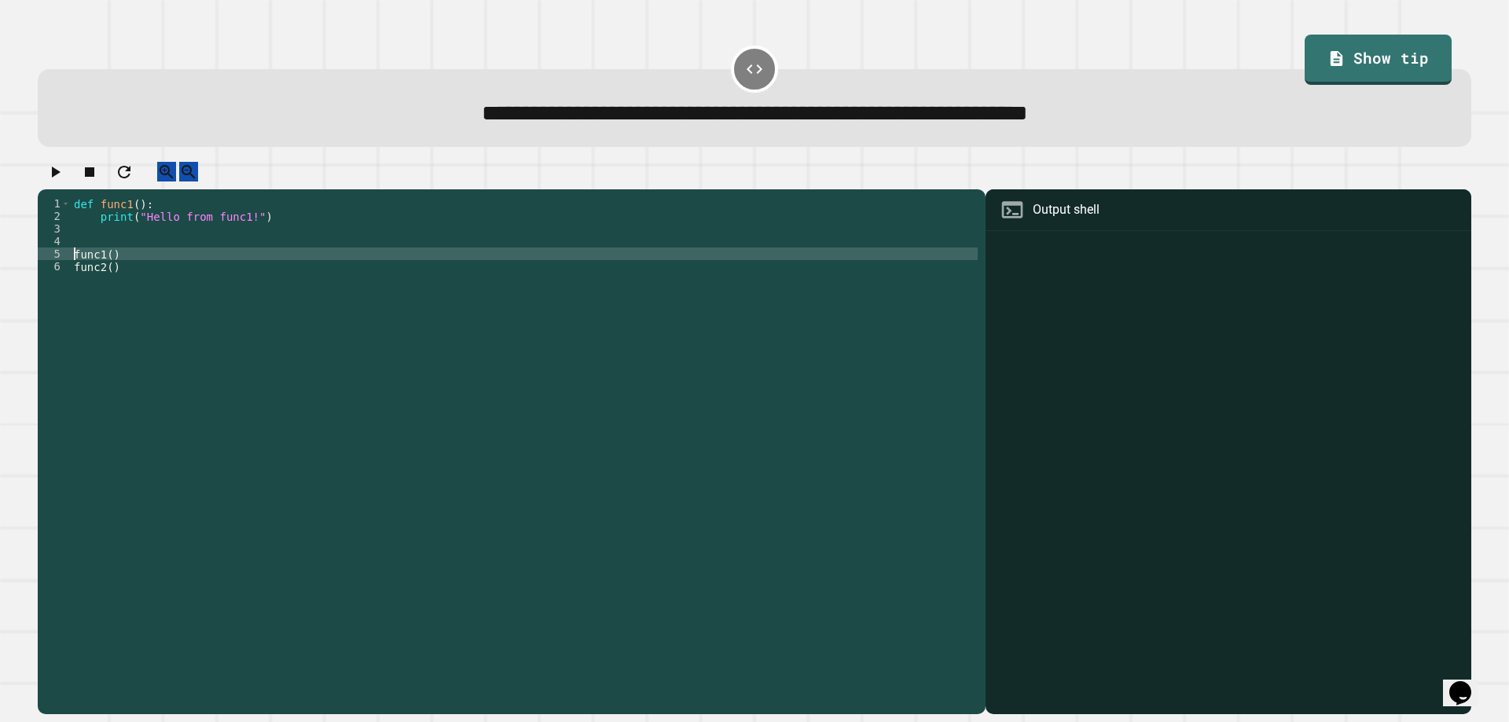
click at [69, 235] on div "3" at bounding box center [54, 228] width 33 height 13
click at [77, 249] on div "def func1 ( ) : print ( "Hello from func1!" ) func1 ( ) func2 ( )" at bounding box center [524, 436] width 907 height 478
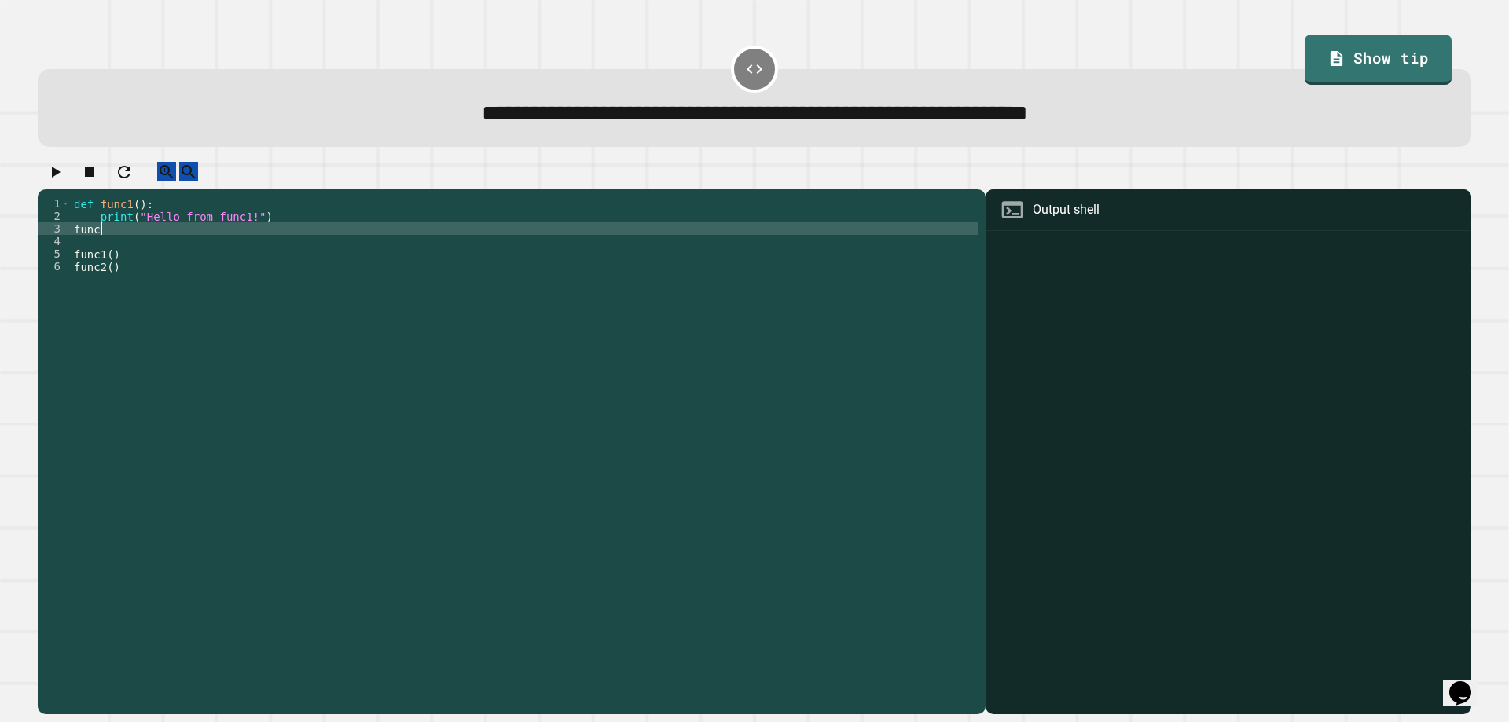
scroll to position [0, 2]
click at [71, 238] on div "def func1 ( ) : print ( "Hello from func1!" ) func2 func1 ( ) func2 ( )" at bounding box center [524, 436] width 907 height 478
click at [149, 243] on div "def func1 ( ) : print ( "Hello from func1!" ) def func2 func1 ( ) func2 ( )" at bounding box center [524, 436] width 907 height 478
type textarea "**********"
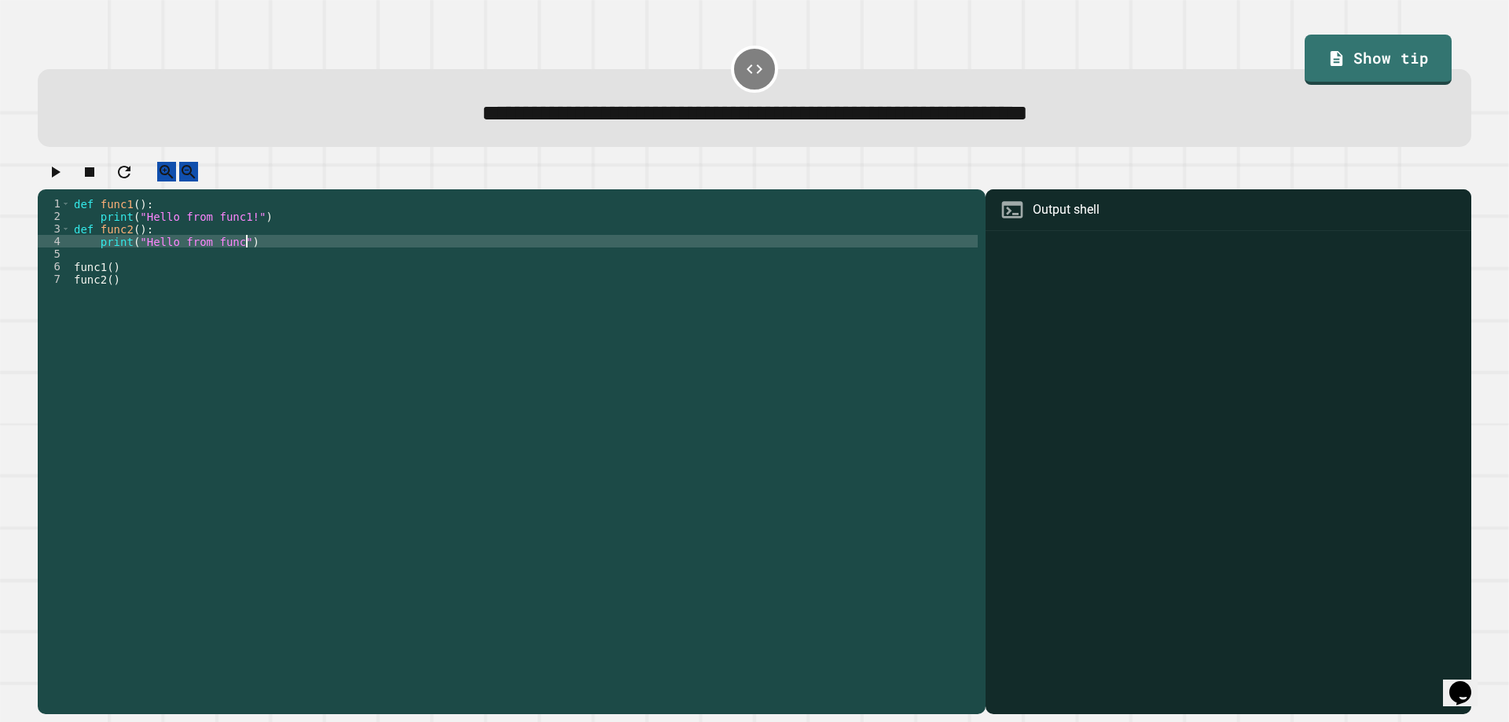
scroll to position [0, 12]
click at [55, 175] on icon "button" at bounding box center [55, 172] width 19 height 19
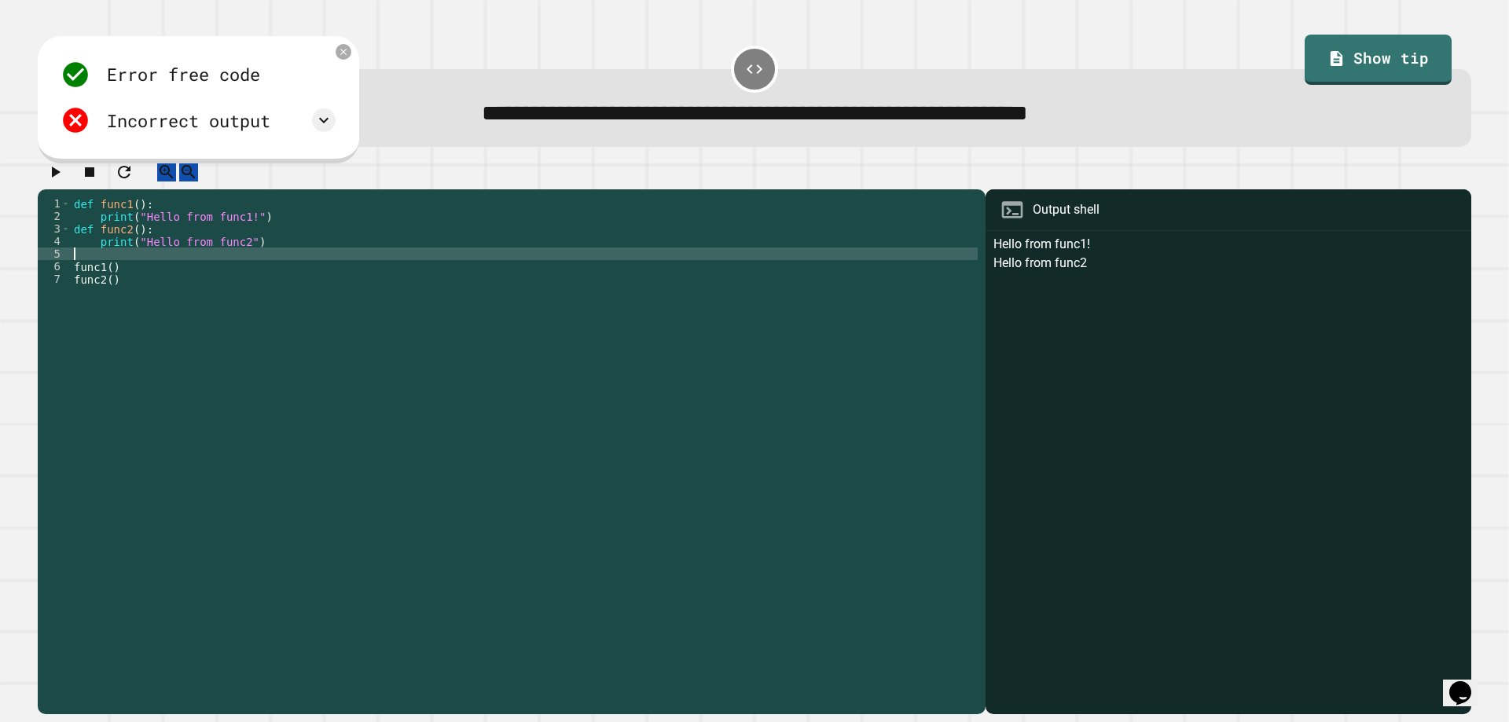
scroll to position [0, 0]
click at [244, 264] on div "def func1 ( ) : print ( "Hello from func1!" ) def func2 ( ) : print ( "Hello fr…" at bounding box center [524, 436] width 907 height 478
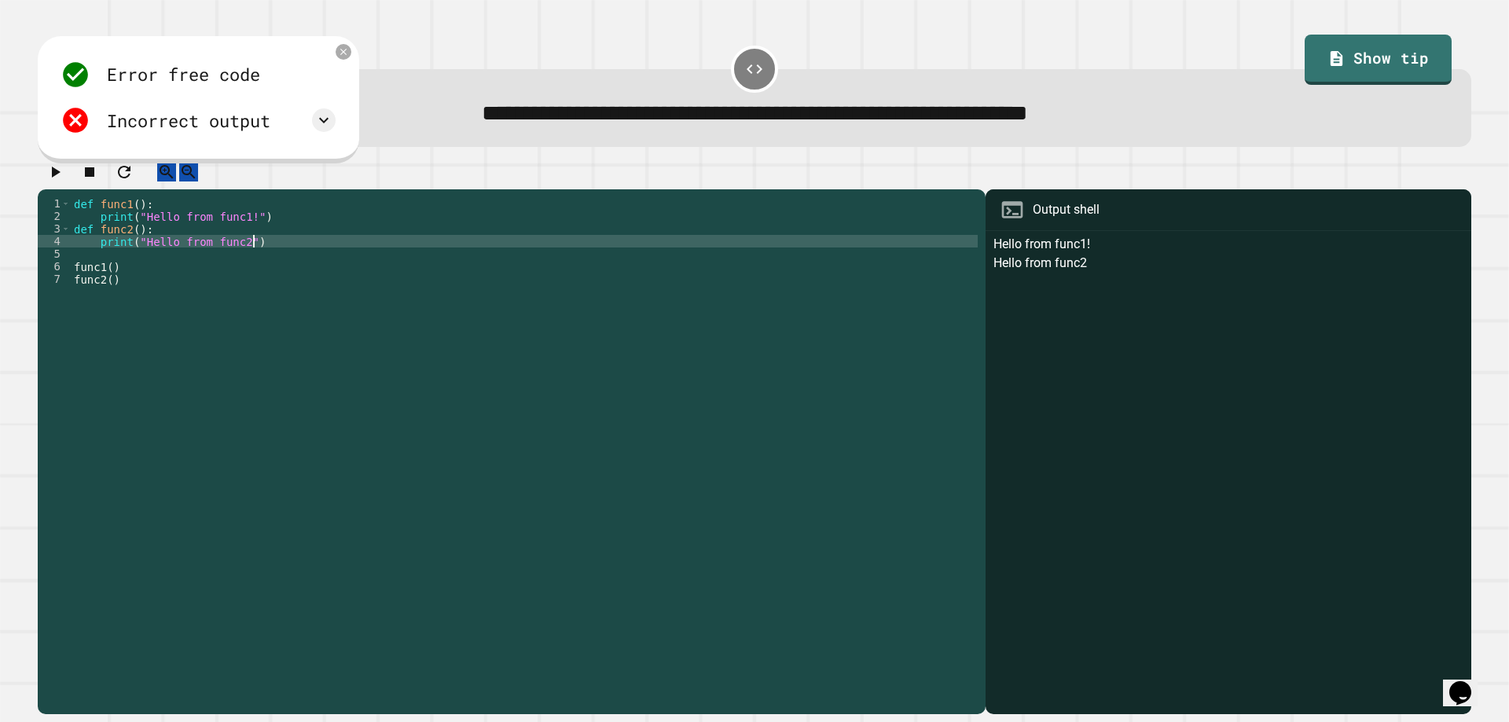
click at [251, 253] on div "def func1 ( ) : print ( "Hello from func1!" ) def func2 ( ) : print ( "Hello fr…" at bounding box center [524, 436] width 907 height 478
type textarea "**********"
click at [62, 174] on icon "button" at bounding box center [55, 172] width 19 height 19
